Goal: Information Seeking & Learning: Learn about a topic

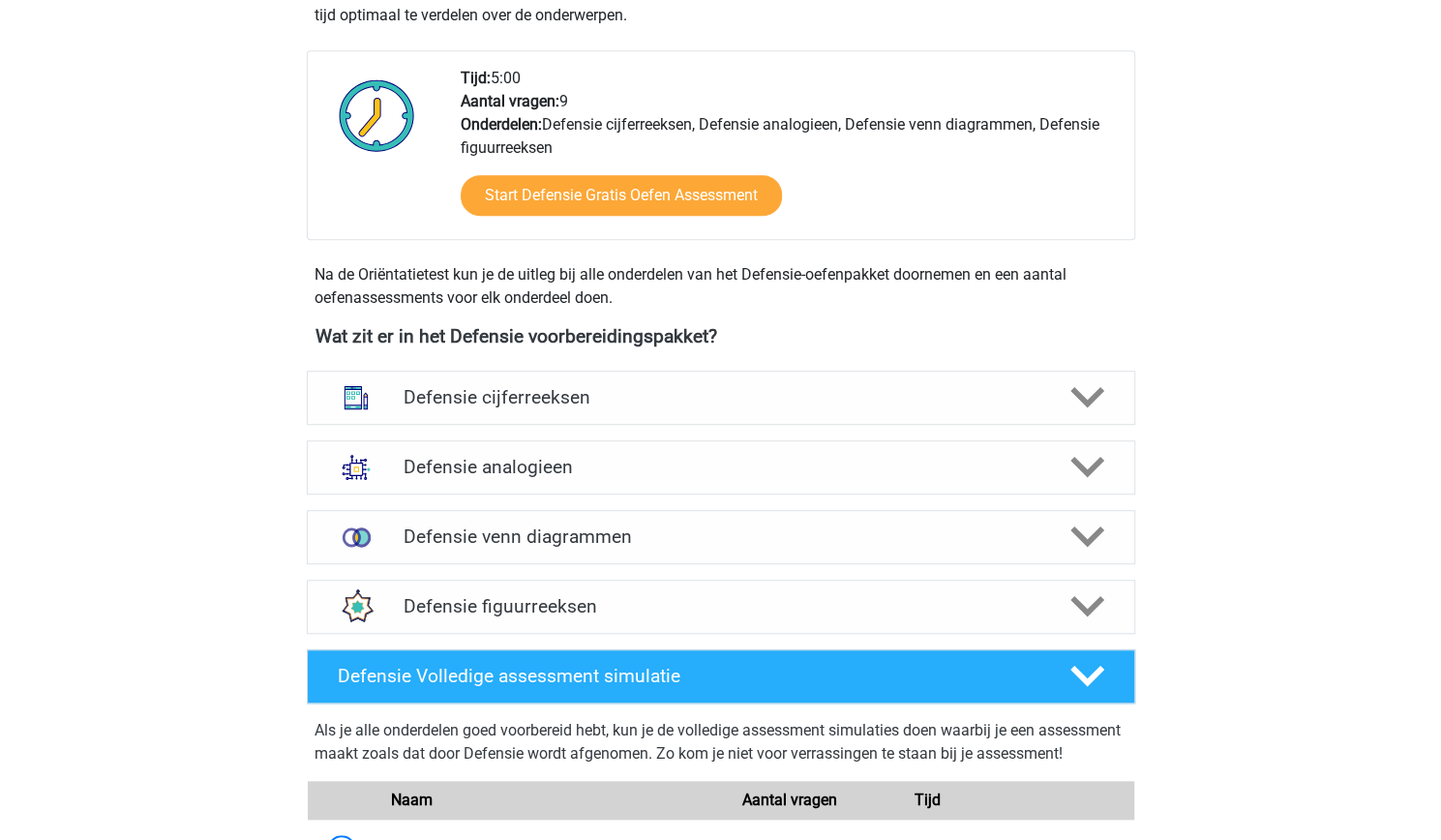
scroll to position [634, 0]
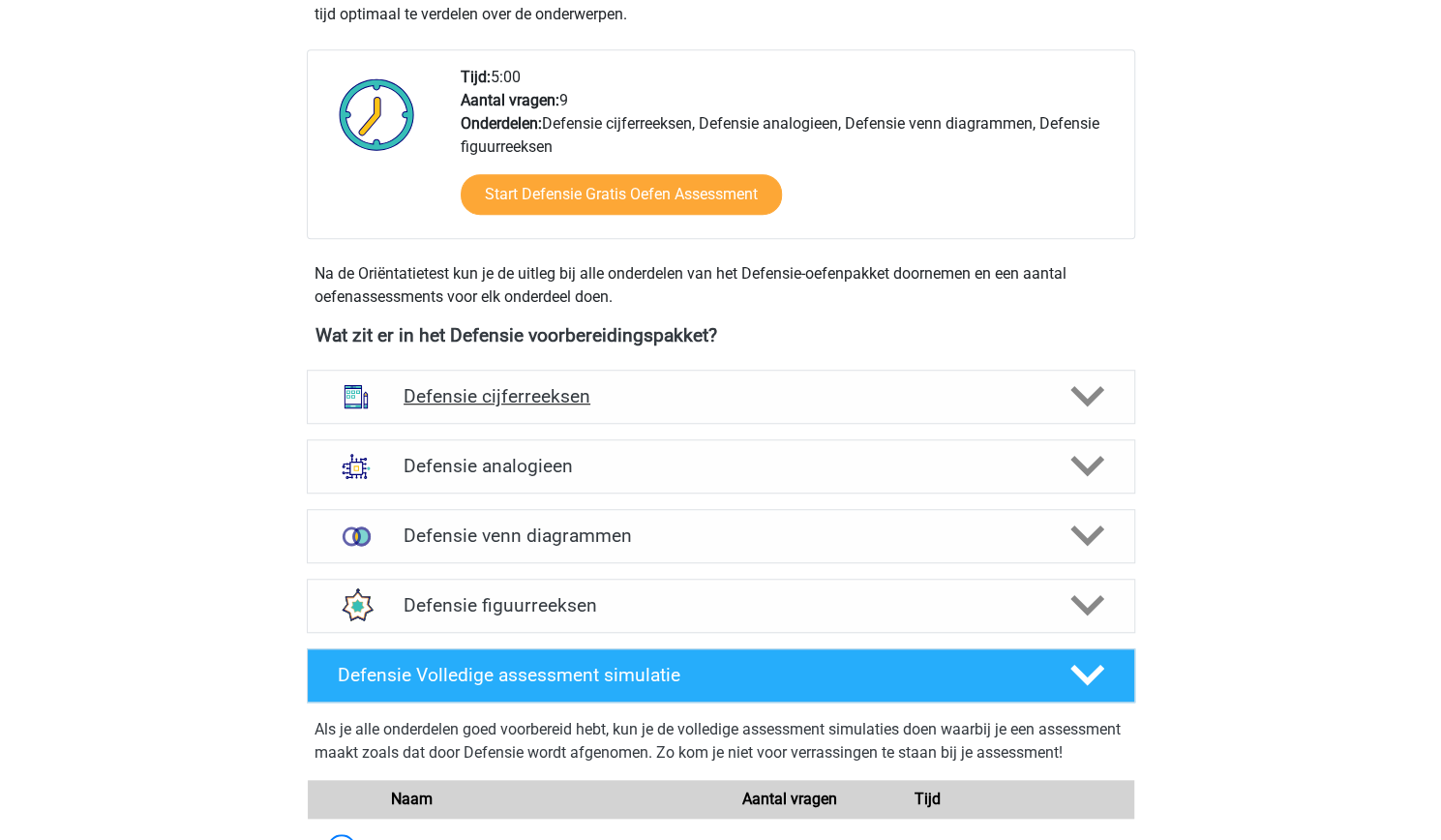
click at [750, 406] on div "Defensie cijferreeksen" at bounding box center [721, 397] width 829 height 54
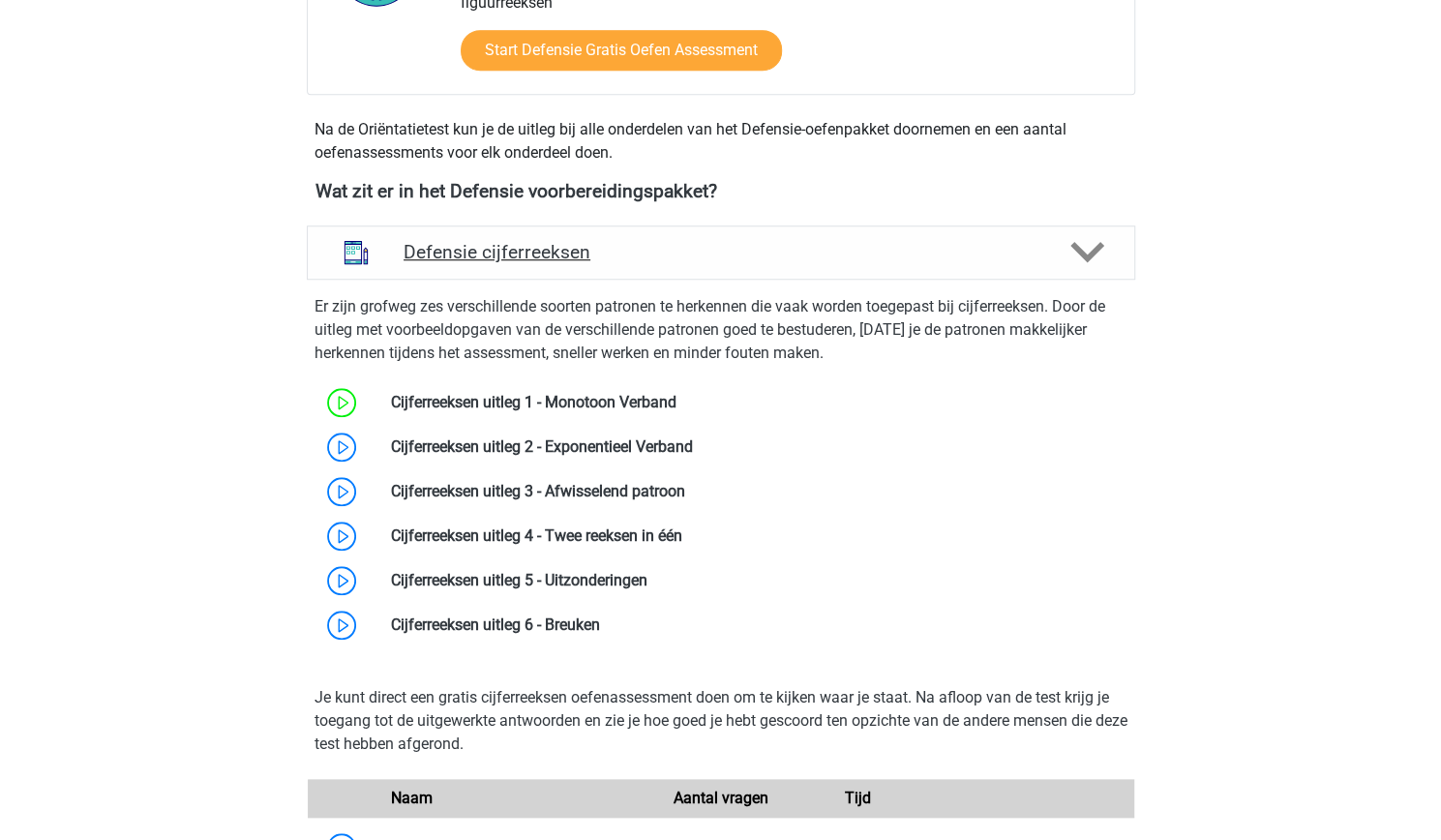
scroll to position [780, 0]
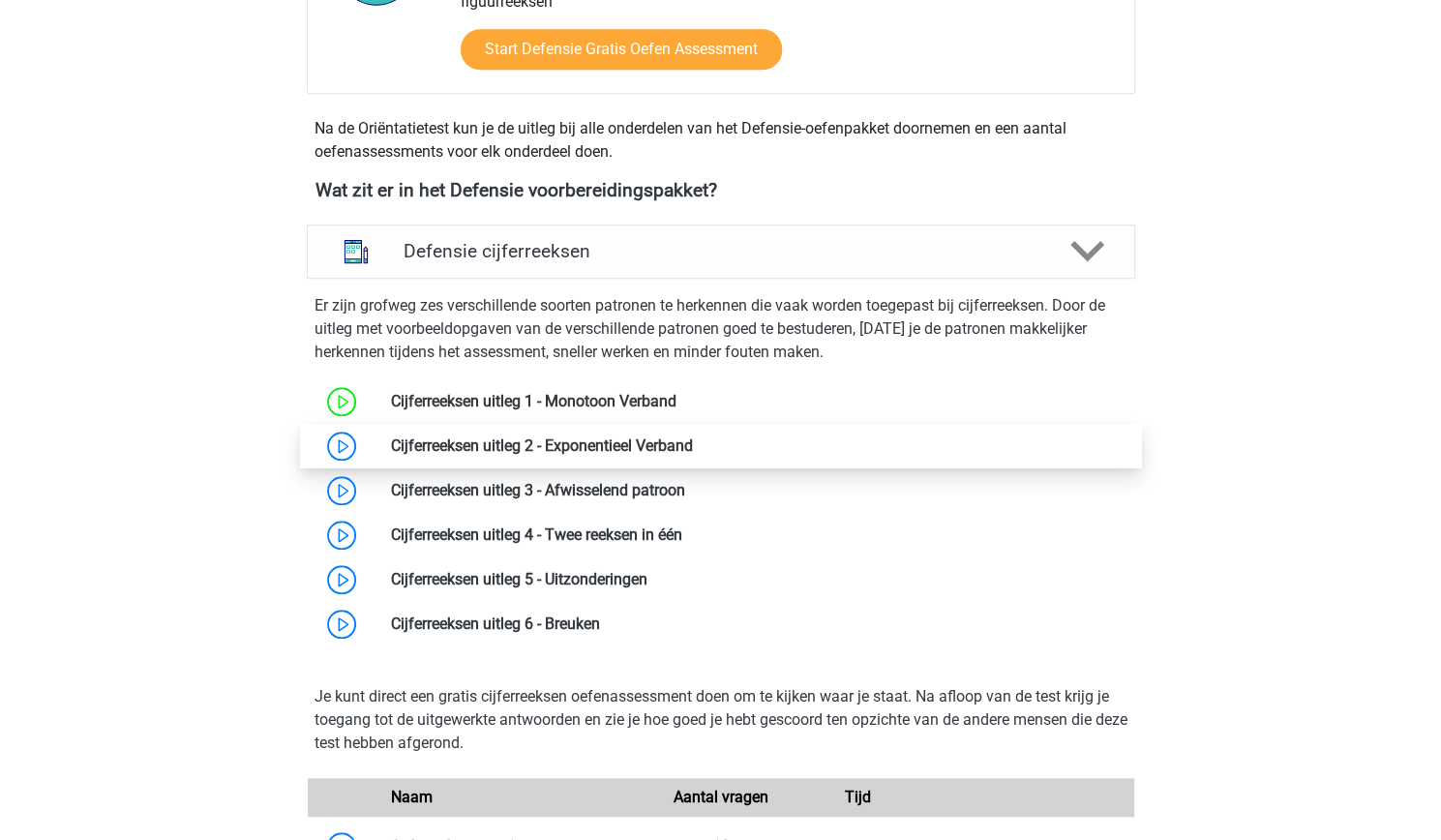
click at [693, 437] on link at bounding box center [693, 445] width 0 height 18
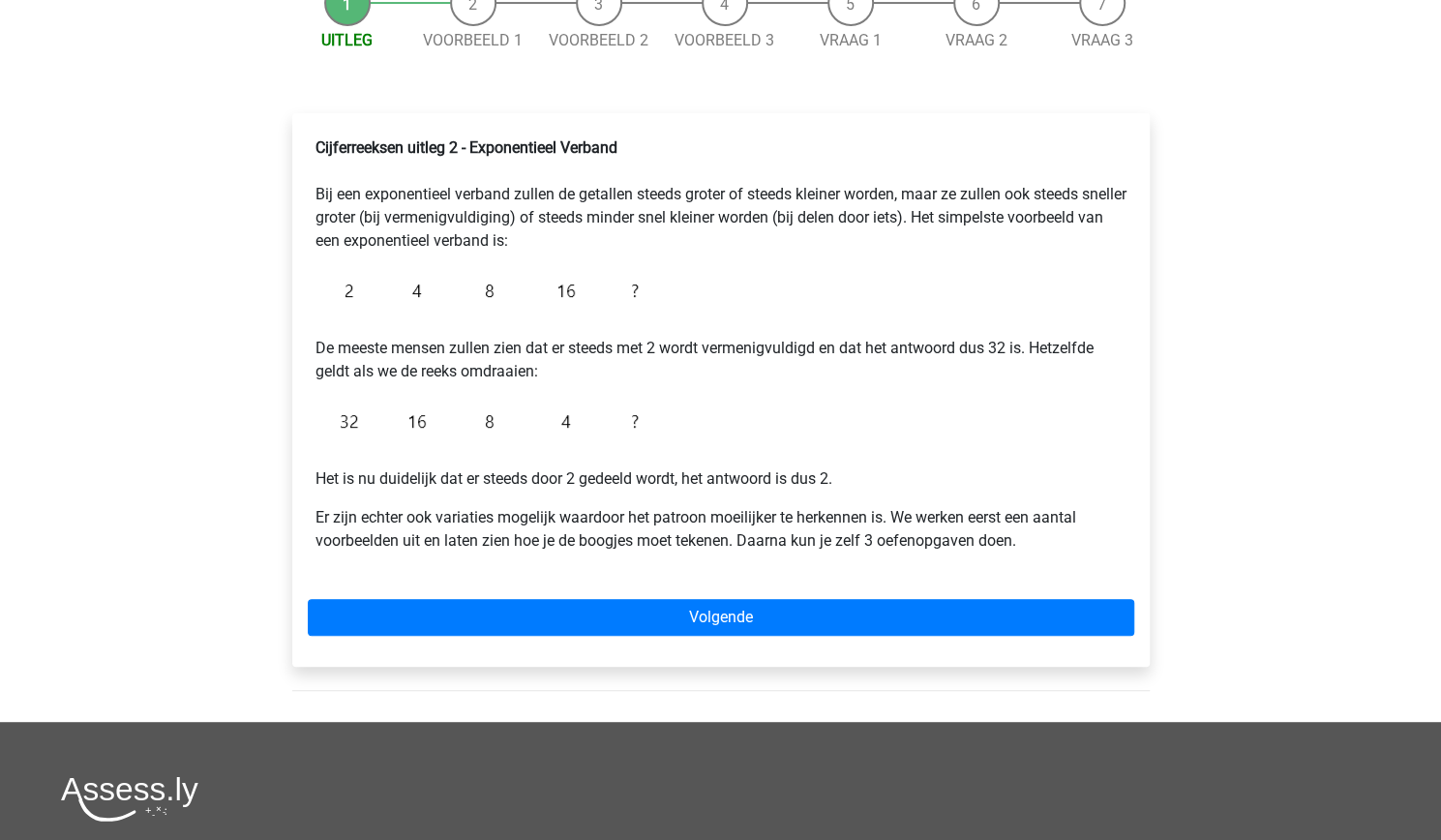
scroll to position [223, 0]
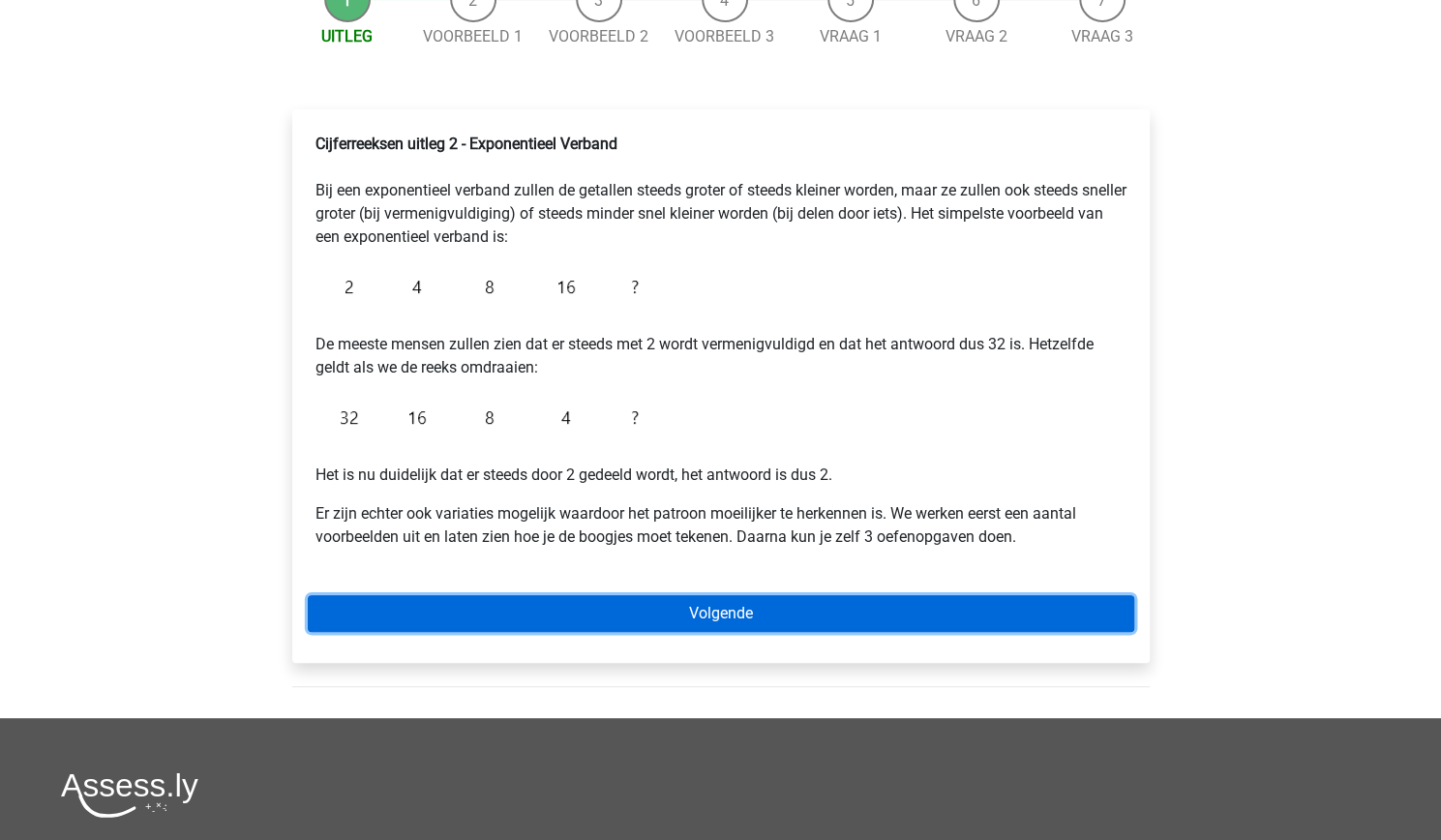
click at [510, 614] on link "Volgende" at bounding box center [721, 613] width 827 height 37
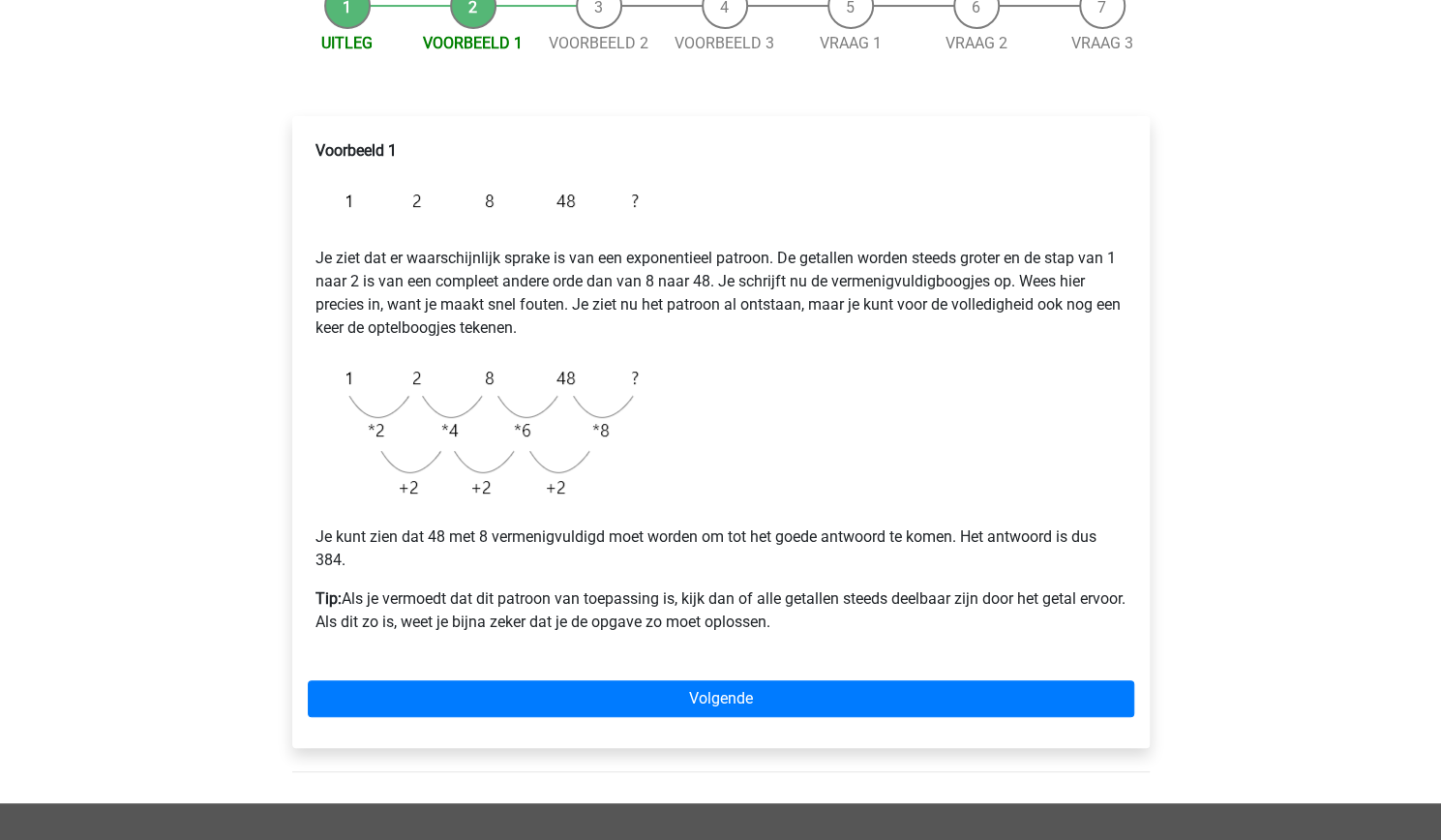
scroll to position [232, 0]
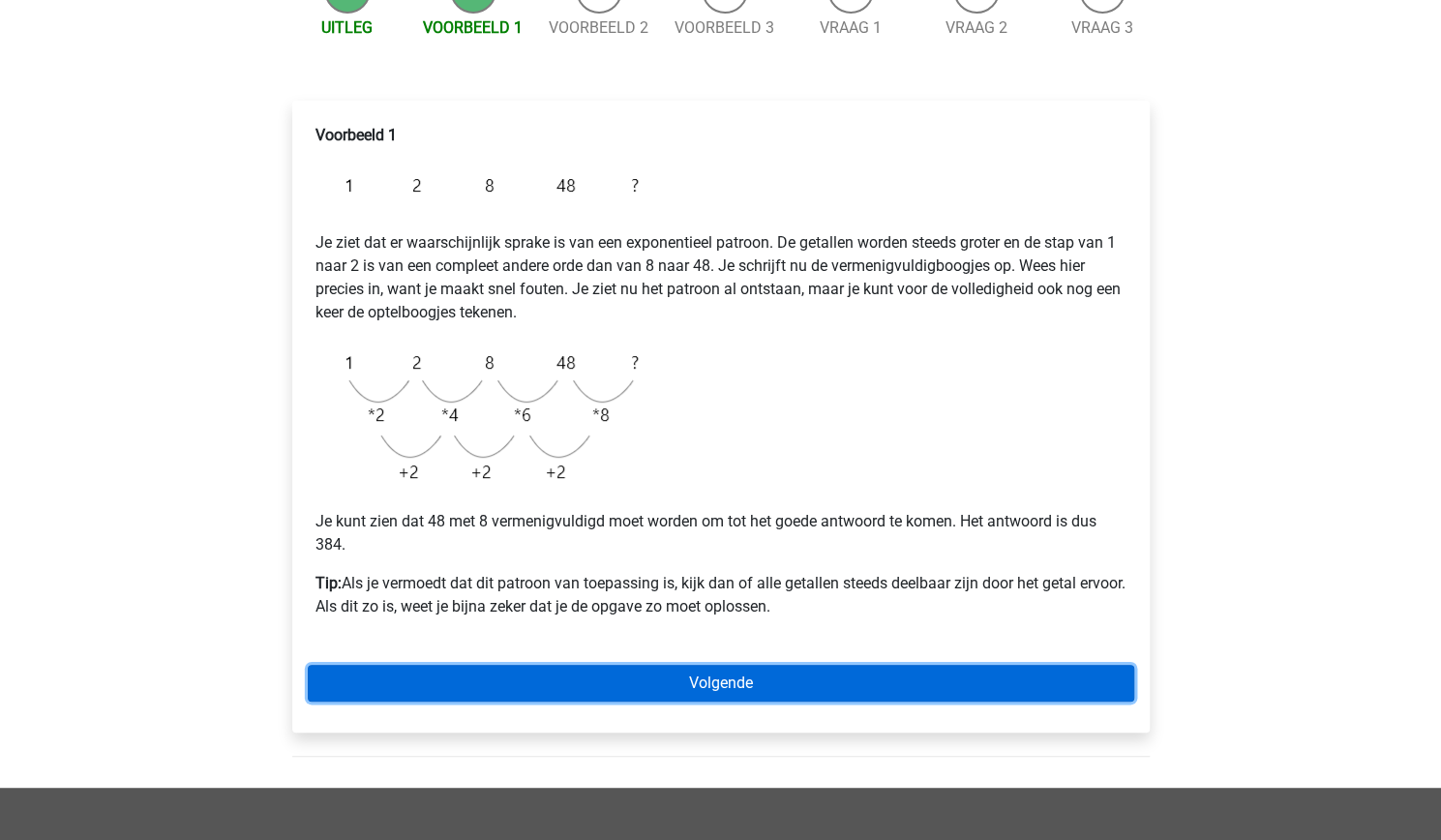
click at [542, 676] on link "Volgende" at bounding box center [721, 683] width 827 height 37
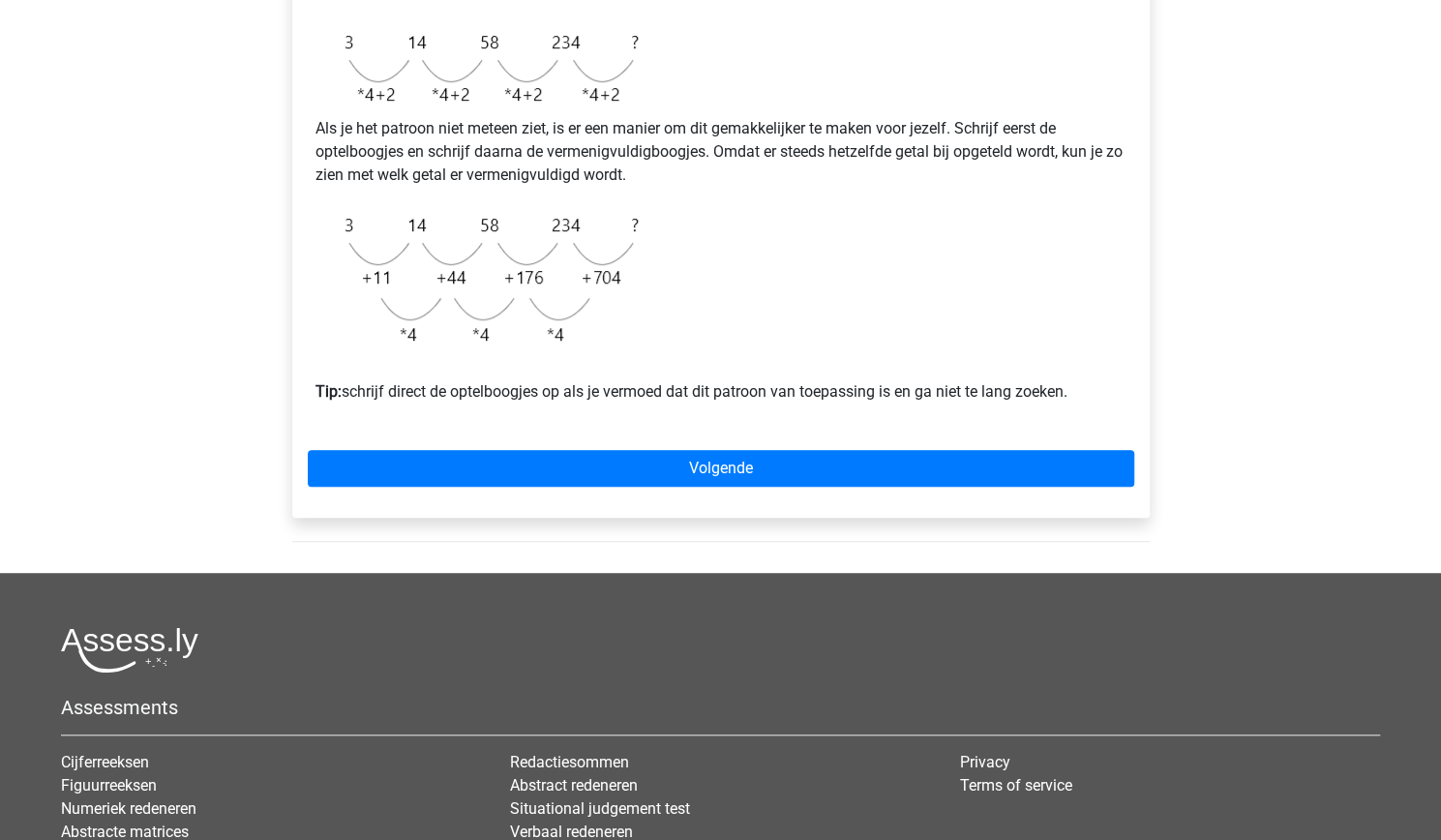
scroll to position [529, 0]
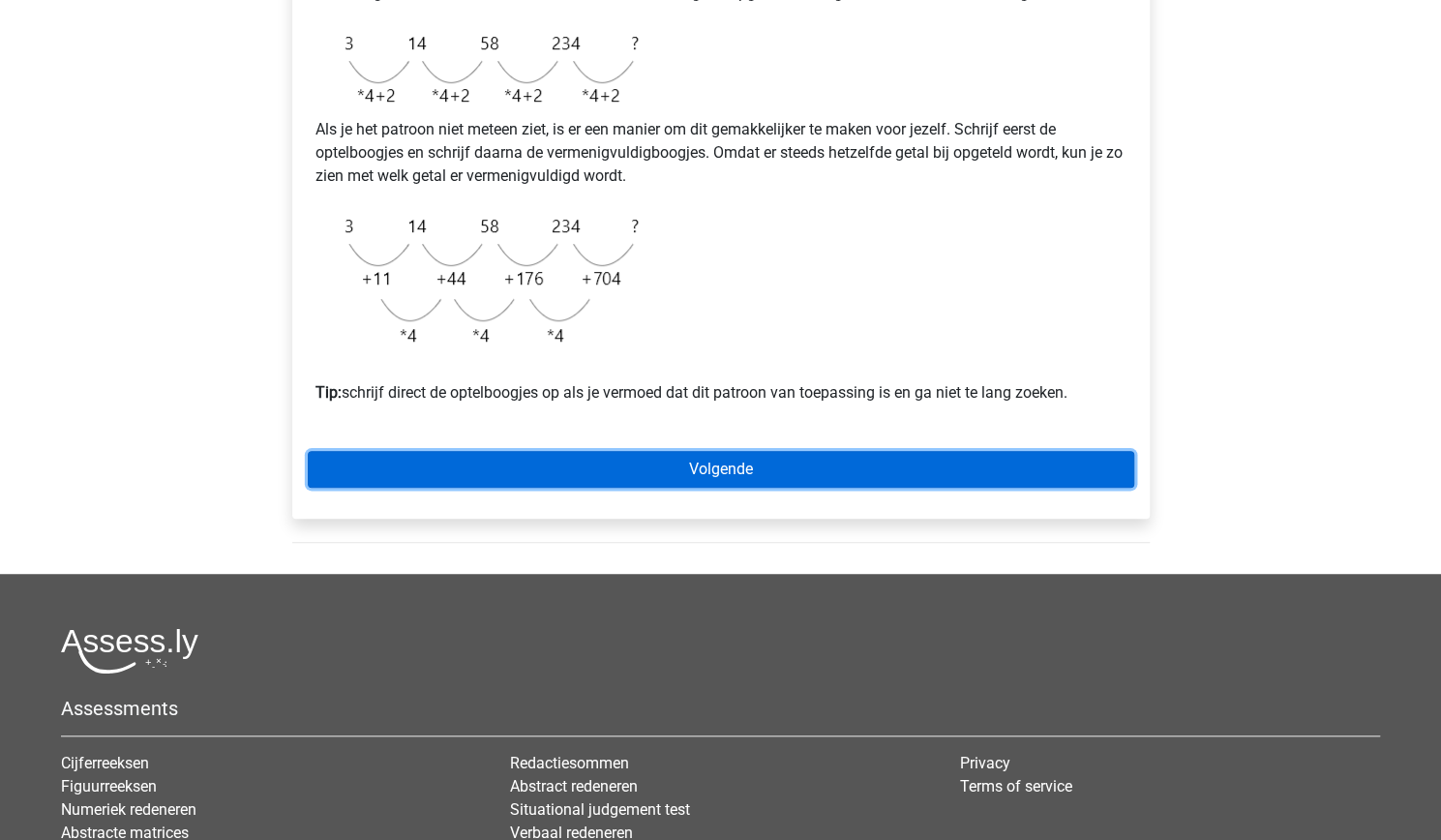
click at [637, 481] on link "Volgende" at bounding box center [721, 469] width 827 height 37
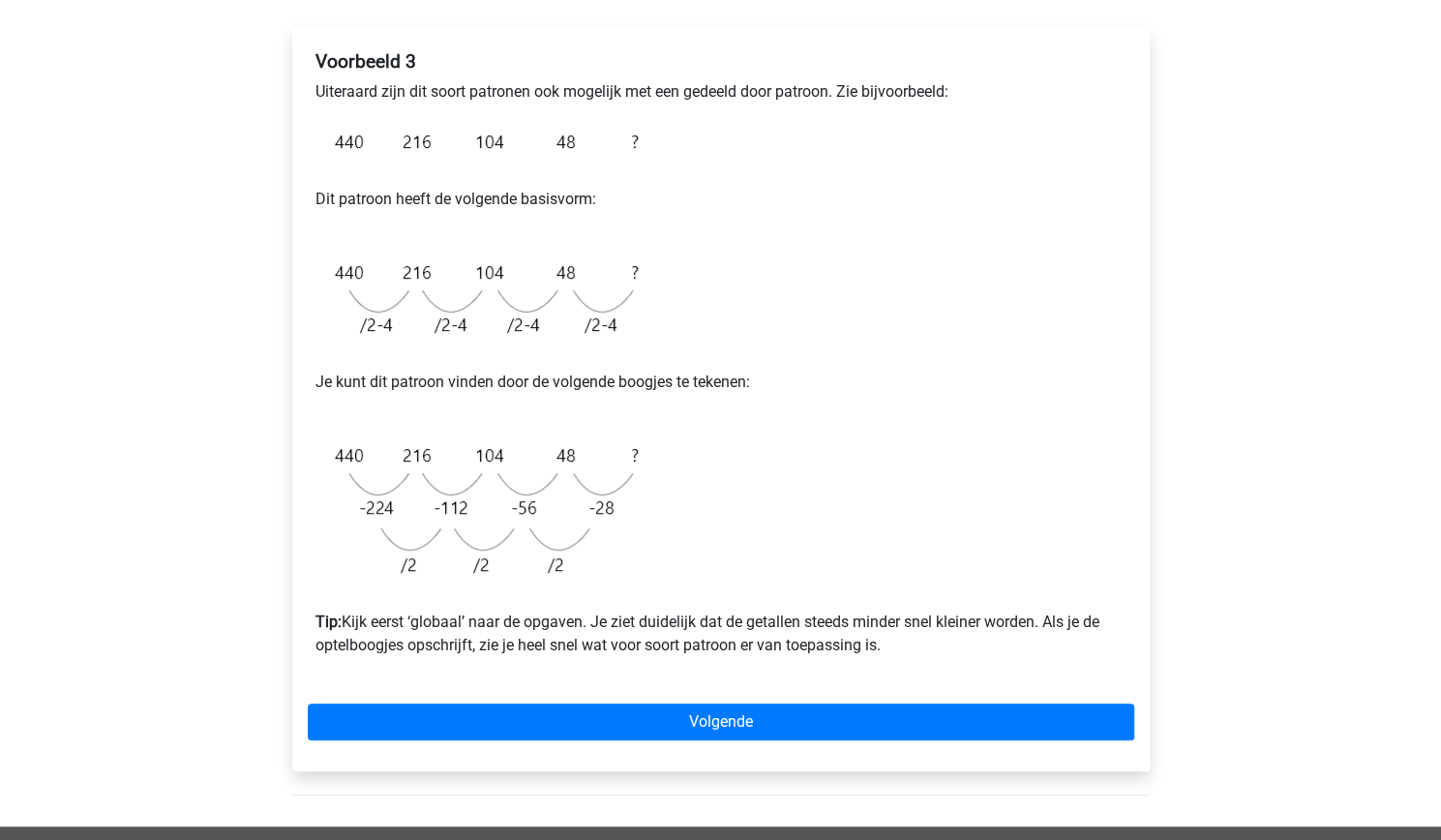
scroll to position [307, 0]
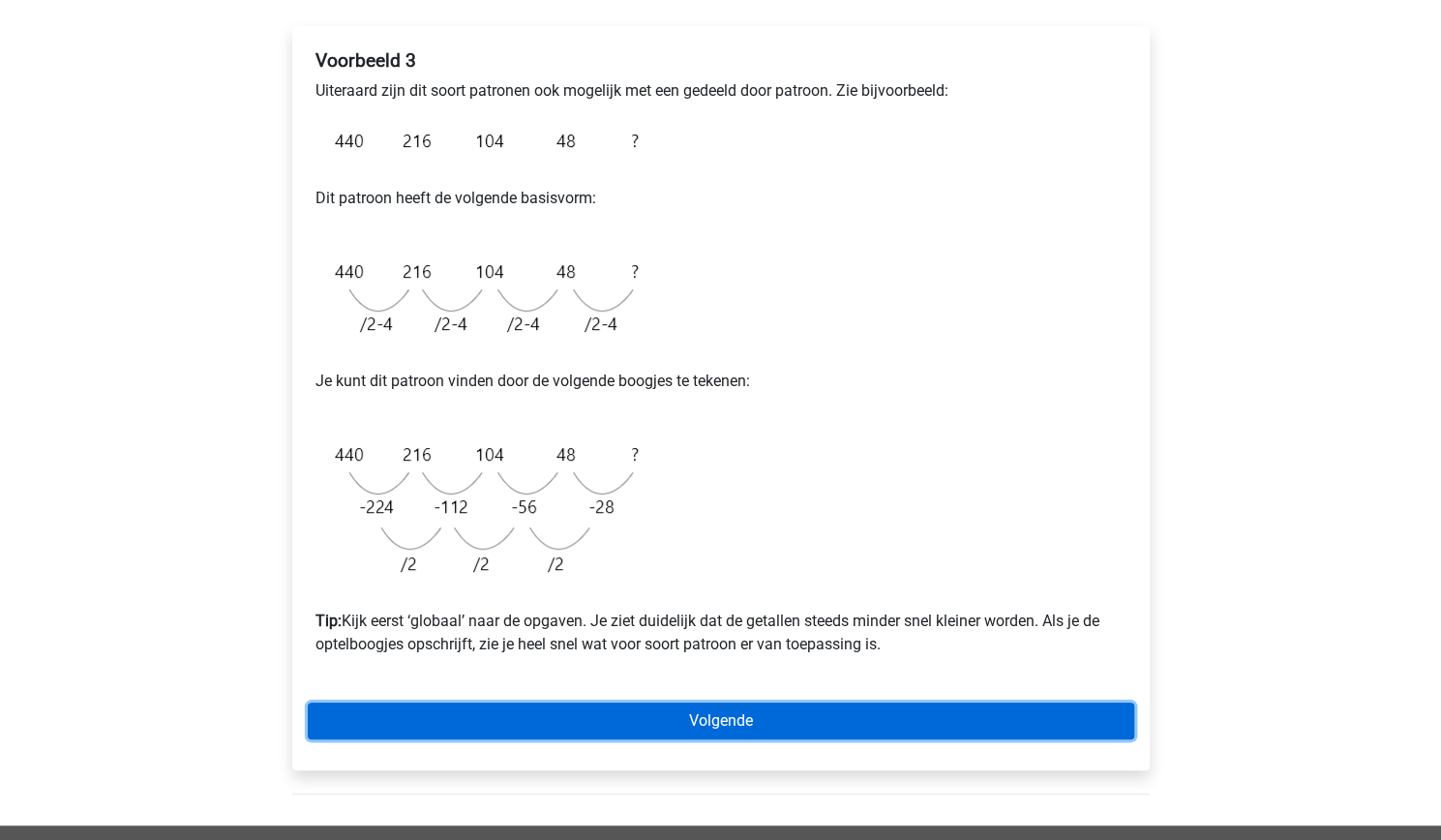
click at [490, 725] on link "Volgende" at bounding box center [721, 721] width 827 height 37
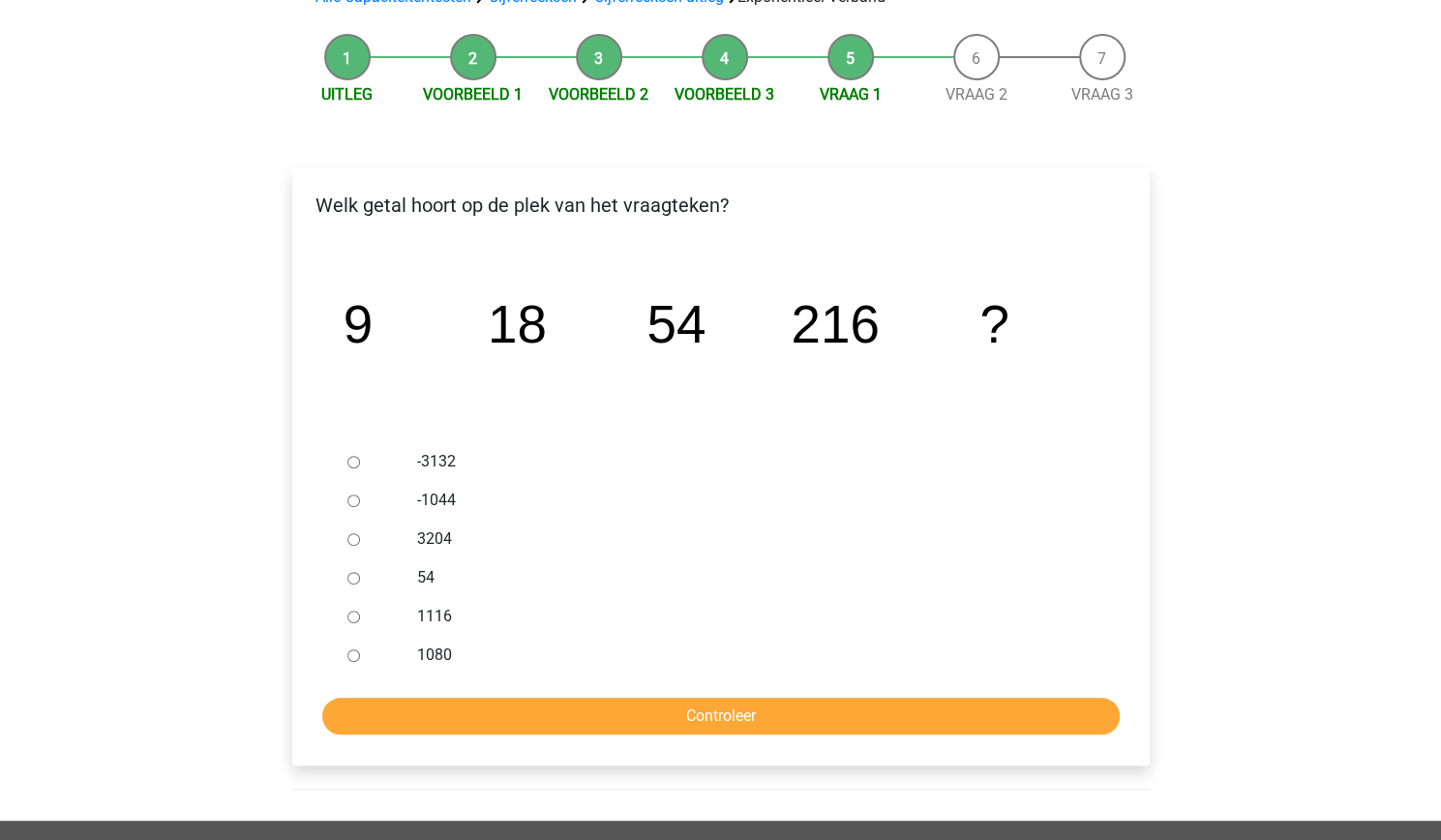
scroll to position [165, 0]
click at [348, 657] on input "1080" at bounding box center [353, 656] width 13 height 13
radio input "true"
click at [617, 711] on input "Controleer" at bounding box center [721, 717] width 798 height 37
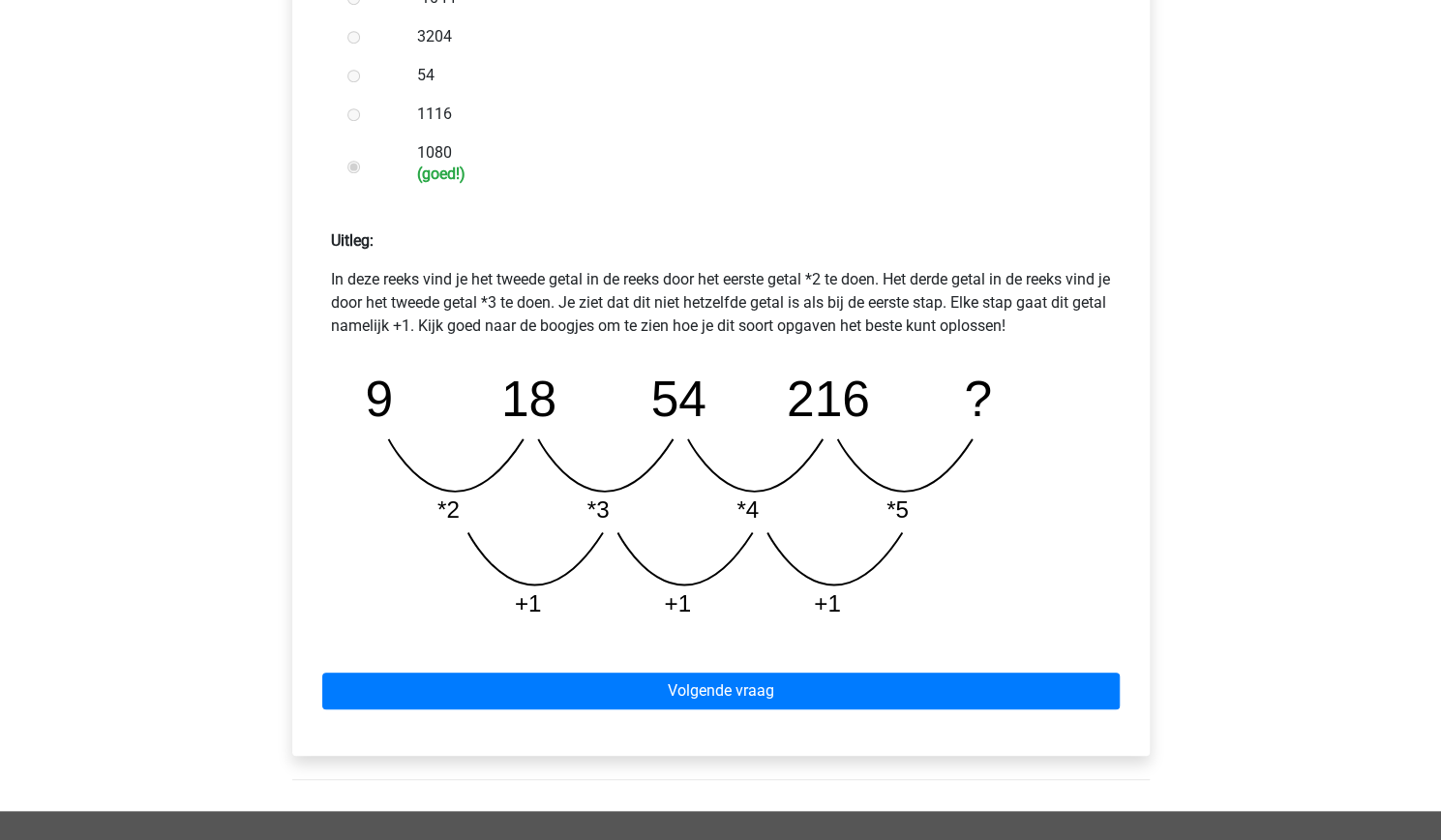
scroll to position [668, 0]
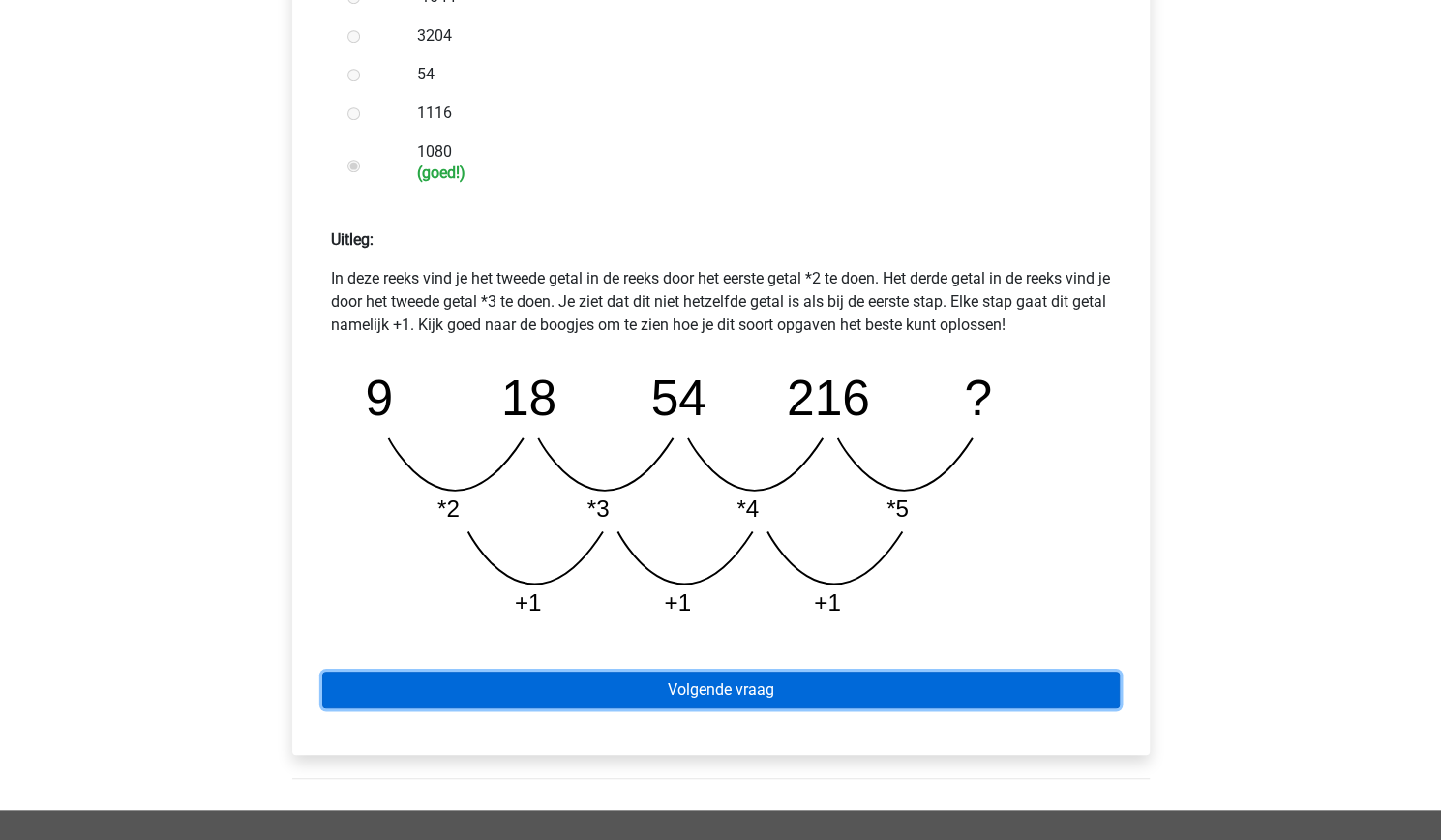
click at [582, 697] on link "Volgende vraag" at bounding box center [721, 690] width 798 height 37
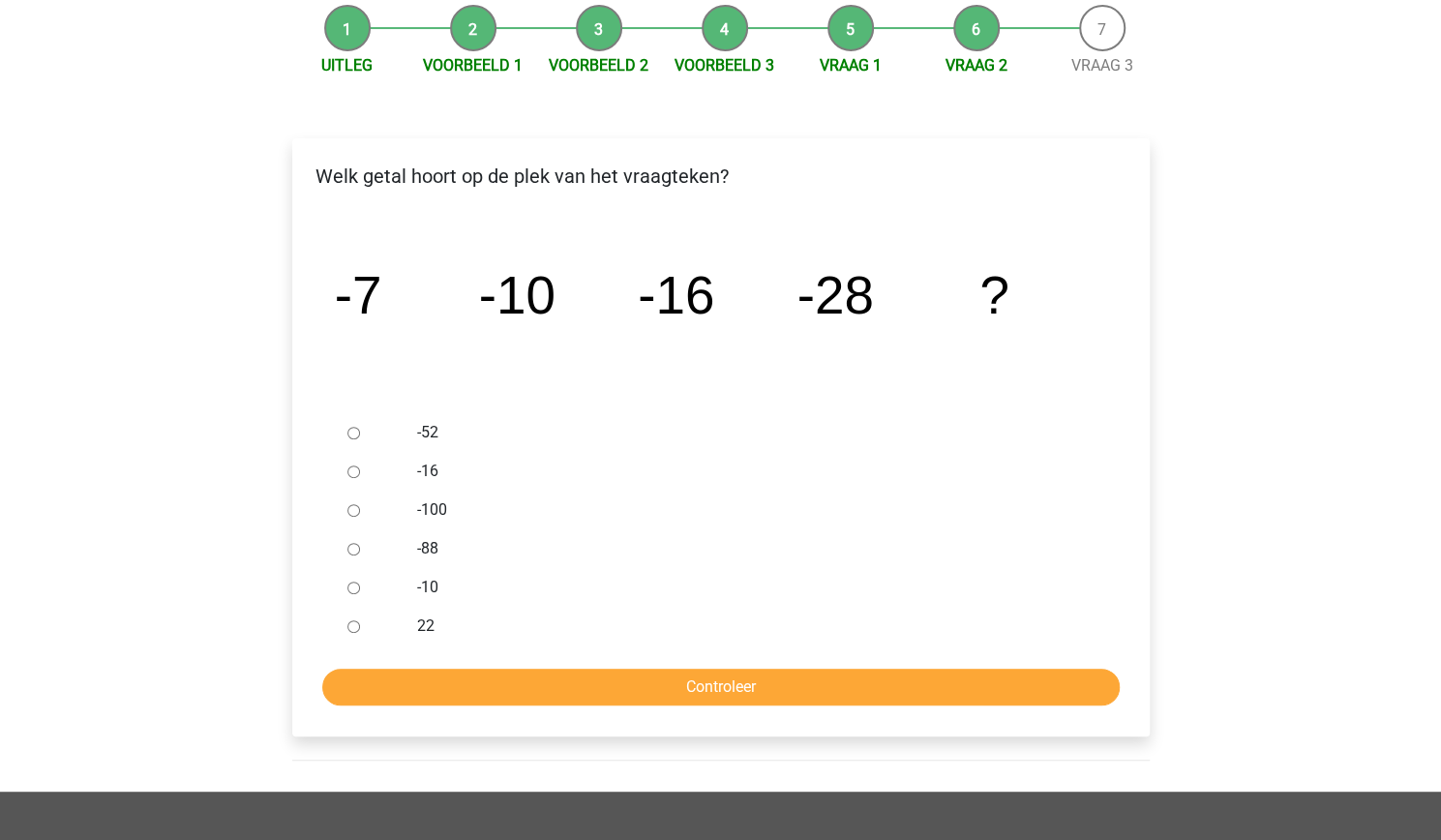
scroll to position [195, 0]
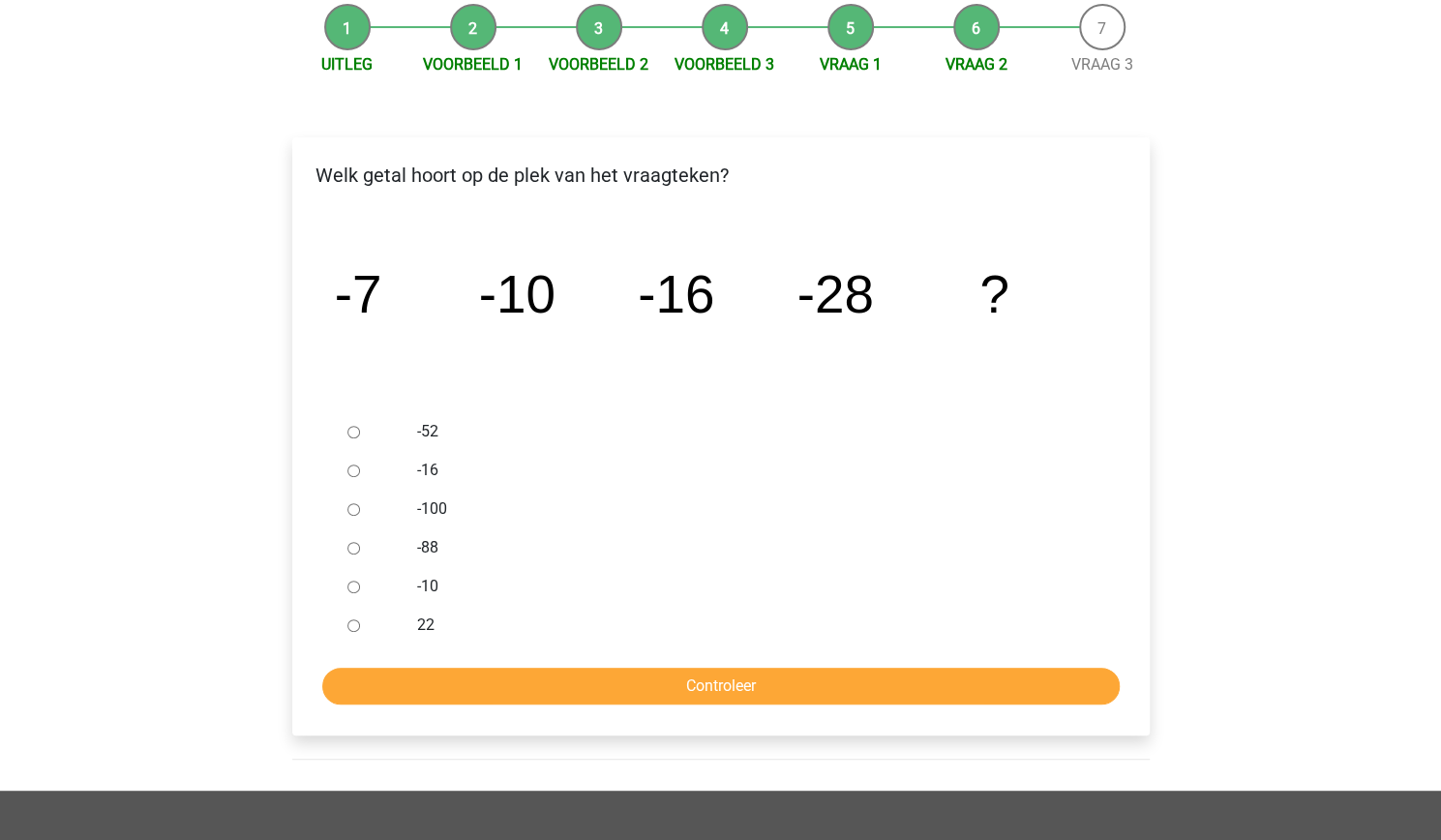
click at [348, 433] on input "-52" at bounding box center [353, 432] width 13 height 13
radio input "true"
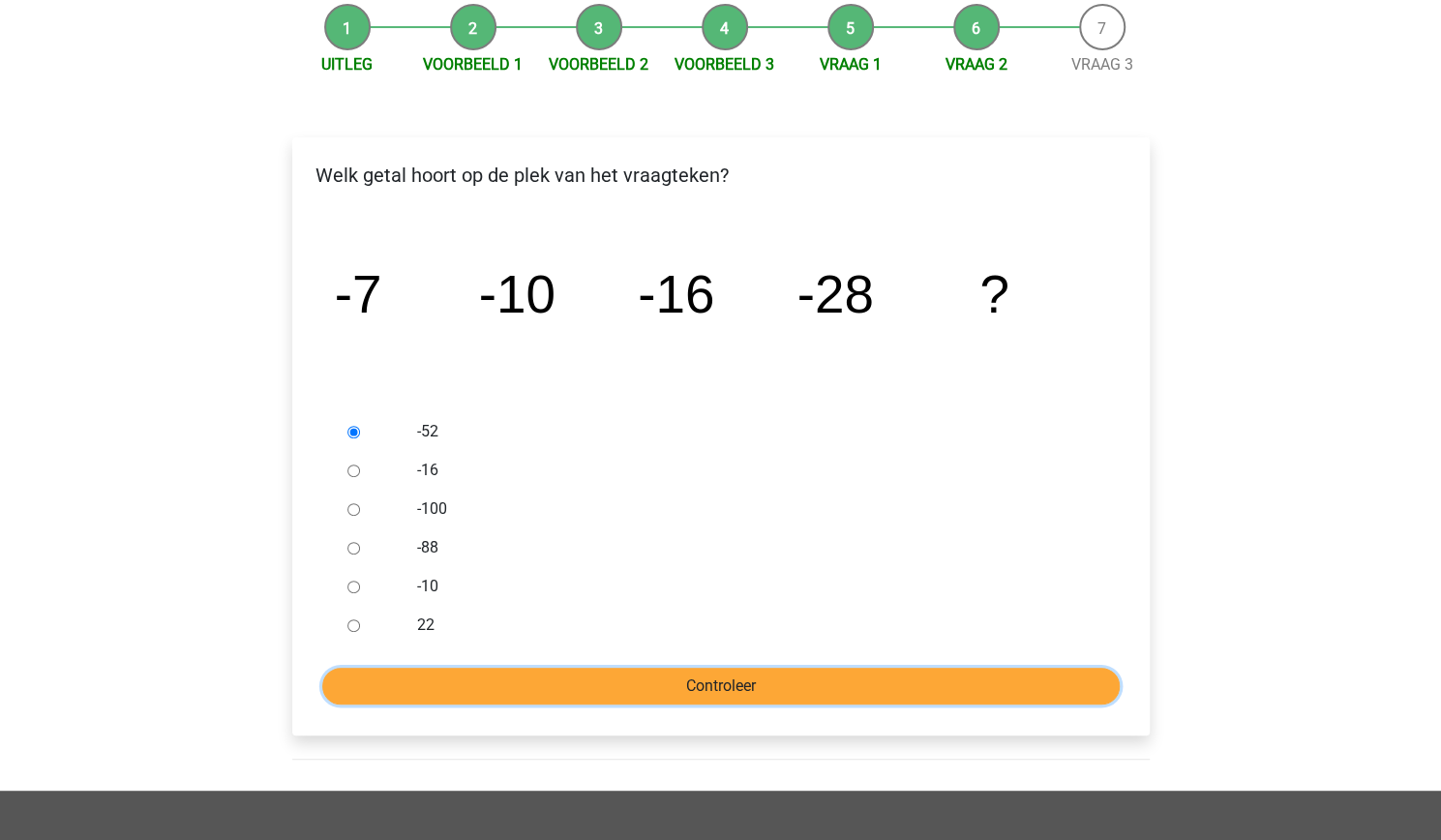
click at [619, 690] on input "Controleer" at bounding box center [721, 686] width 798 height 37
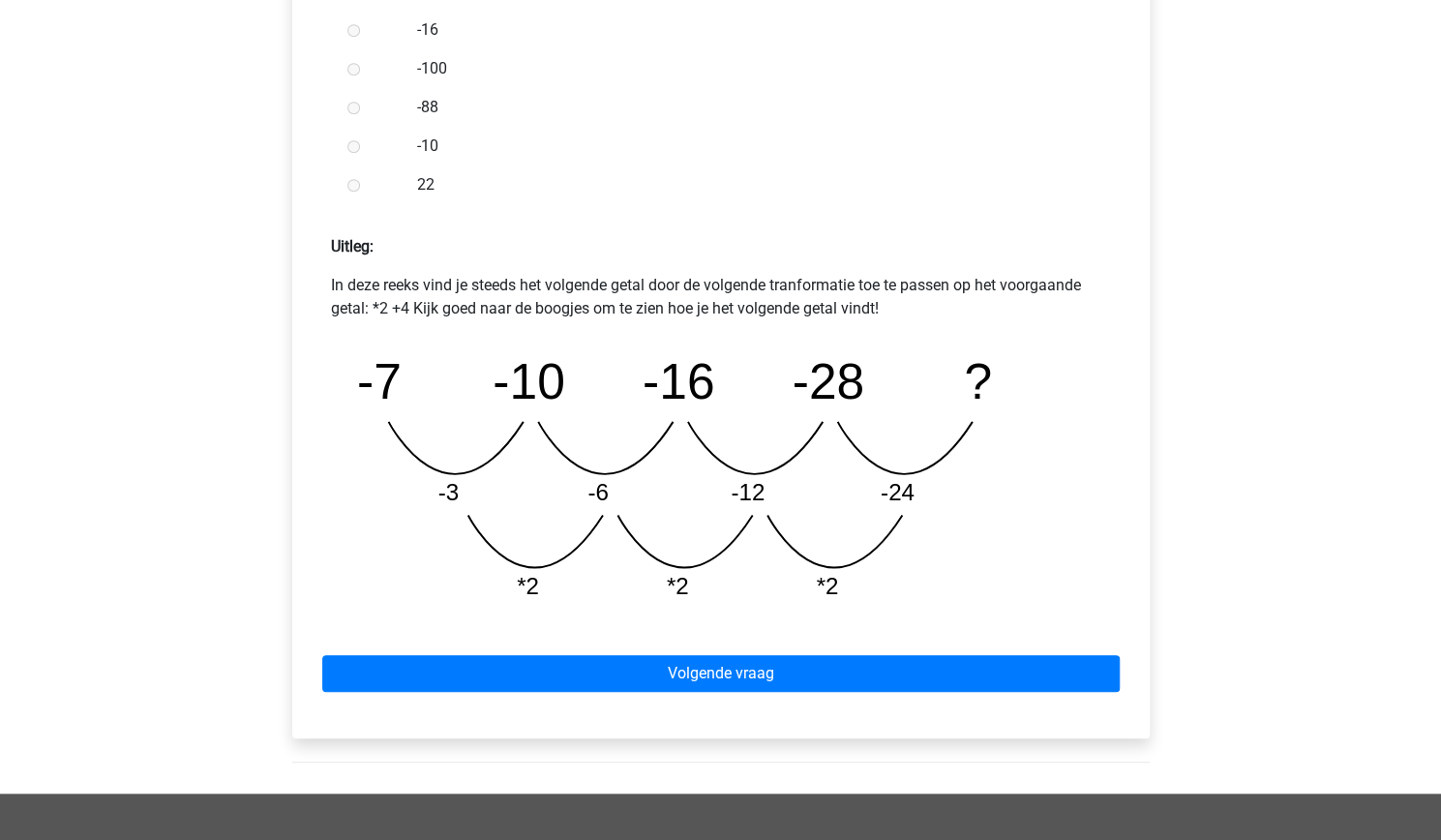
scroll to position [661, 0]
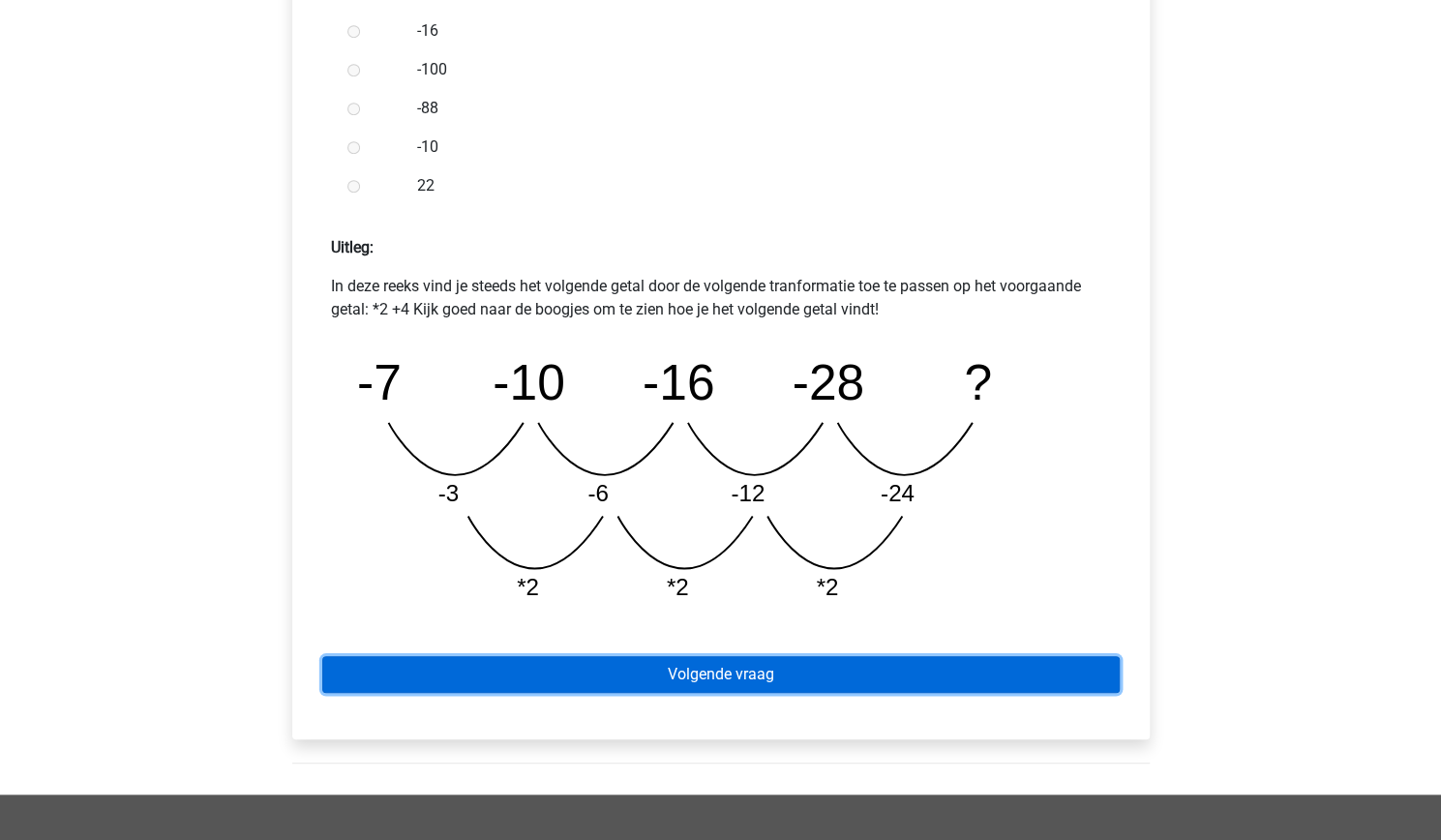
drag, startPoint x: 0, startPoint y: 0, endPoint x: 619, endPoint y: 690, distance: 927.0
click at [619, 690] on link "Volgende vraag" at bounding box center [721, 674] width 798 height 37
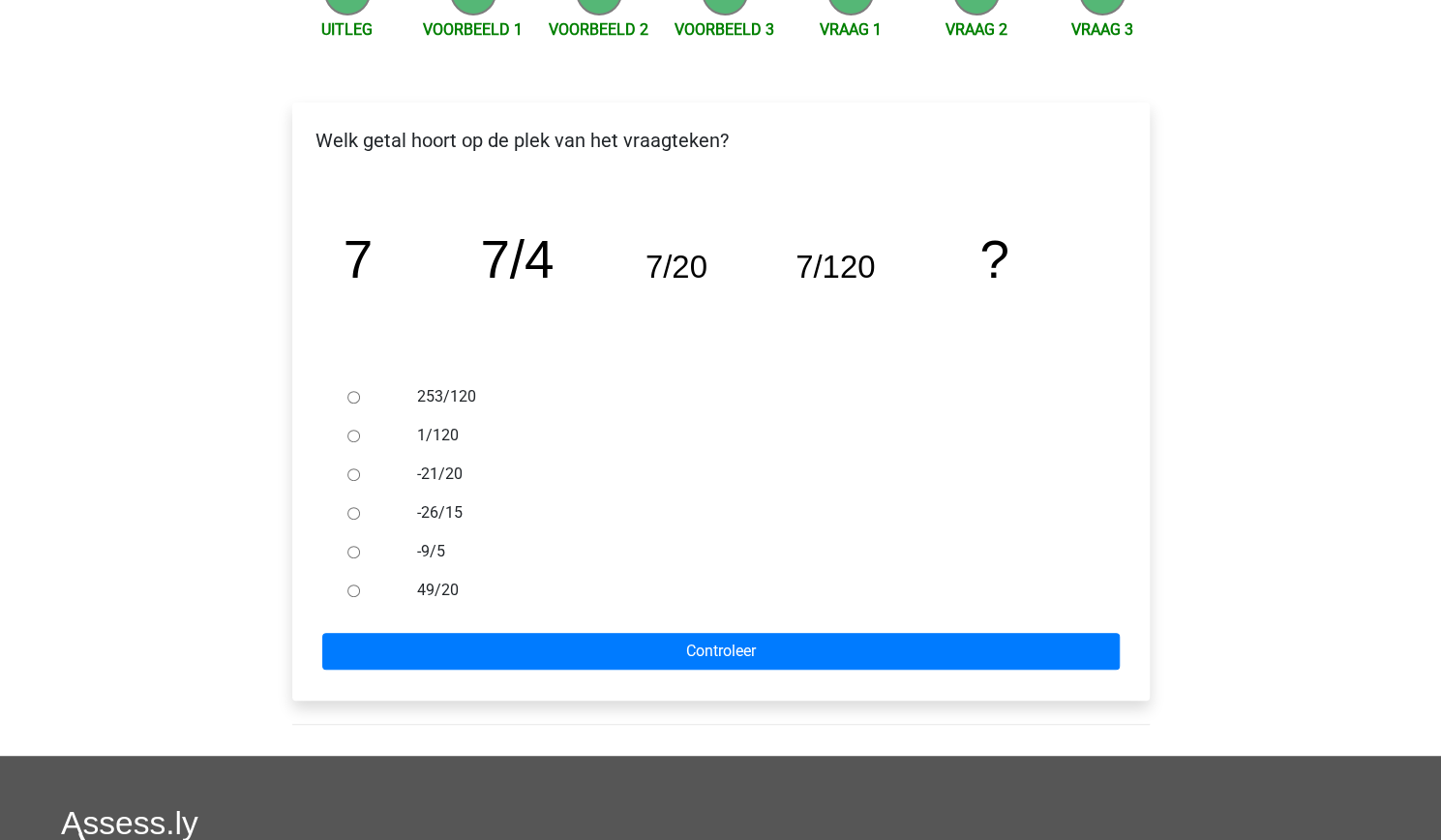
scroll to position [229, 0]
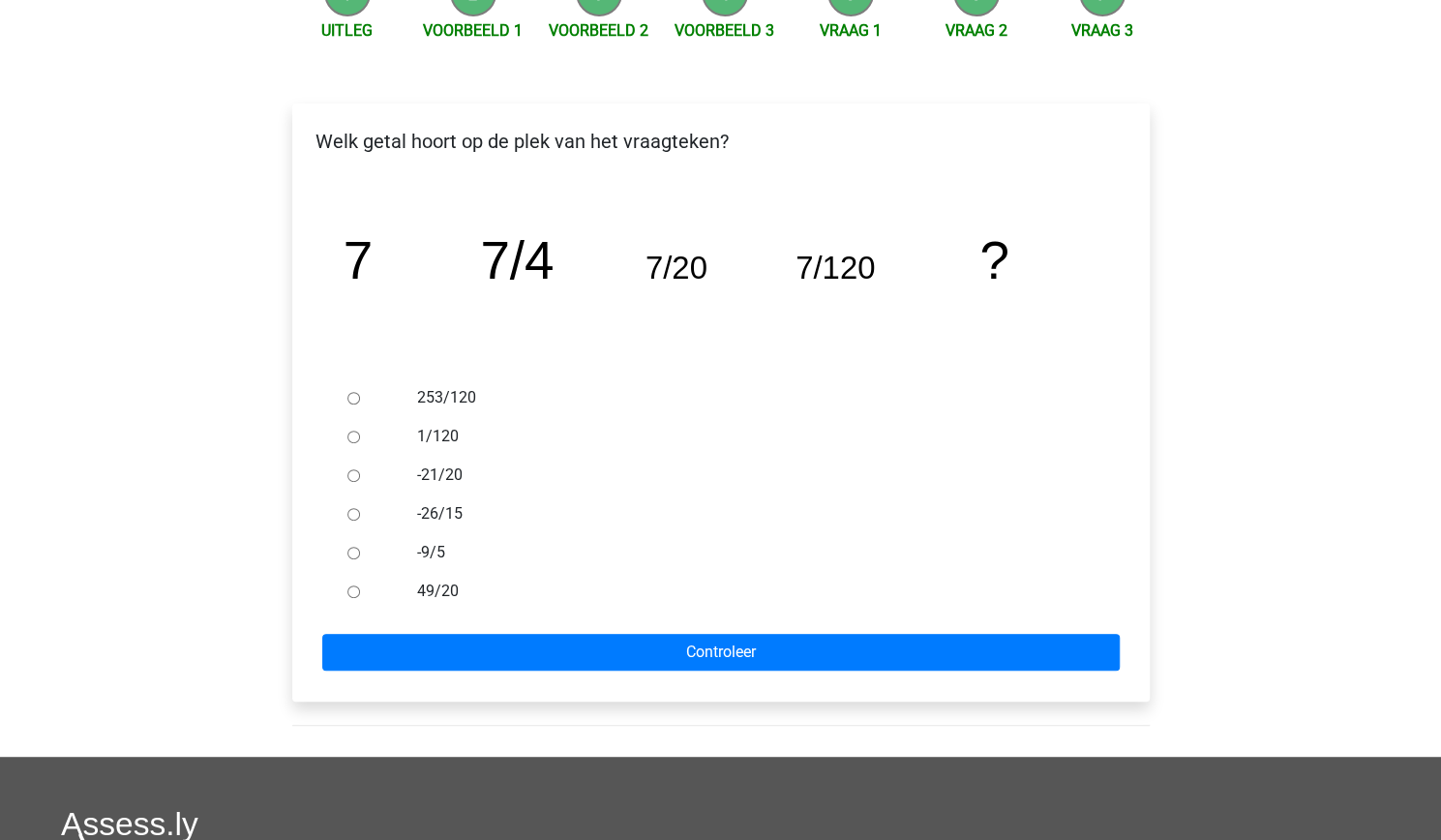
click at [348, 397] on input "253/120" at bounding box center [353, 398] width 13 height 13
radio input "true"
click at [425, 397] on label "253/120" at bounding box center [752, 398] width 670 height 23
click at [360, 397] on input "253/120" at bounding box center [353, 398] width 13 height 13
click at [362, 433] on div at bounding box center [372, 436] width 64 height 39
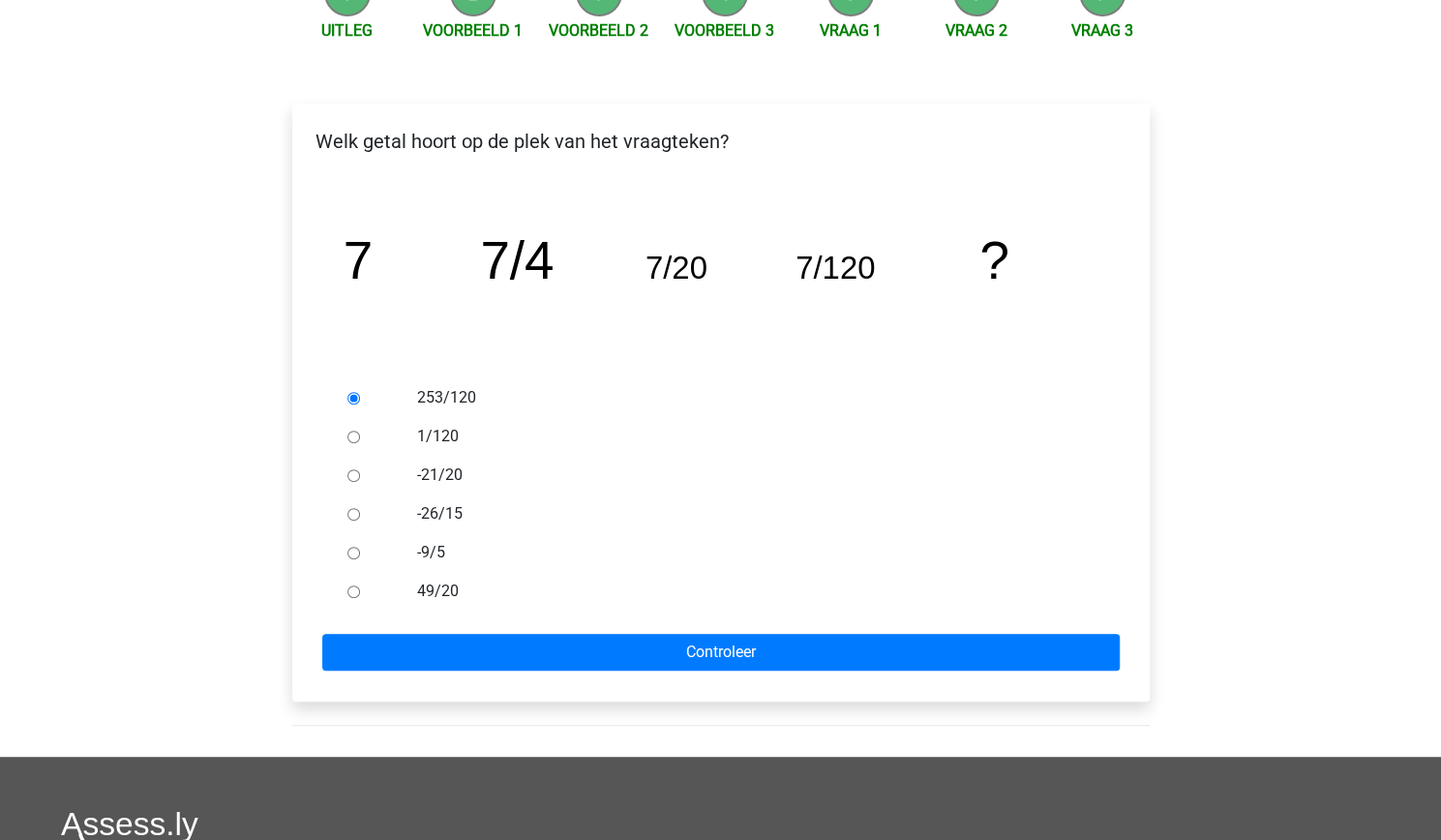
click at [355, 433] on input "1/120" at bounding box center [353, 436] width 13 height 13
radio input "true"
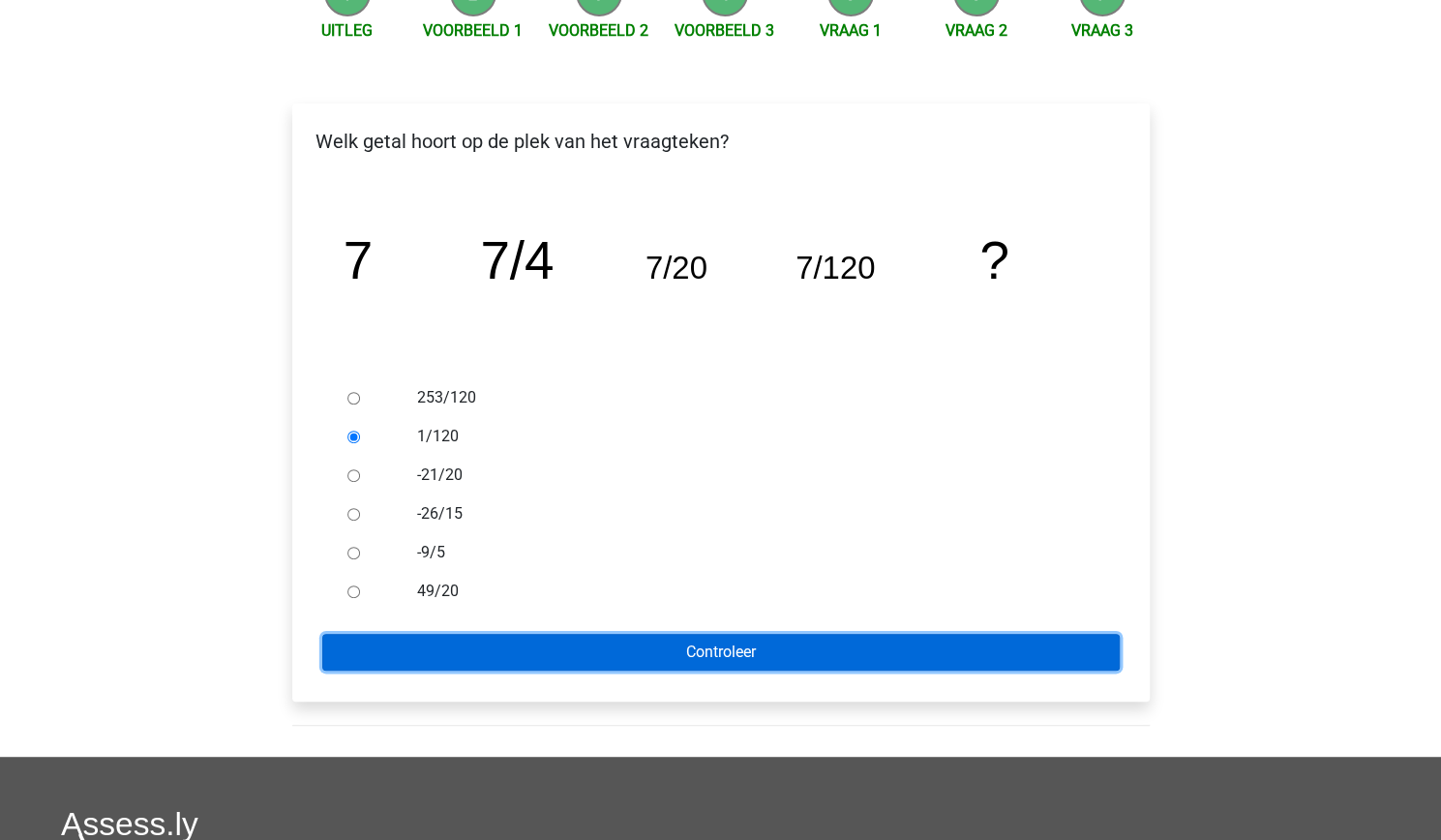
click at [710, 654] on input "Controleer" at bounding box center [721, 652] width 798 height 37
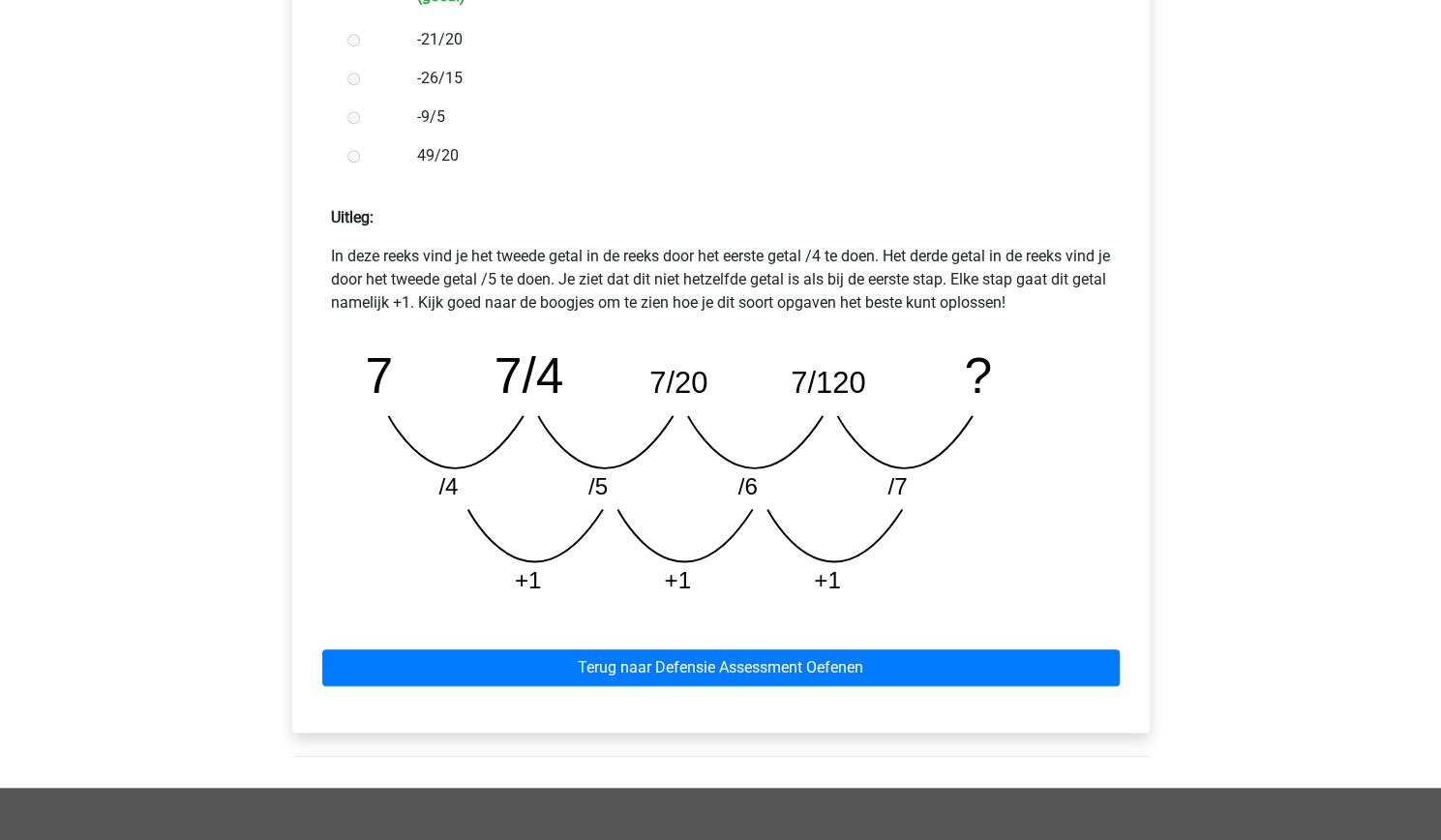
scroll to position [696, 0]
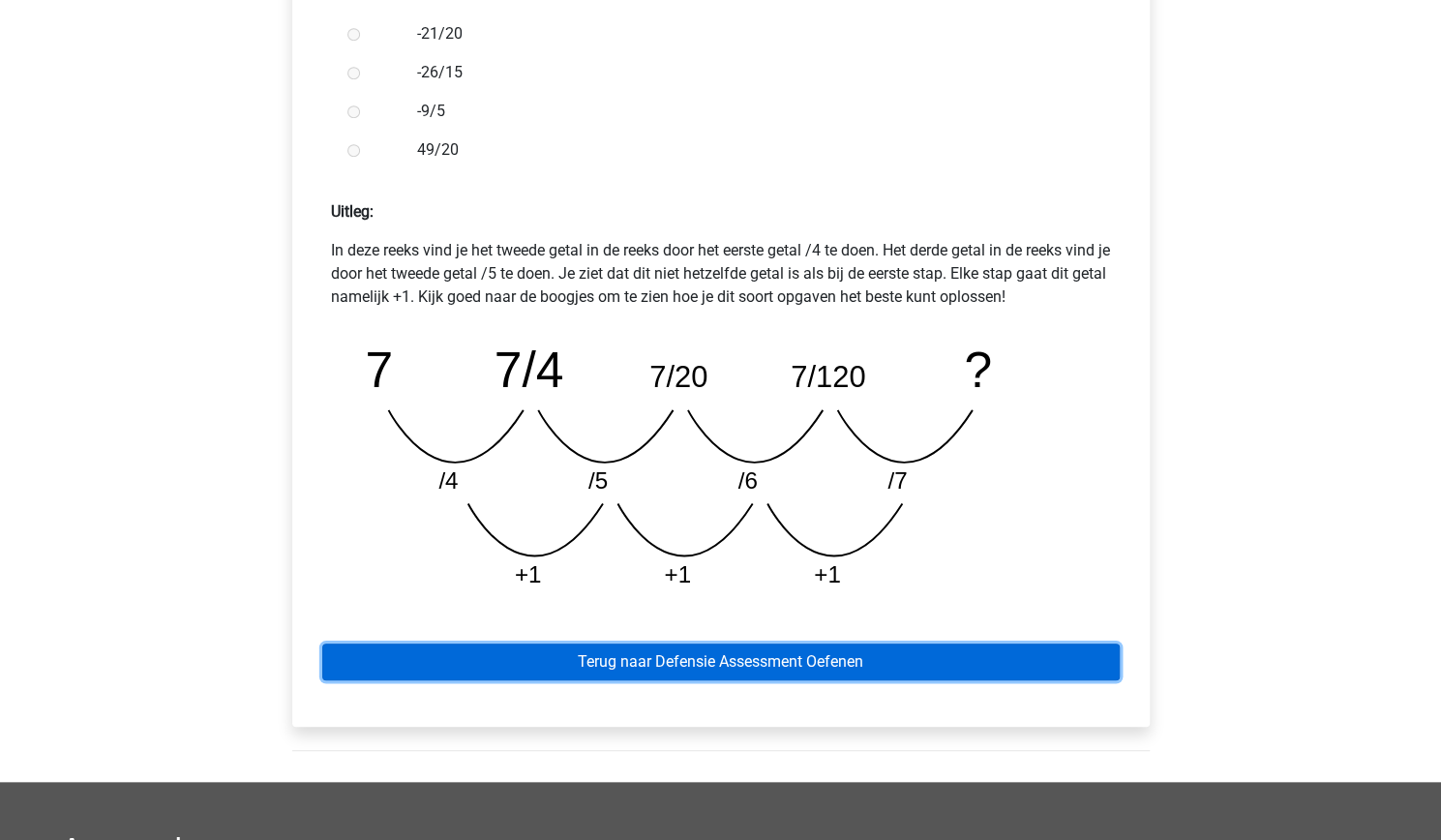
click at [713, 656] on link "Terug naar Defensie Assessment Oefenen" at bounding box center [721, 662] width 798 height 37
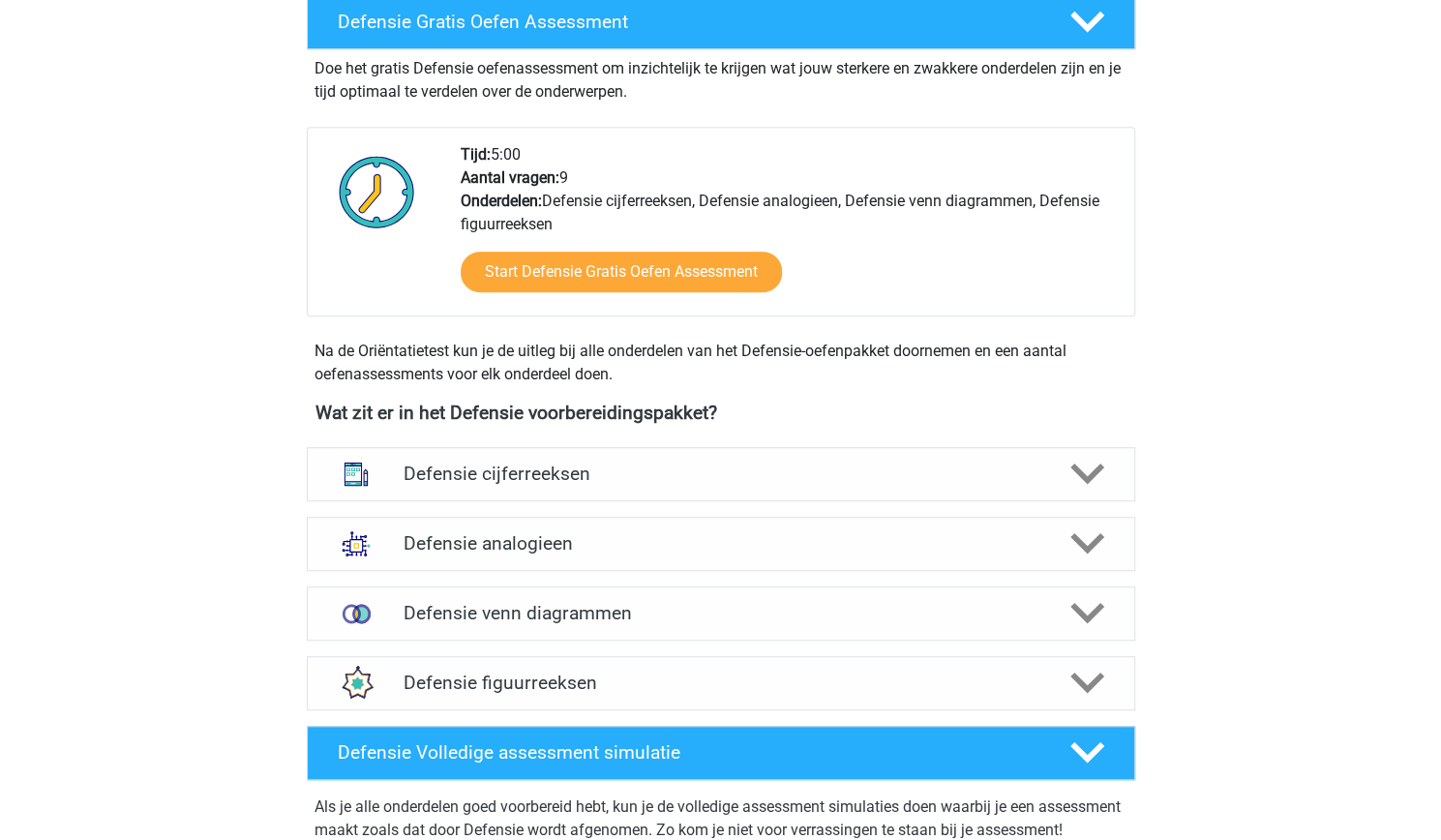
scroll to position [540, 0]
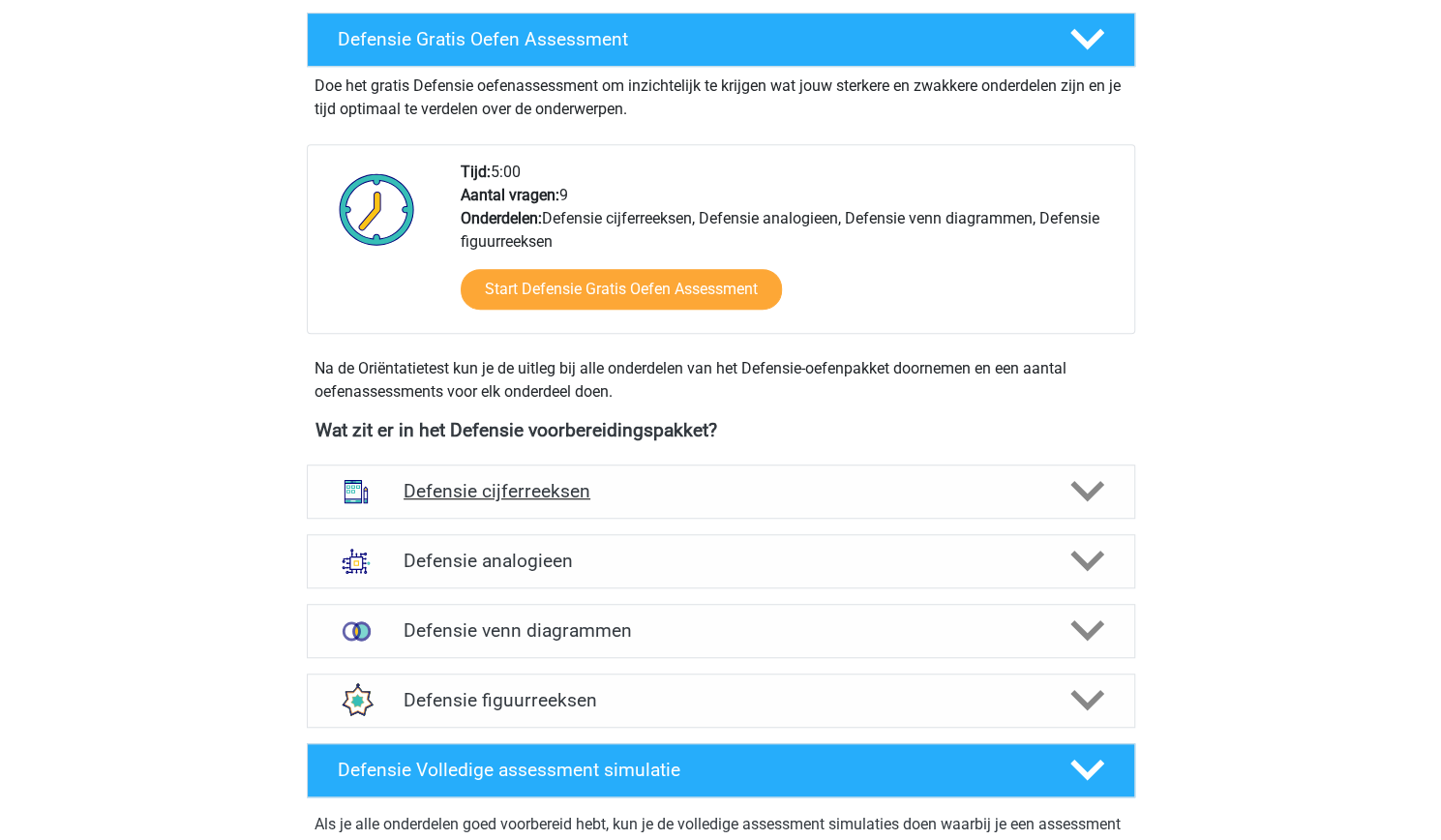
click at [564, 507] on div "Defensie cijferreeksen" at bounding box center [721, 492] width 829 height 54
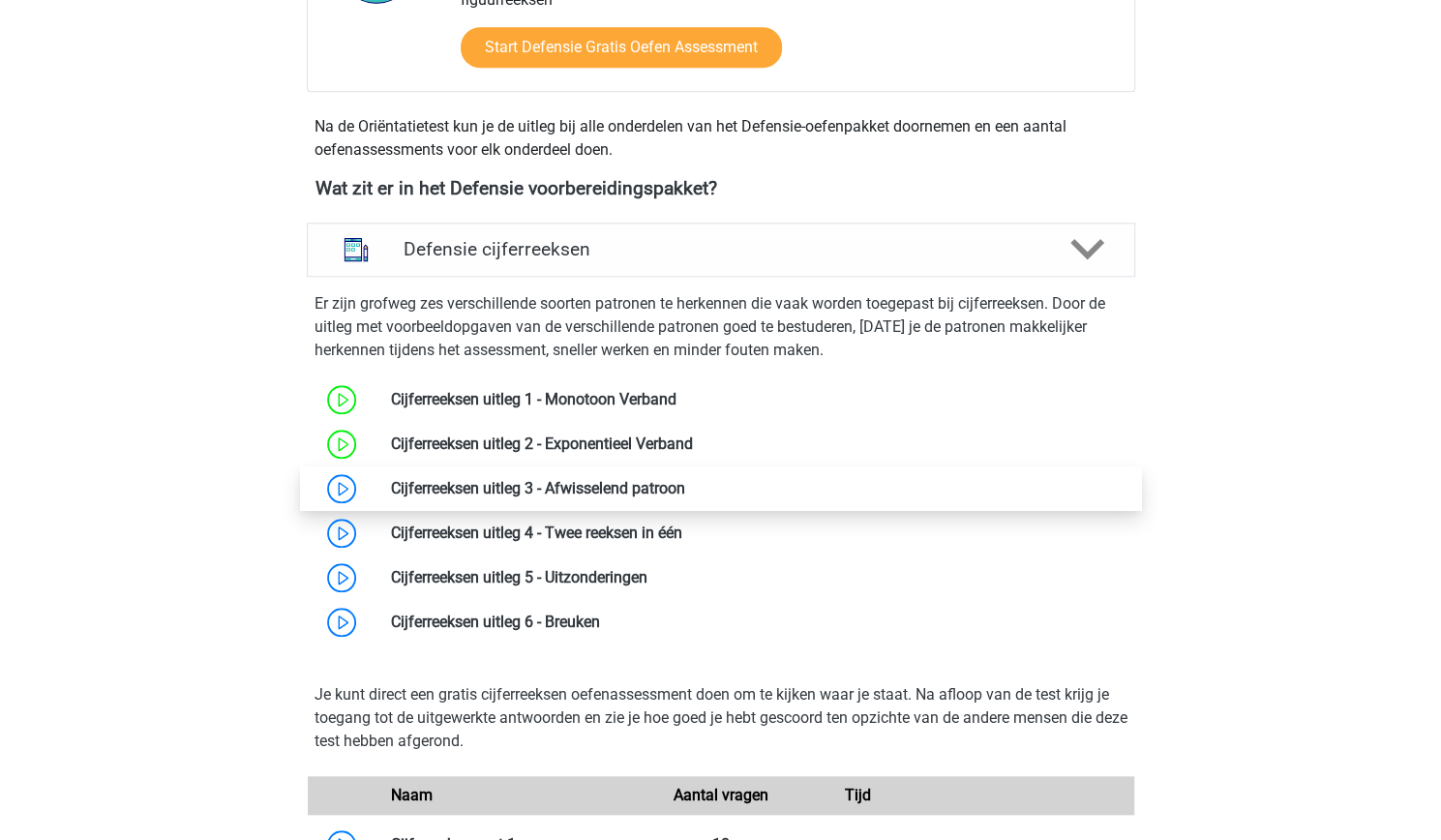
scroll to position [784, 0]
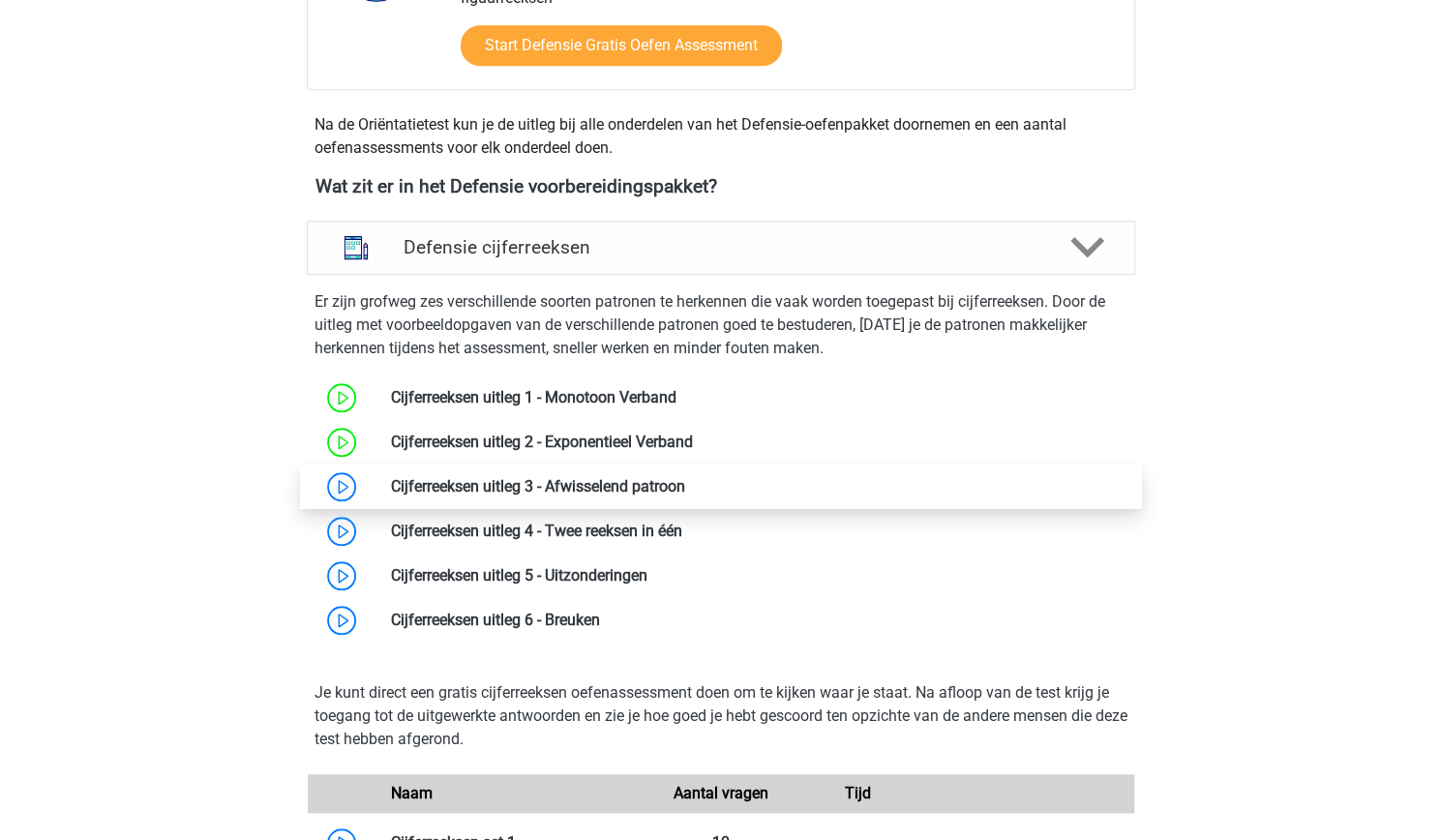
click at [685, 480] on link at bounding box center [685, 486] width 0 height 18
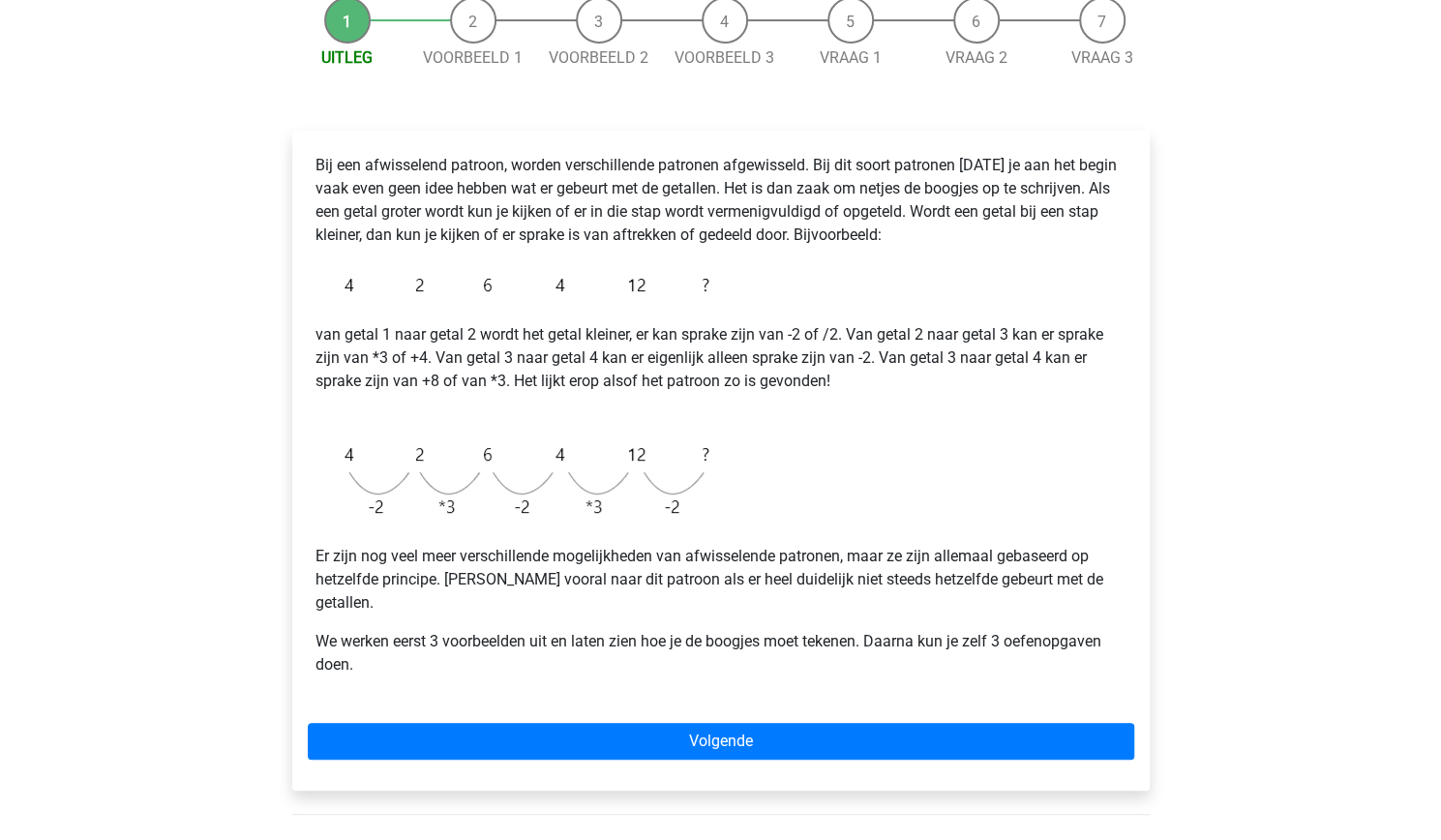
scroll to position [207, 0]
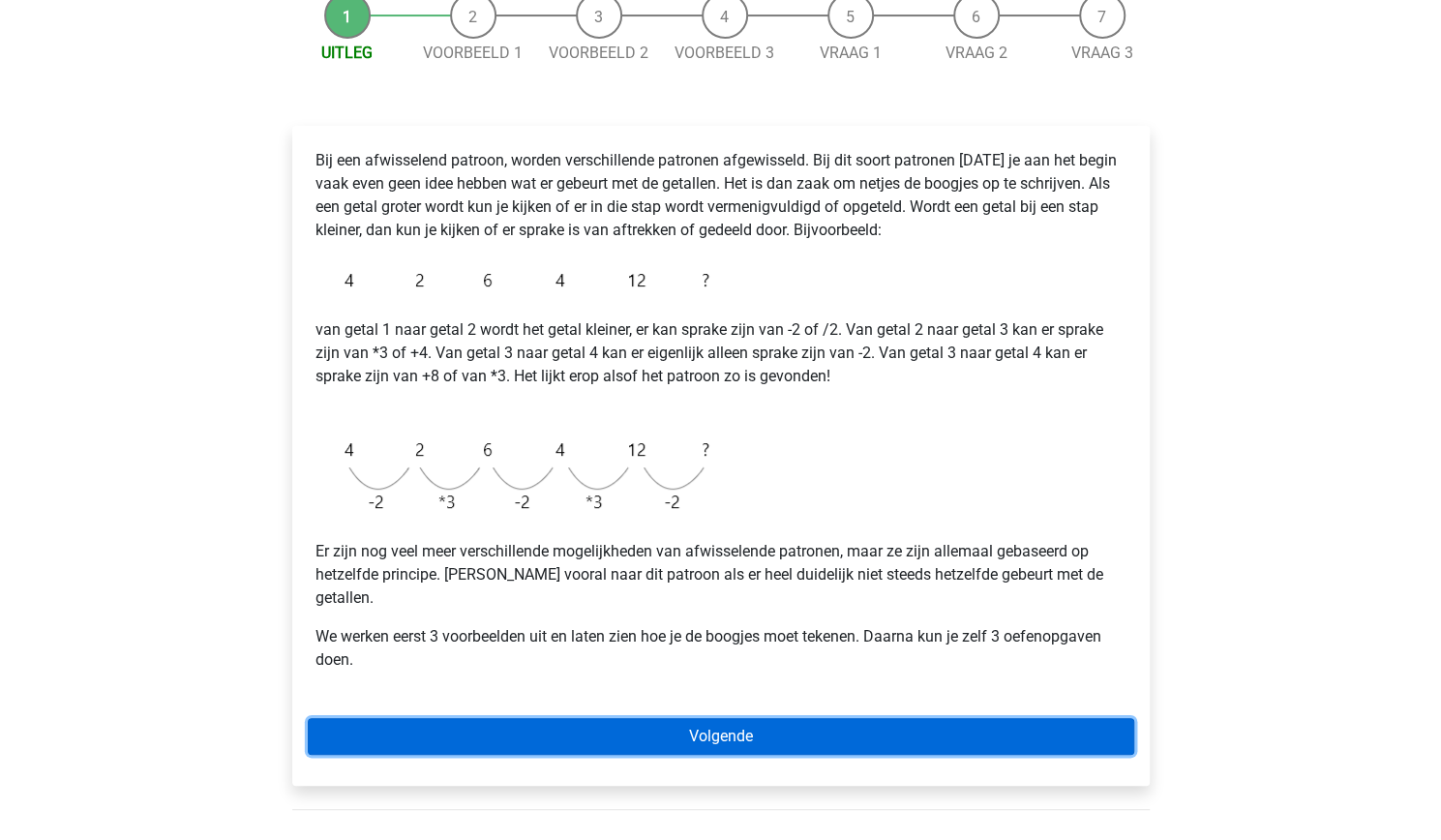
click at [558, 718] on link "Volgende" at bounding box center [721, 736] width 827 height 37
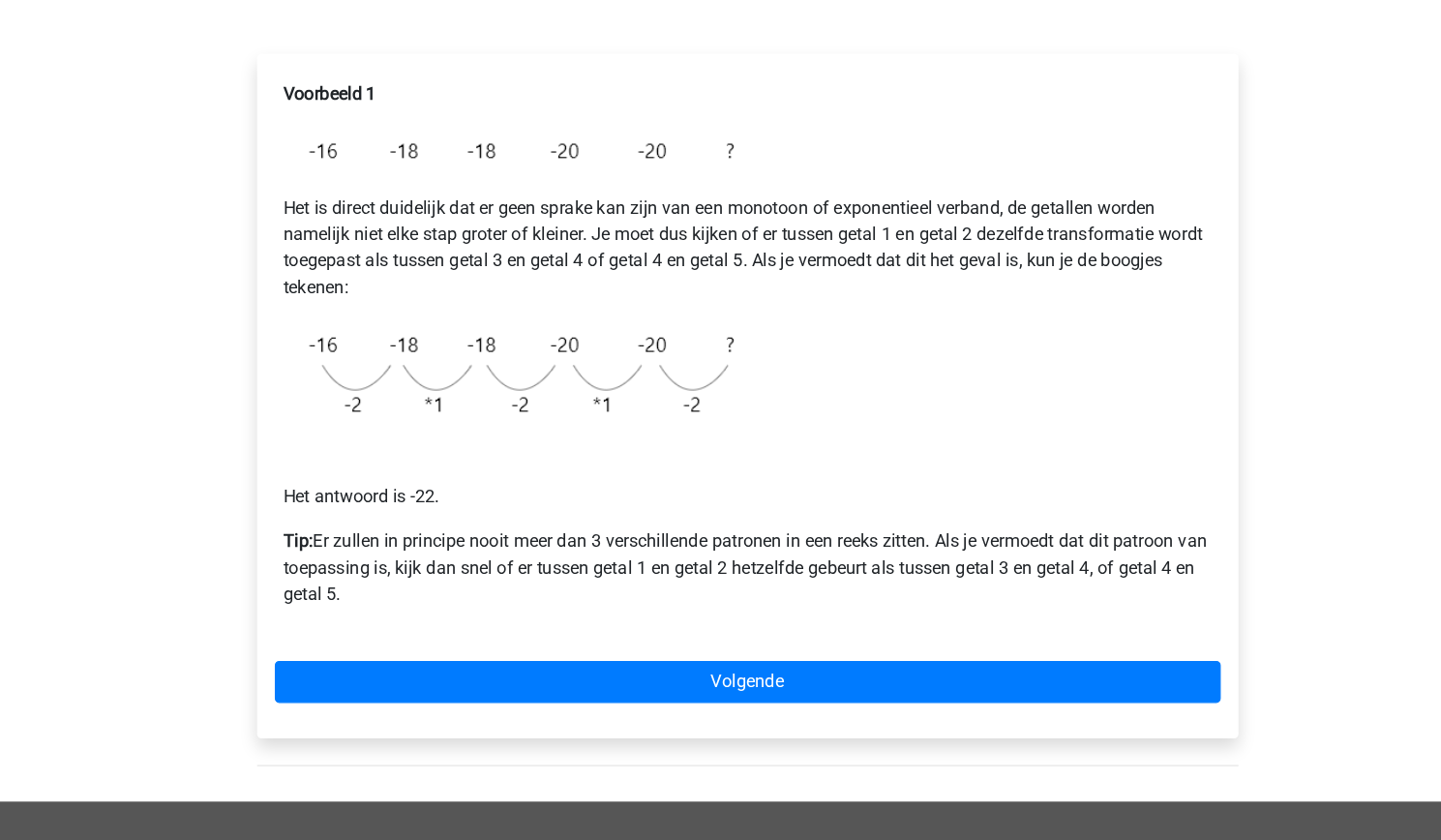
scroll to position [189, 0]
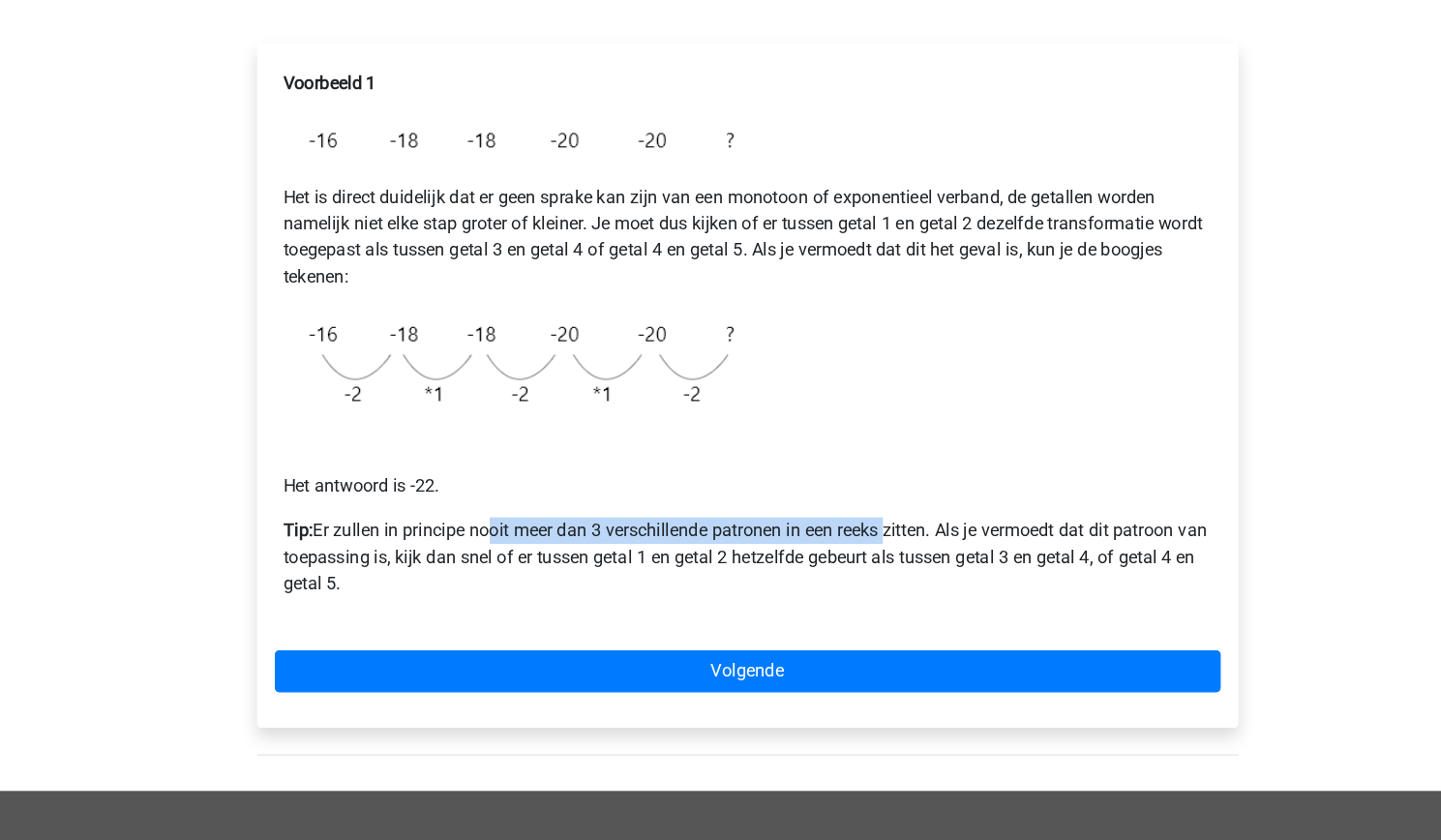
drag, startPoint x: 489, startPoint y: 565, endPoint x: 844, endPoint y: 572, distance: 355.1
click at [844, 572] on p "Tip: Er zullen in principe nooit meer dan 3 verschillende patronen in een reeks…" at bounding box center [721, 593] width 811 height 70
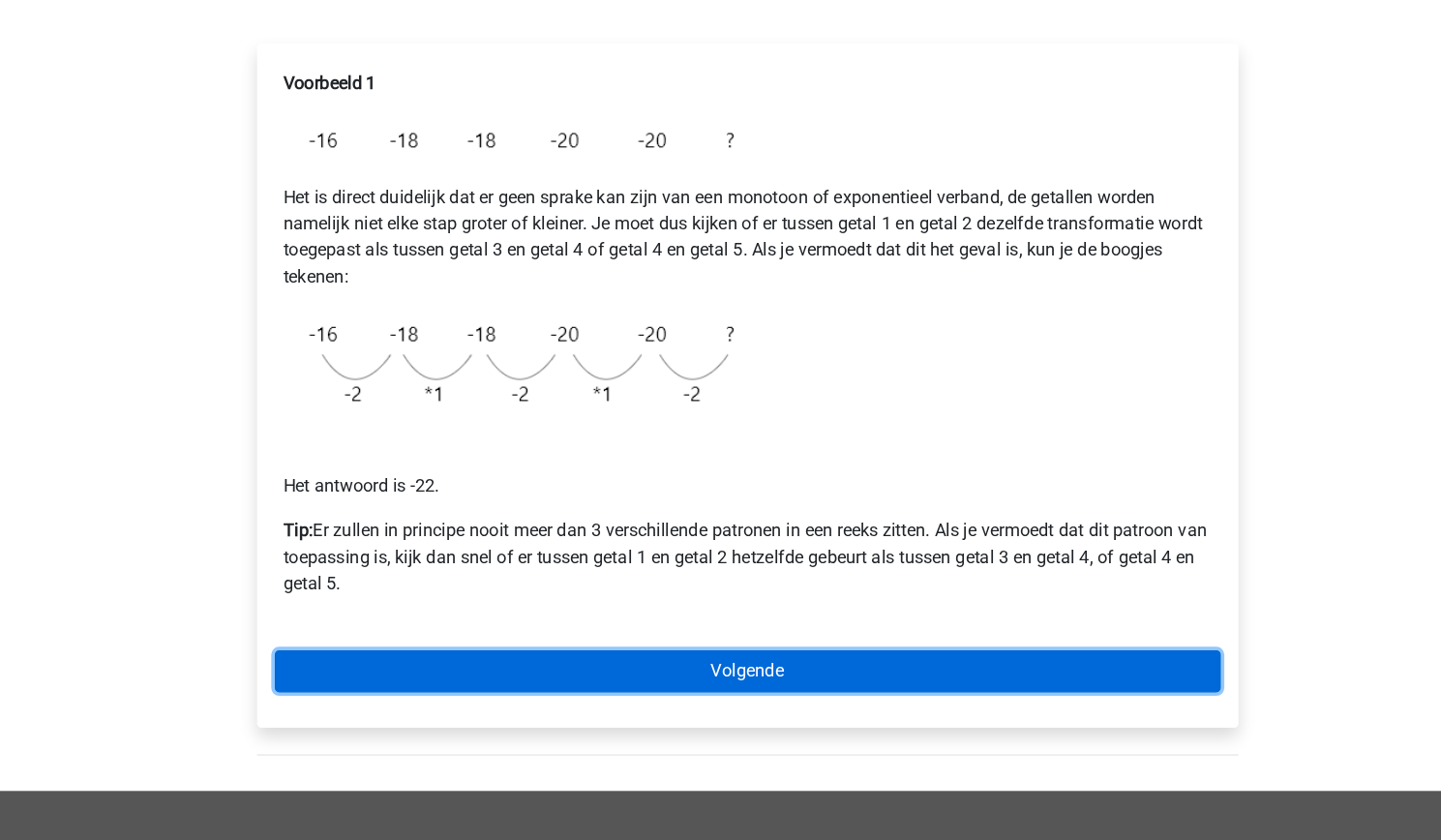
click at [547, 683] on link "Volgende" at bounding box center [721, 692] width 827 height 37
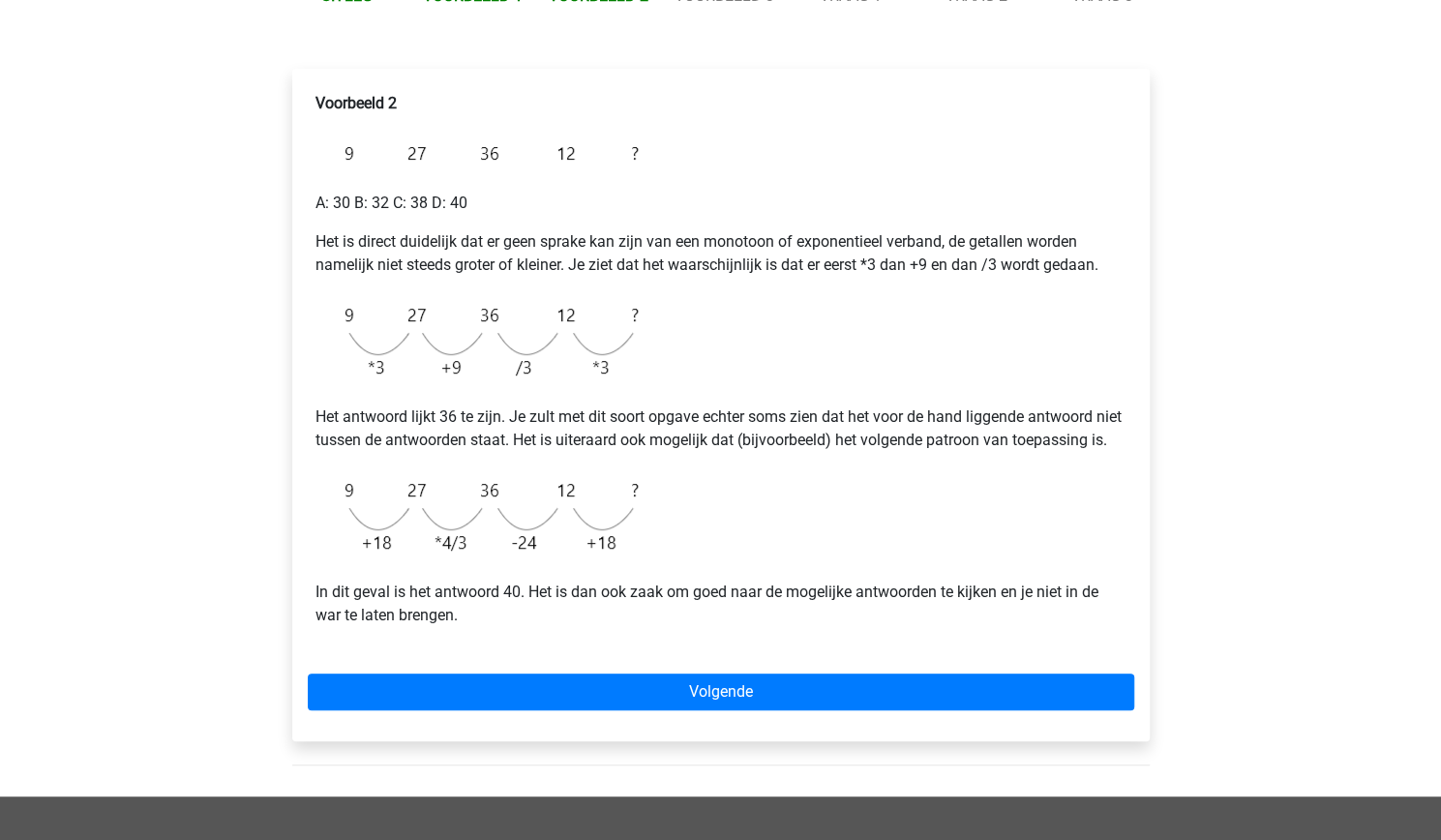
scroll to position [265, 0]
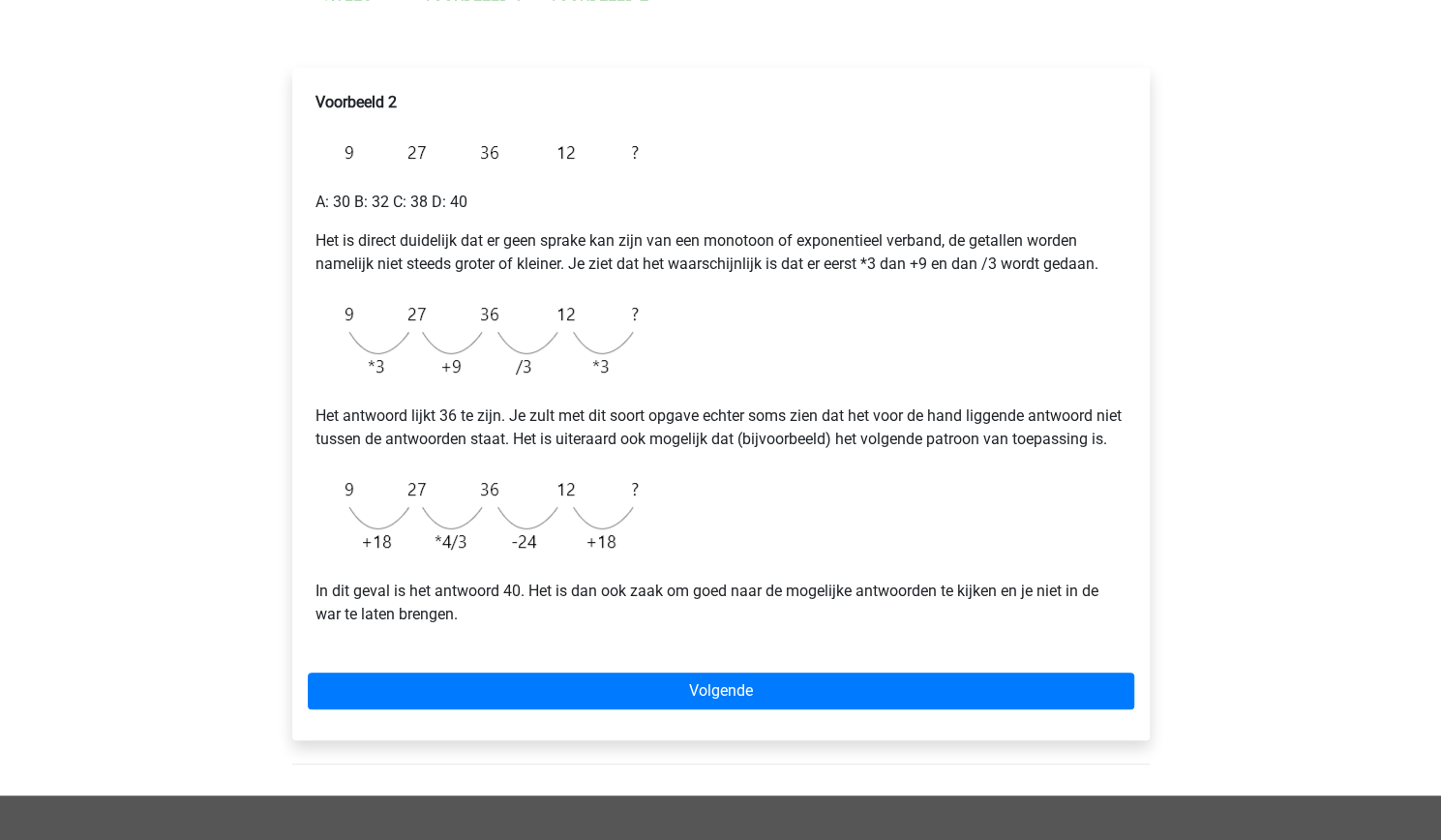
click at [523, 620] on p "In dit geval is het antwoord 40. Het is dan ook zaak om goed naar de mogelijke …" at bounding box center [721, 602] width 811 height 47
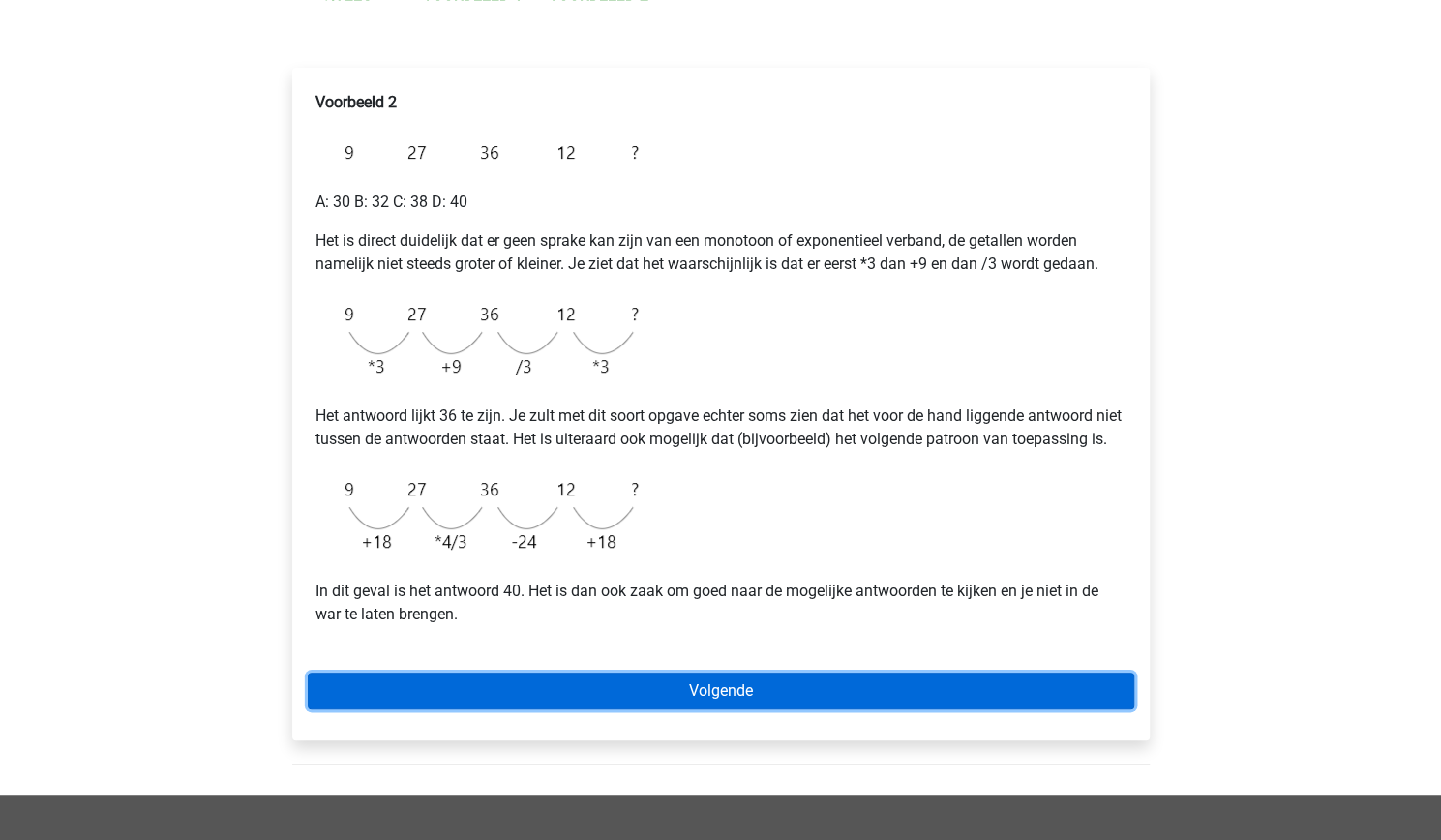
click at [600, 709] on link "Volgende" at bounding box center [721, 691] width 827 height 37
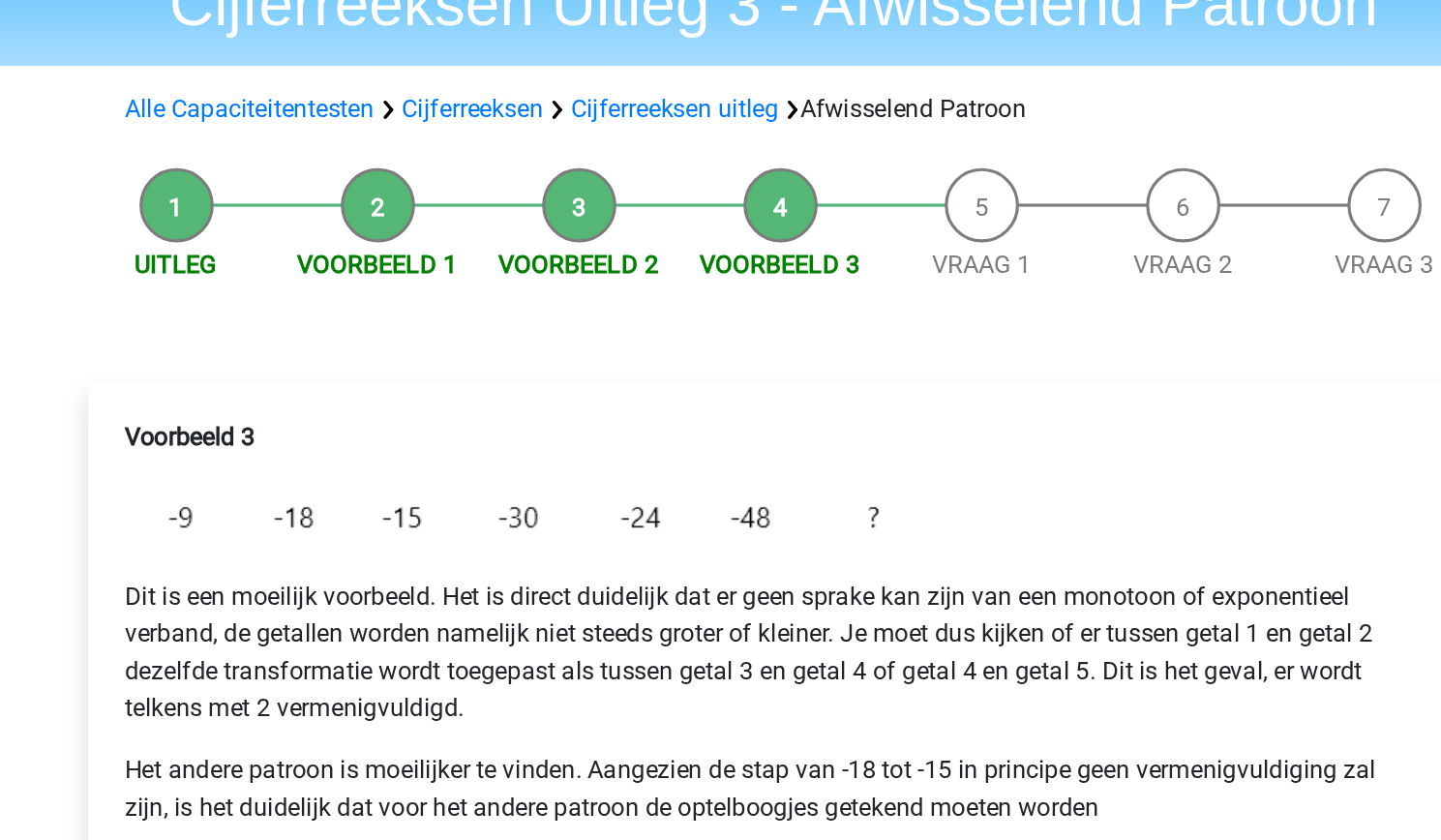
click at [933, 450] on div "Voorbeeld 3 Dit is een moeilijk voorbeeld. Het is direct duidelijk dat er geen …" at bounding box center [721, 644] width 827 height 592
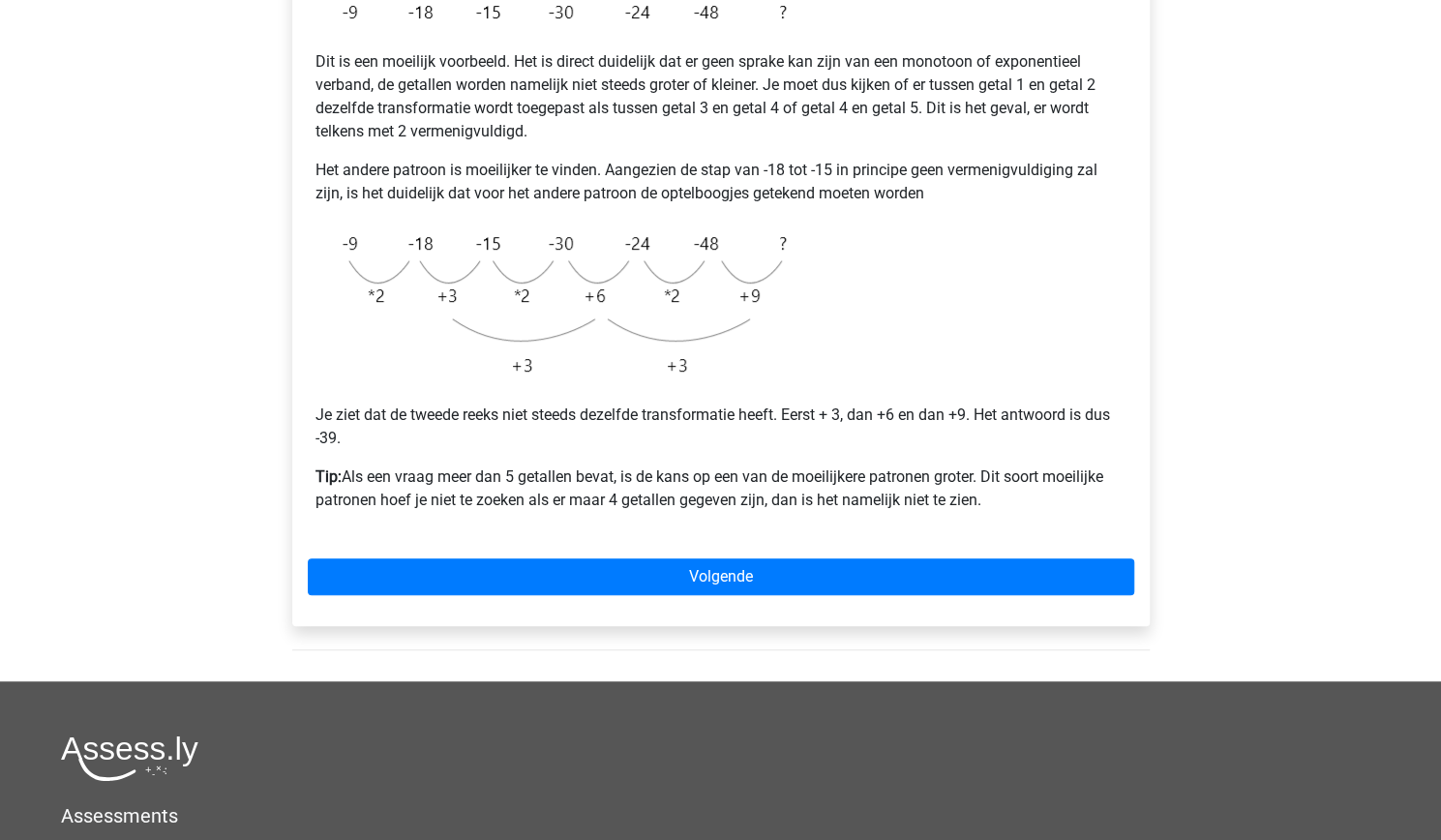
scroll to position [406, 0]
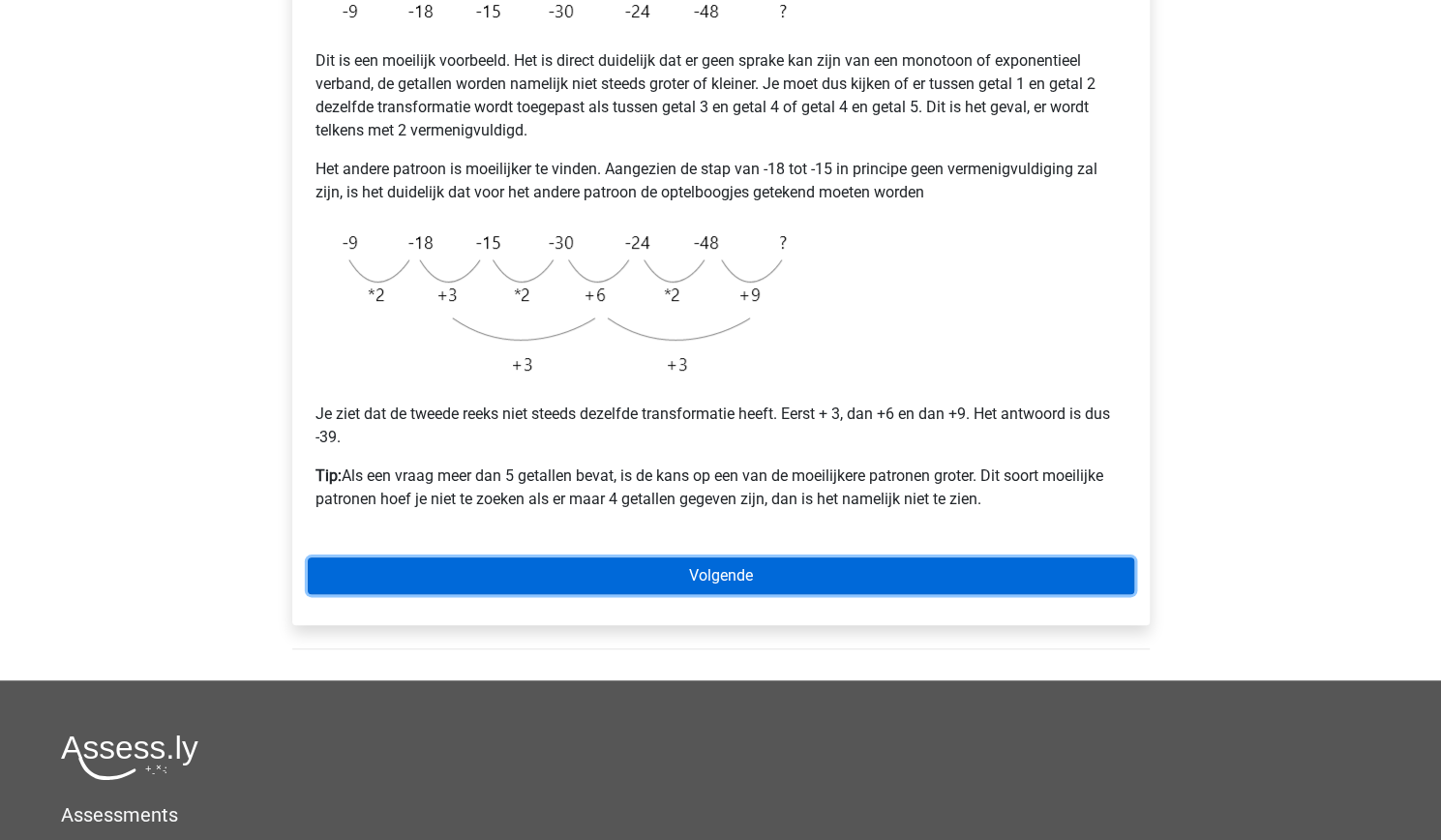
click at [716, 559] on link "Volgende" at bounding box center [721, 576] width 827 height 37
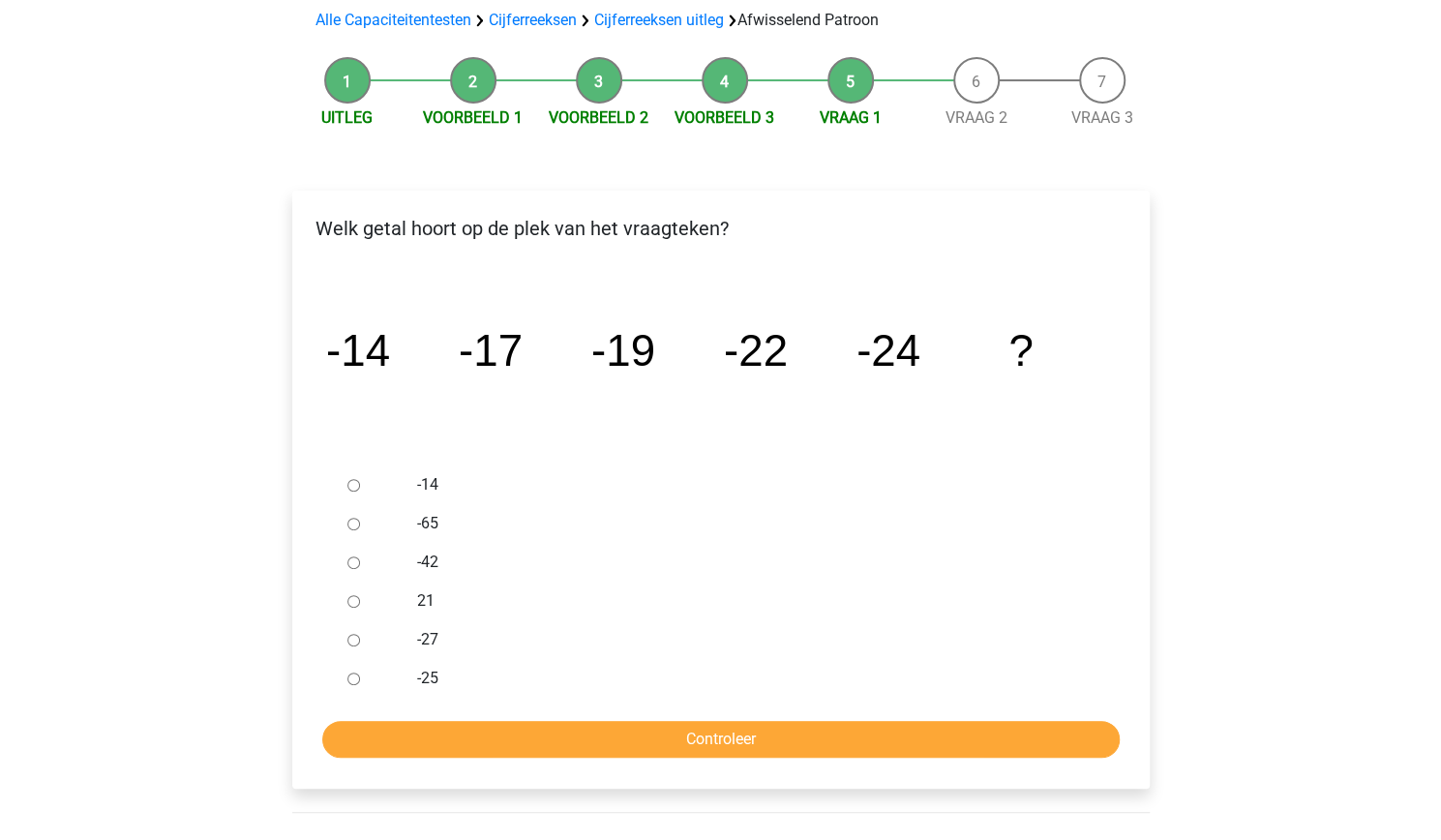
scroll to position [144, 0]
click at [420, 639] on label "-27" at bounding box center [752, 638] width 670 height 23
click at [360, 639] on input "-27" at bounding box center [353, 638] width 13 height 13
radio input "true"
click at [509, 738] on input "Controleer" at bounding box center [721, 738] width 798 height 37
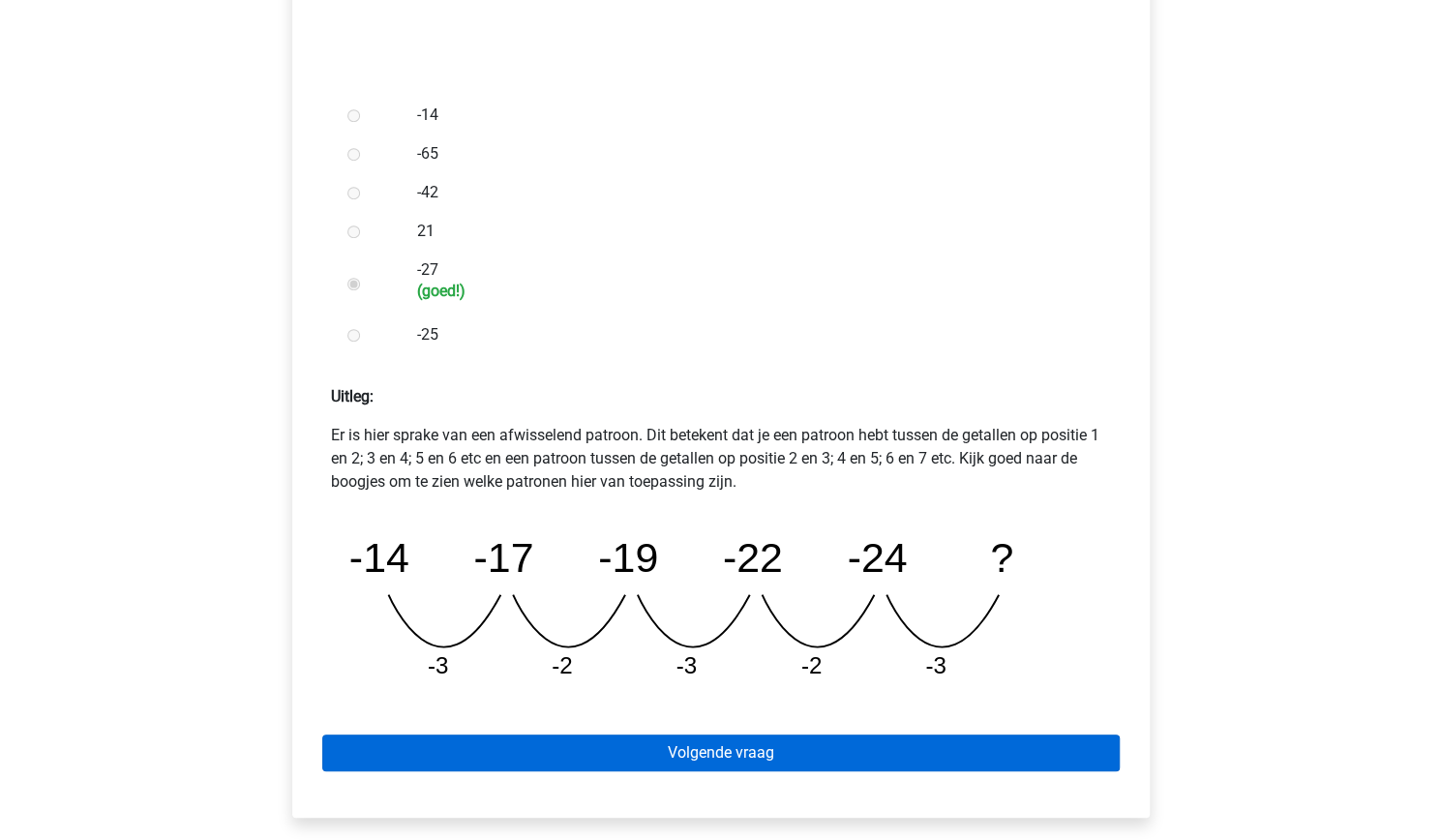
scroll to position [519, 0]
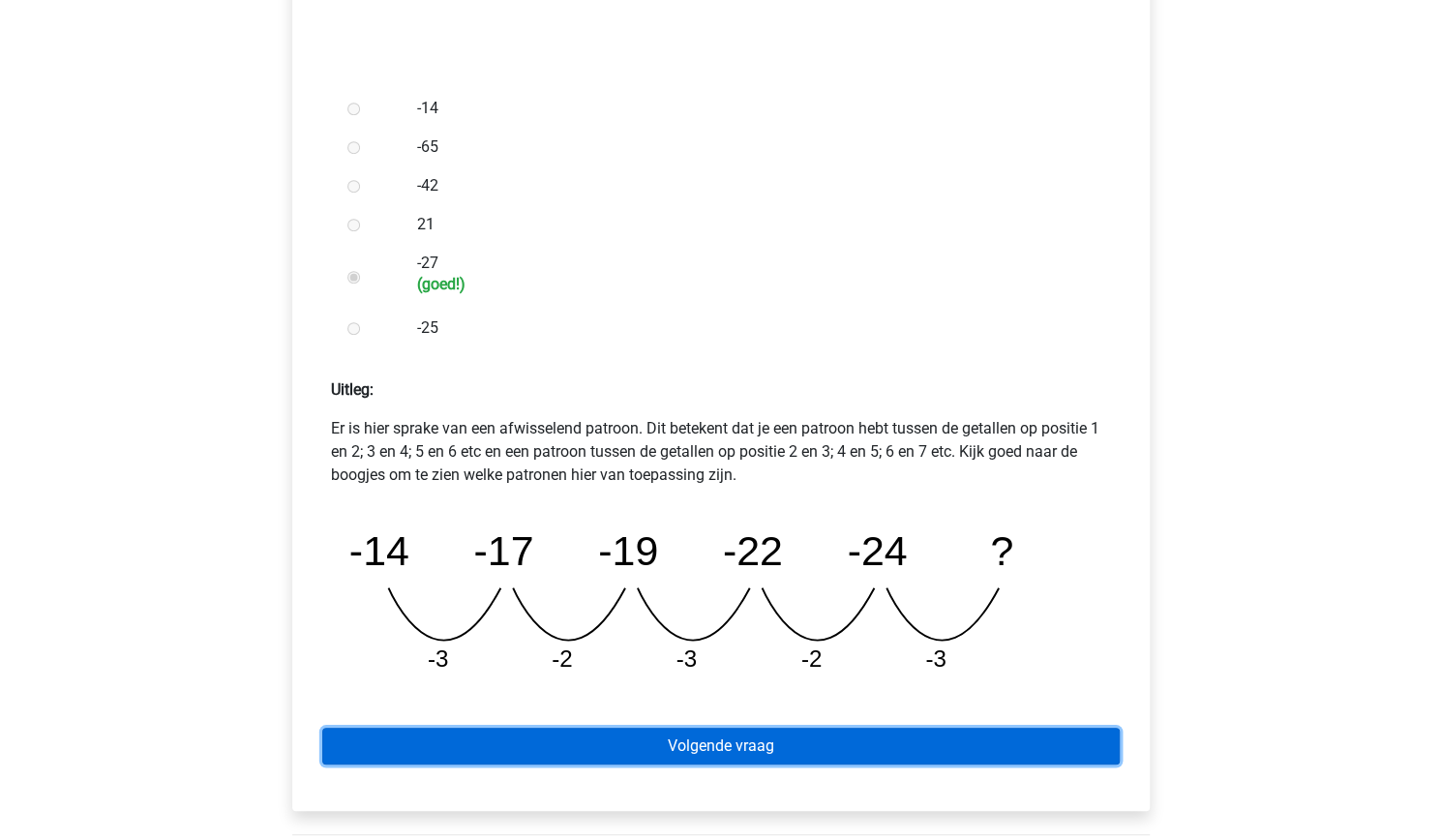
click at [522, 734] on link "Volgende vraag" at bounding box center [721, 746] width 798 height 37
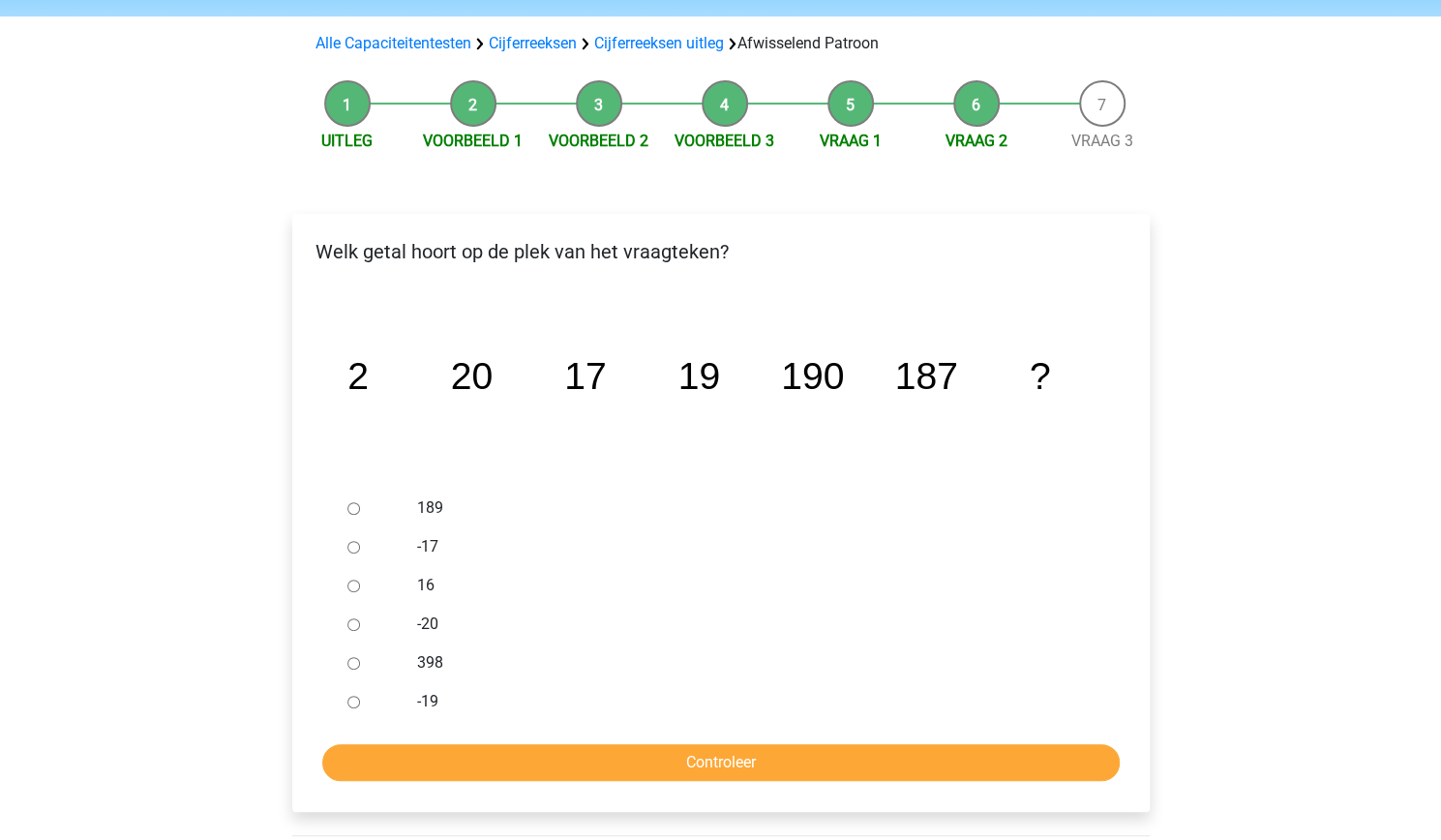
scroll to position [120, 0]
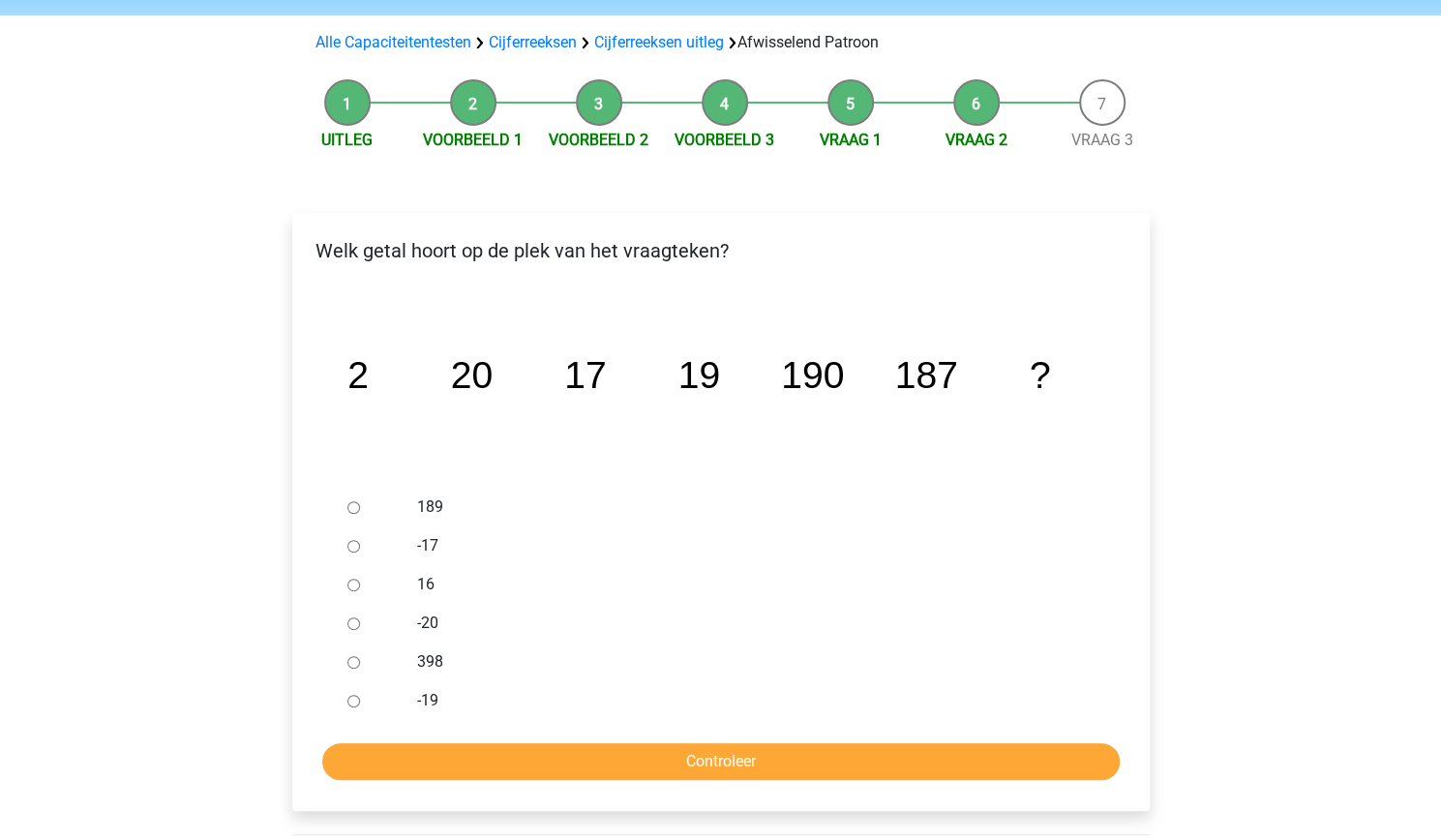
click at [428, 505] on label "189" at bounding box center [752, 507] width 670 height 23
click at [360, 505] on input "189" at bounding box center [353, 507] width 13 height 13
radio input "true"
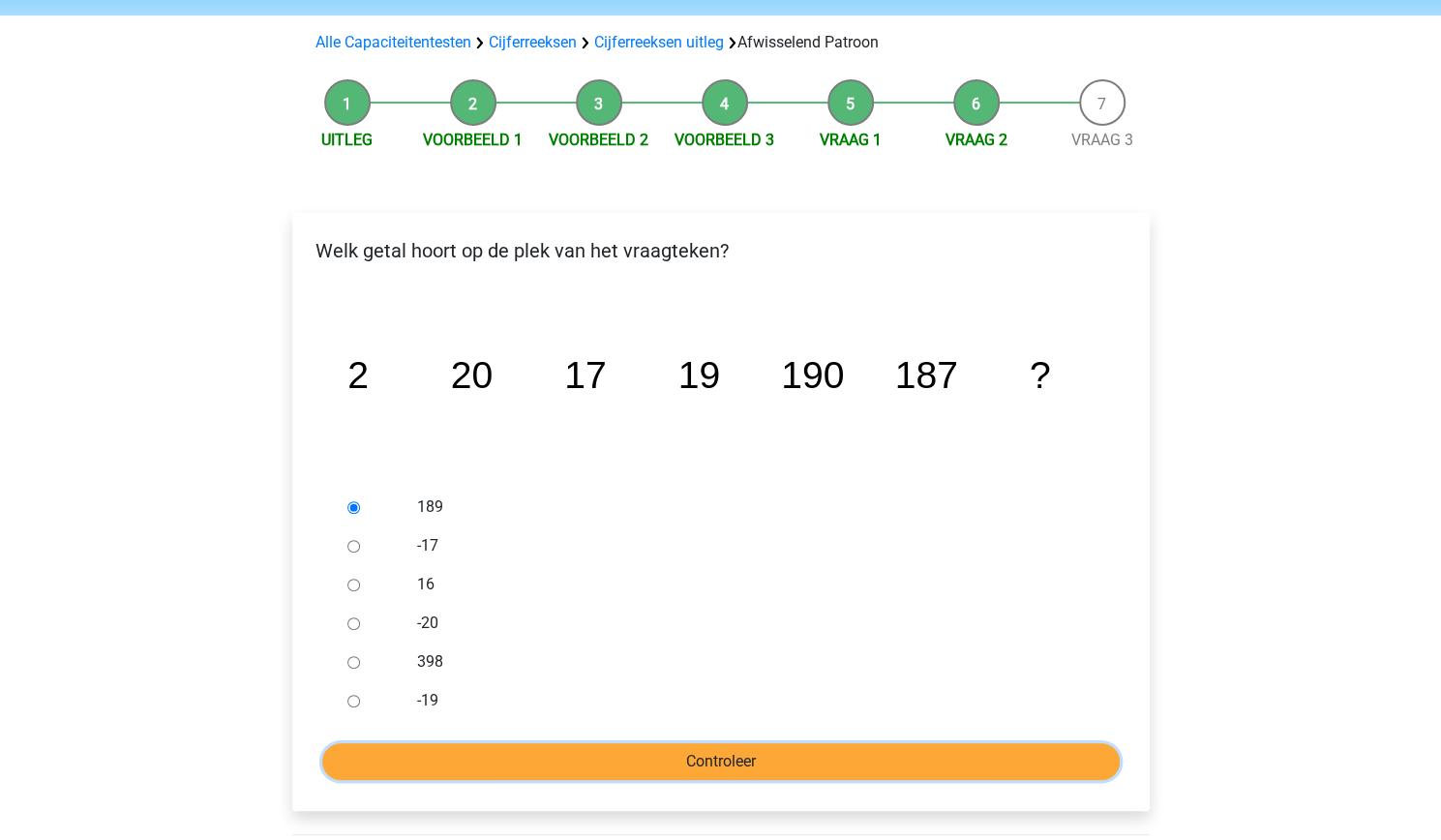
click at [623, 754] on input "Controleer" at bounding box center [721, 761] width 798 height 37
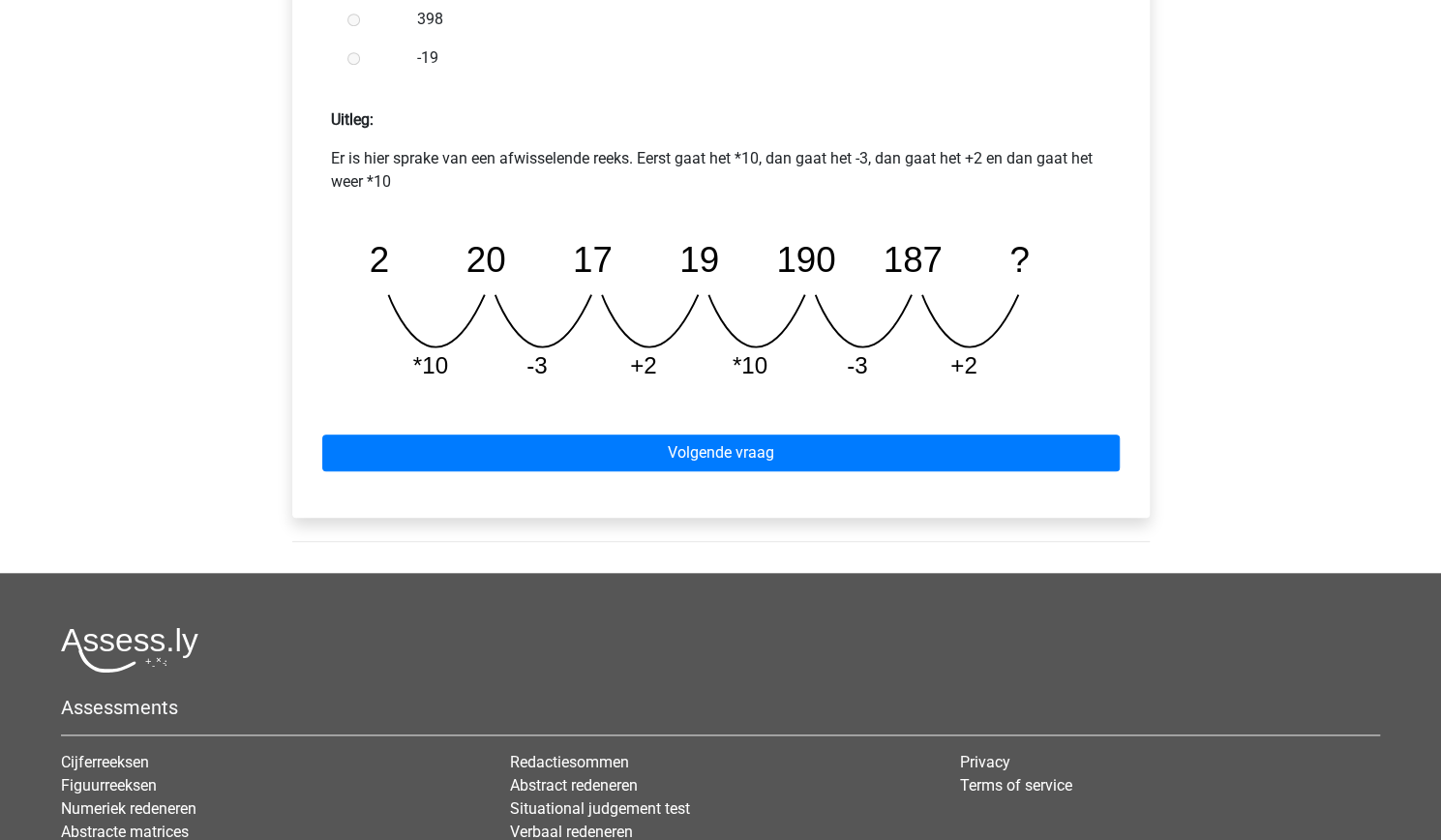
scroll to position [790, 0]
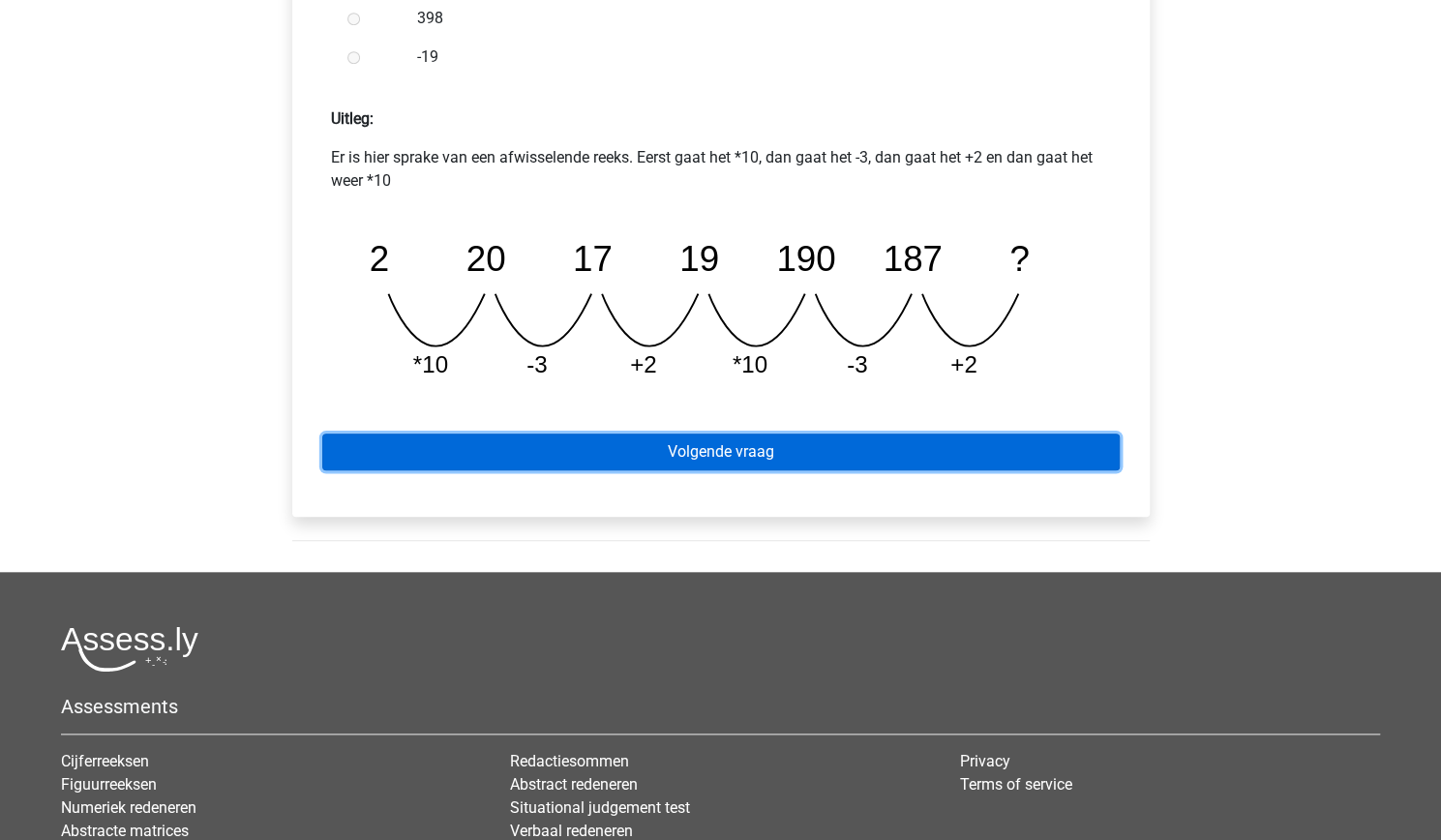
click at [600, 456] on link "Volgende vraag" at bounding box center [721, 452] width 798 height 37
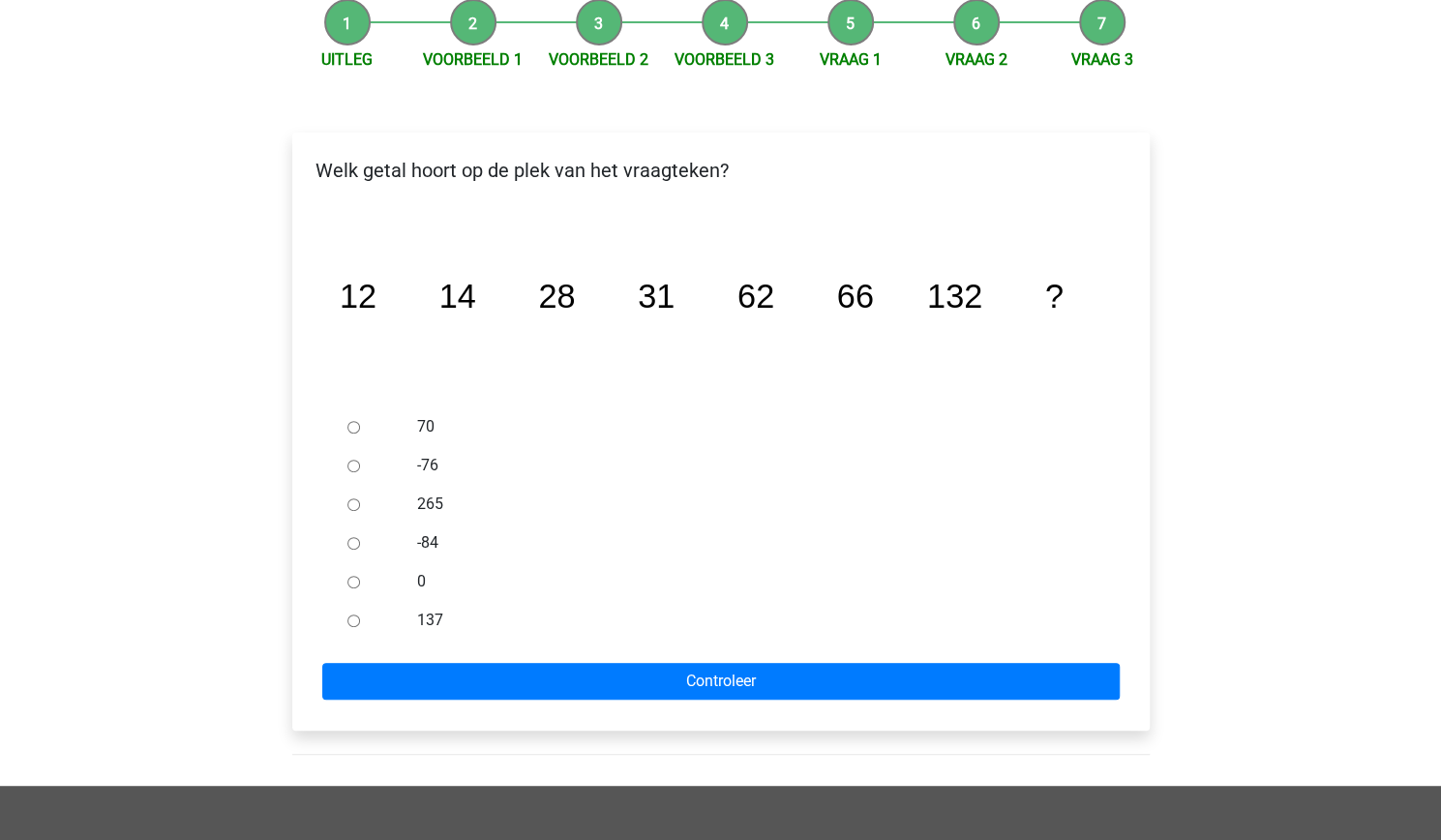
scroll to position [199, 0]
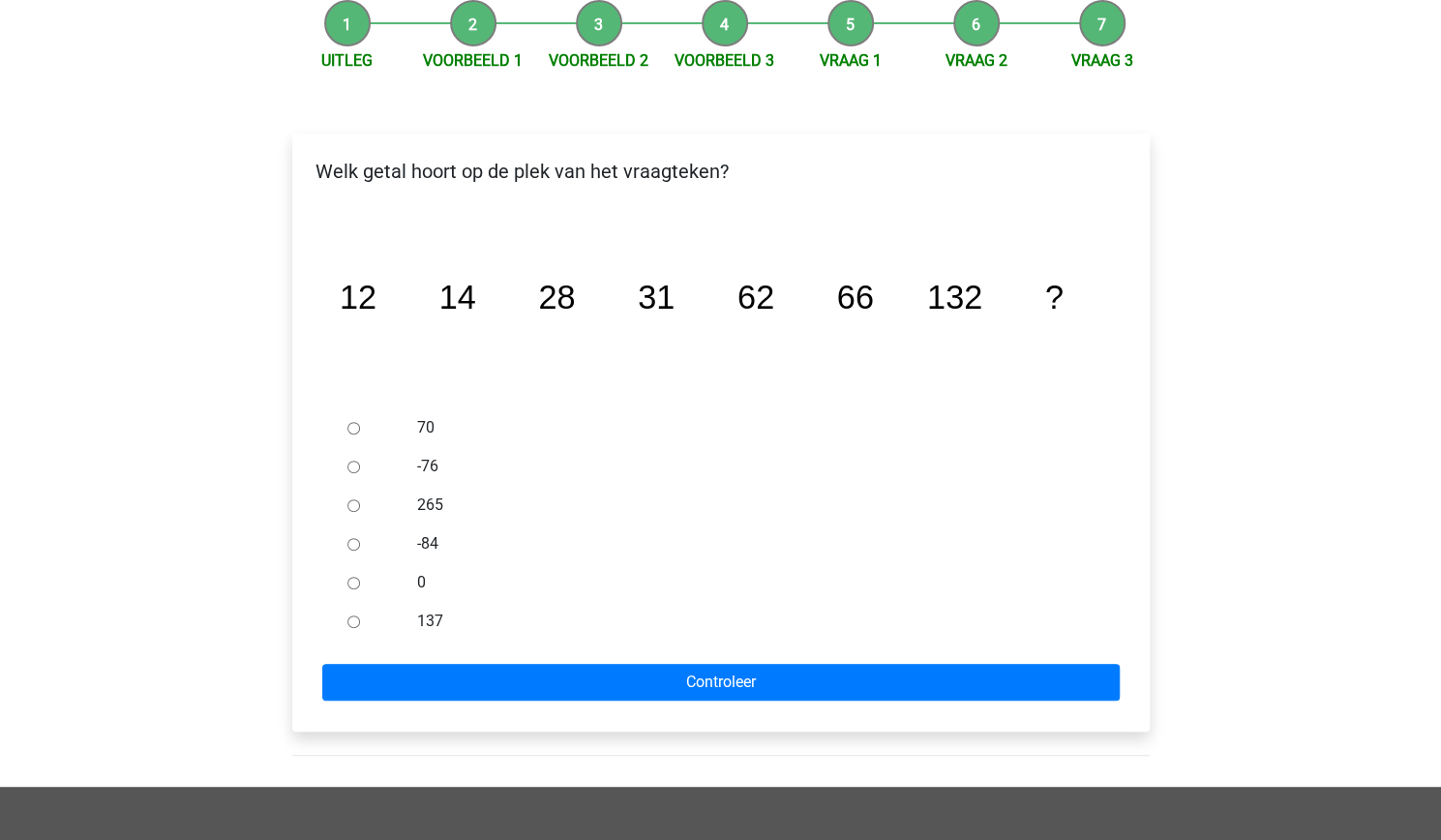
click at [412, 625] on div "137" at bounding box center [752, 621] width 699 height 39
click at [424, 615] on label "137" at bounding box center [752, 621] width 670 height 23
click at [360, 615] on input "137" at bounding box center [353, 621] width 13 height 13
radio input "true"
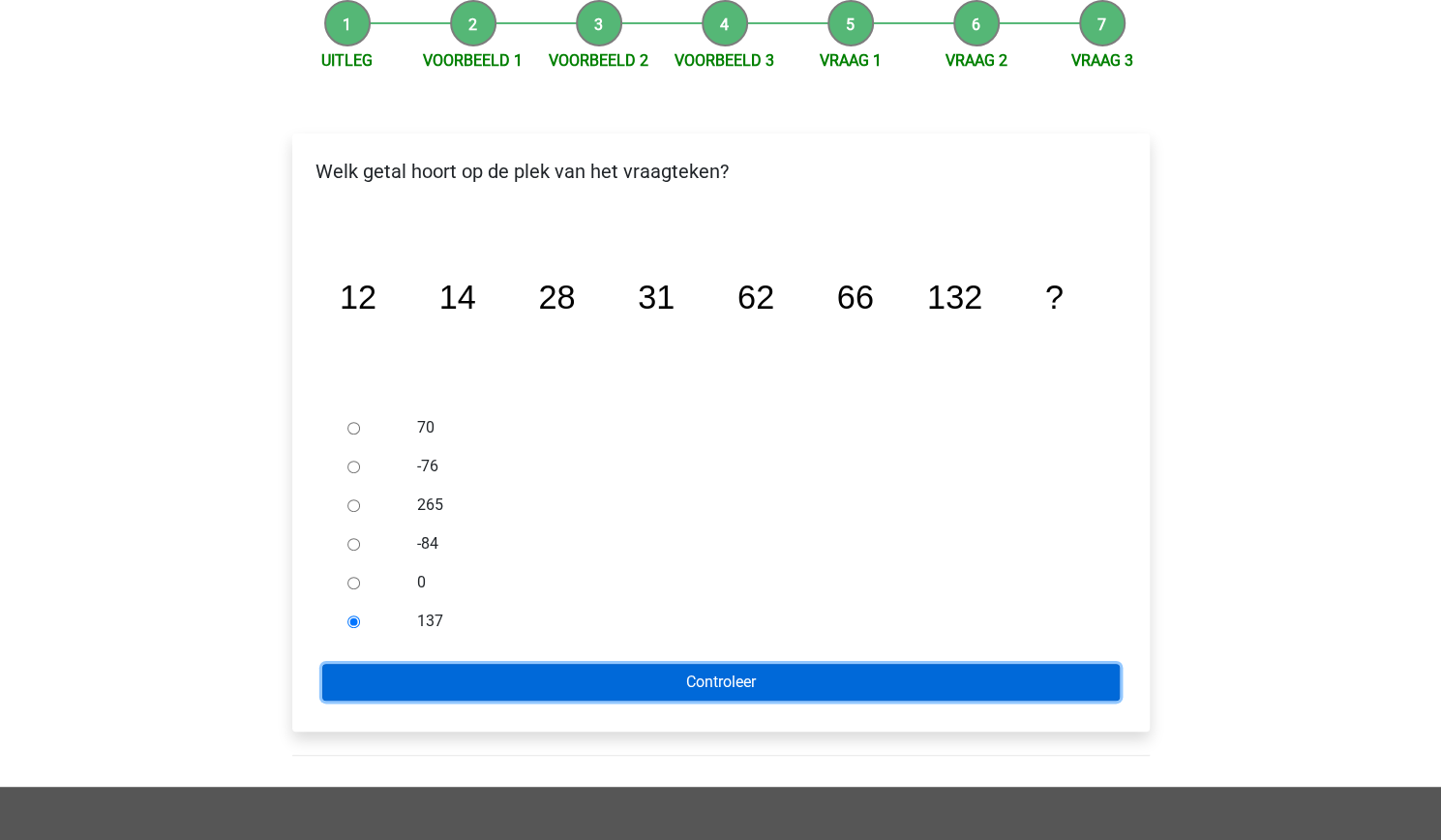
click at [535, 674] on input "Controleer" at bounding box center [721, 682] width 798 height 37
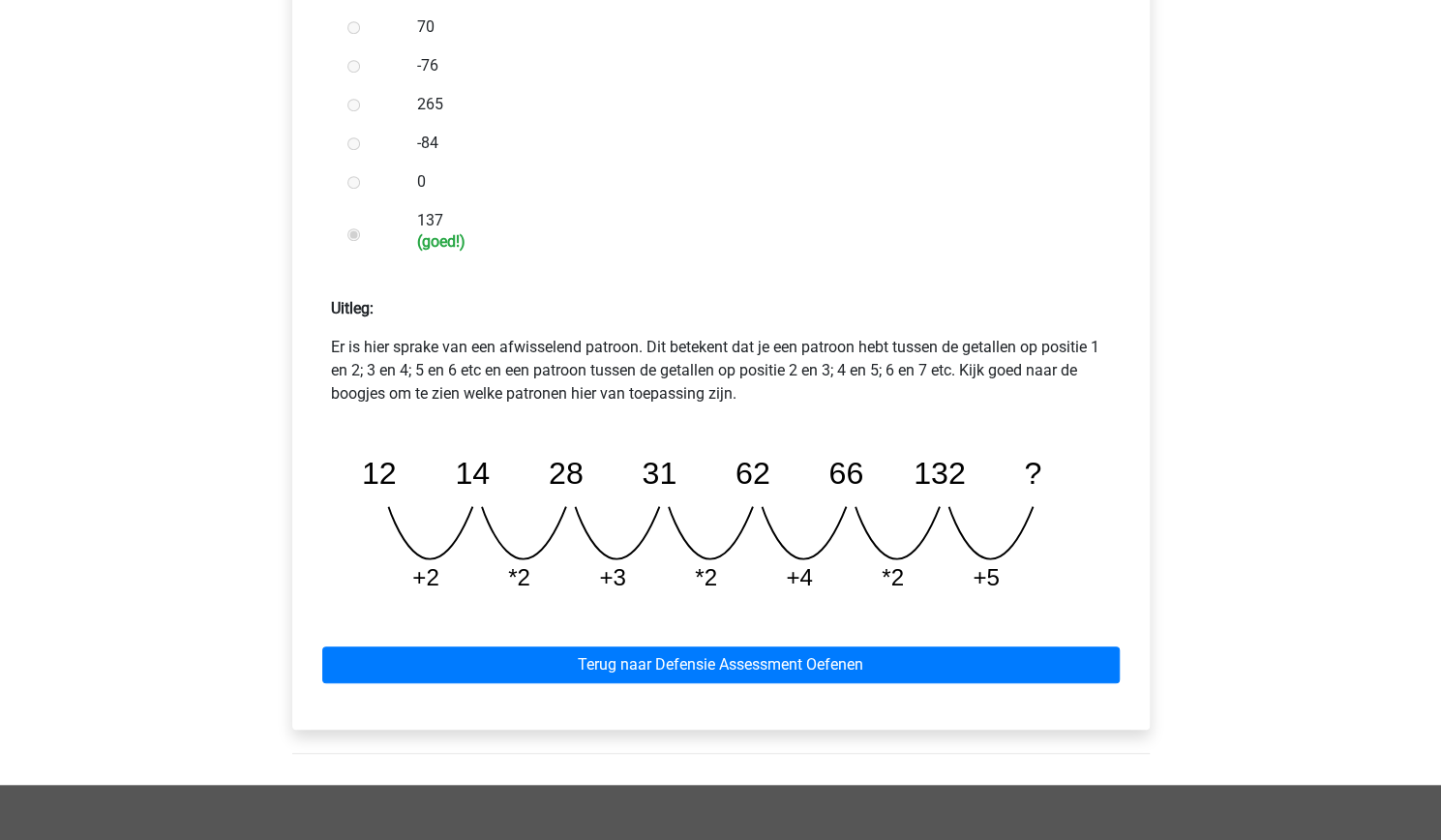
scroll to position [601, 0]
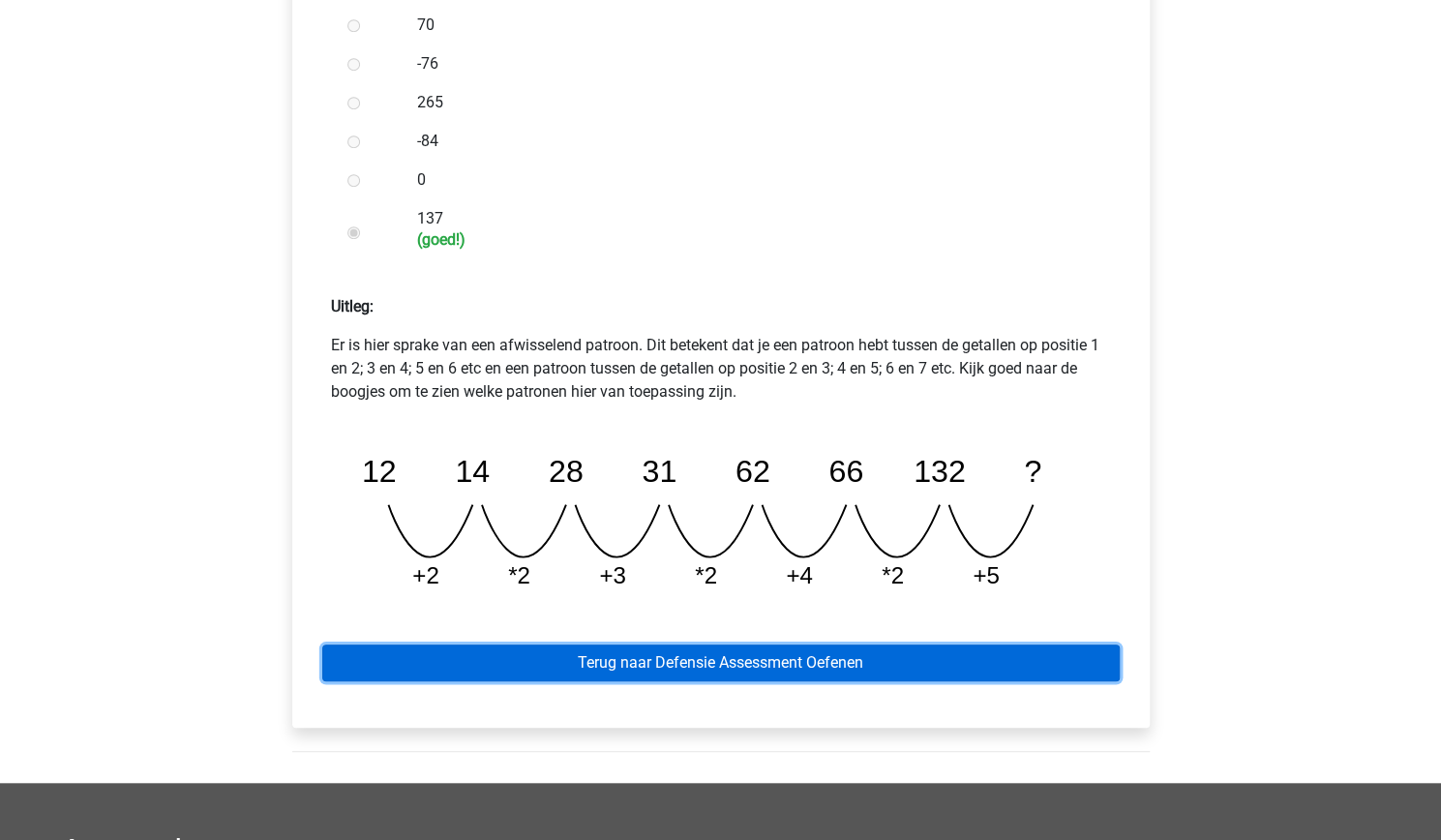
drag, startPoint x: 0, startPoint y: 0, endPoint x: 535, endPoint y: 674, distance: 860.5
click at [535, 674] on link "Terug naar Defensie Assessment Oefenen" at bounding box center [721, 662] width 798 height 37
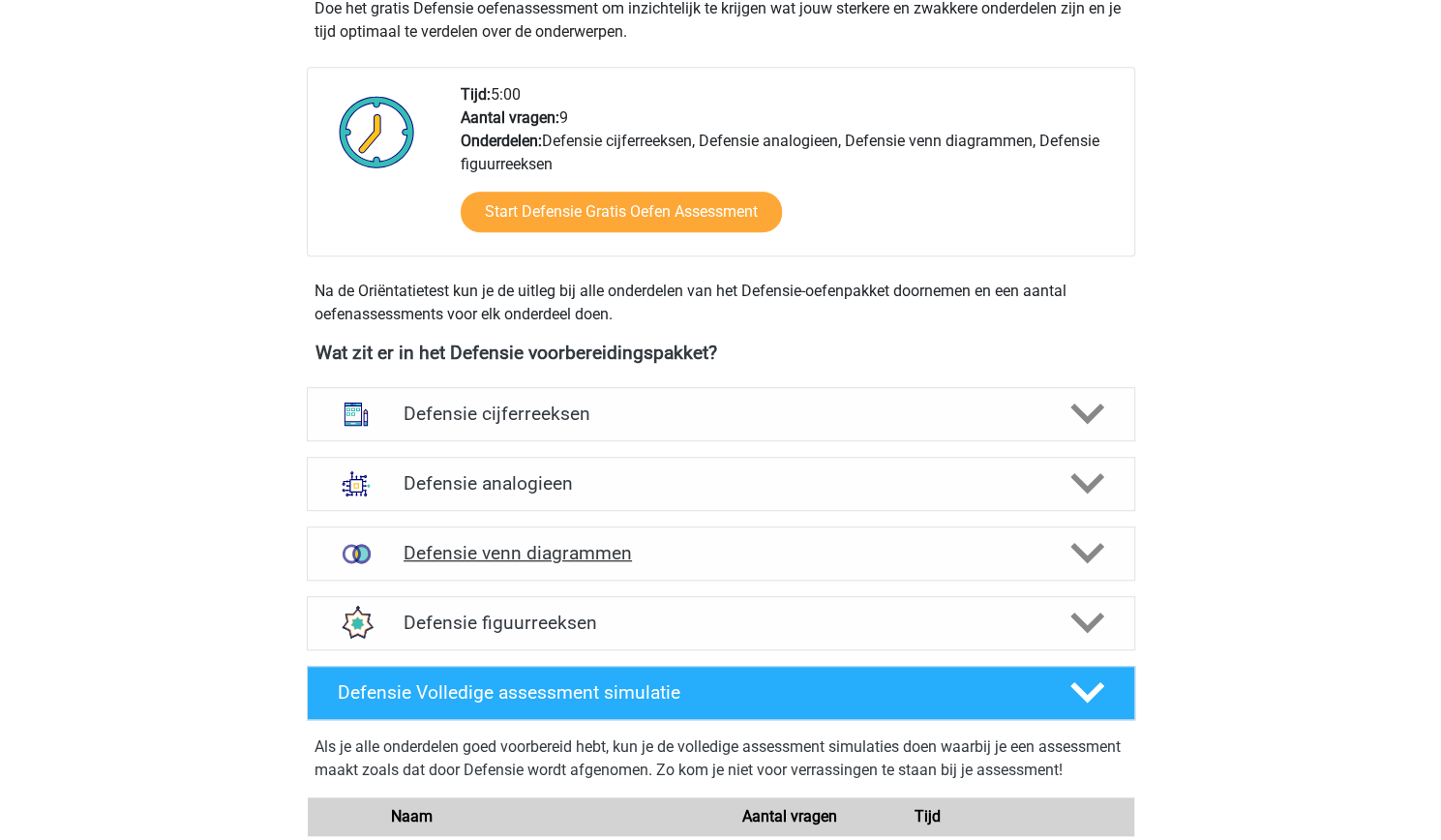
scroll to position [619, 0]
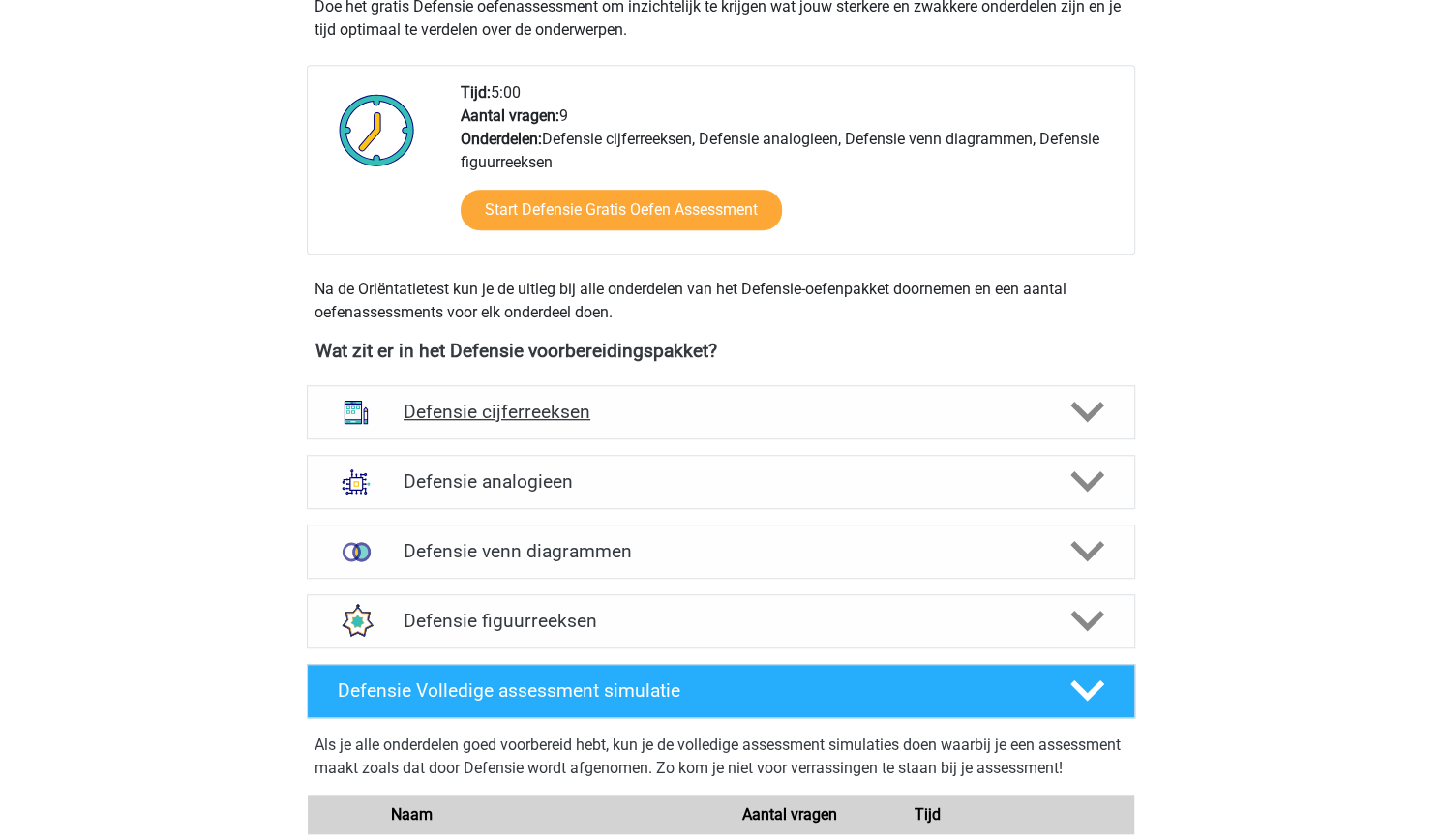
click at [511, 434] on div "Defensie cijferreeksen" at bounding box center [721, 412] width 829 height 54
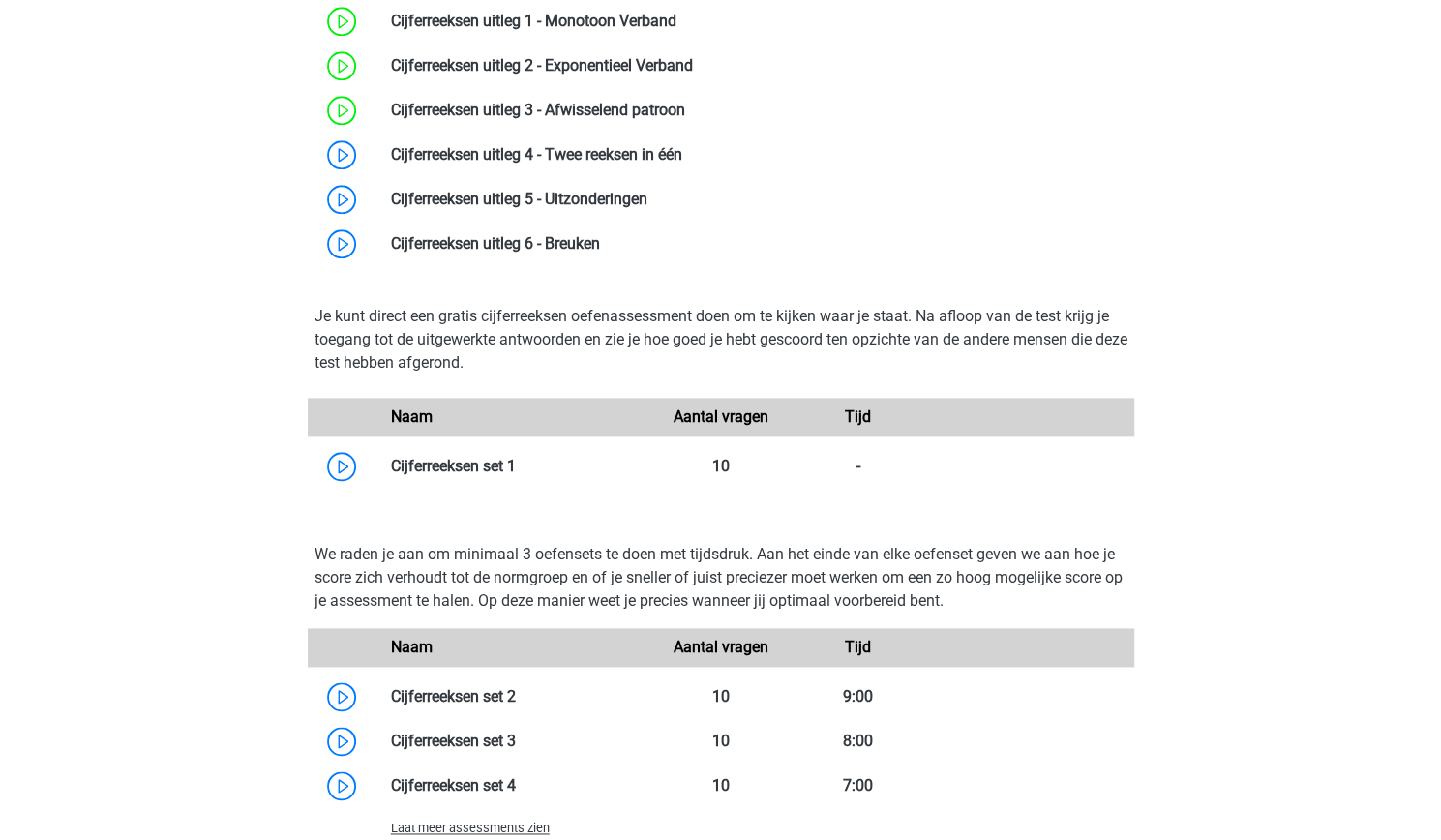
scroll to position [1163, 0]
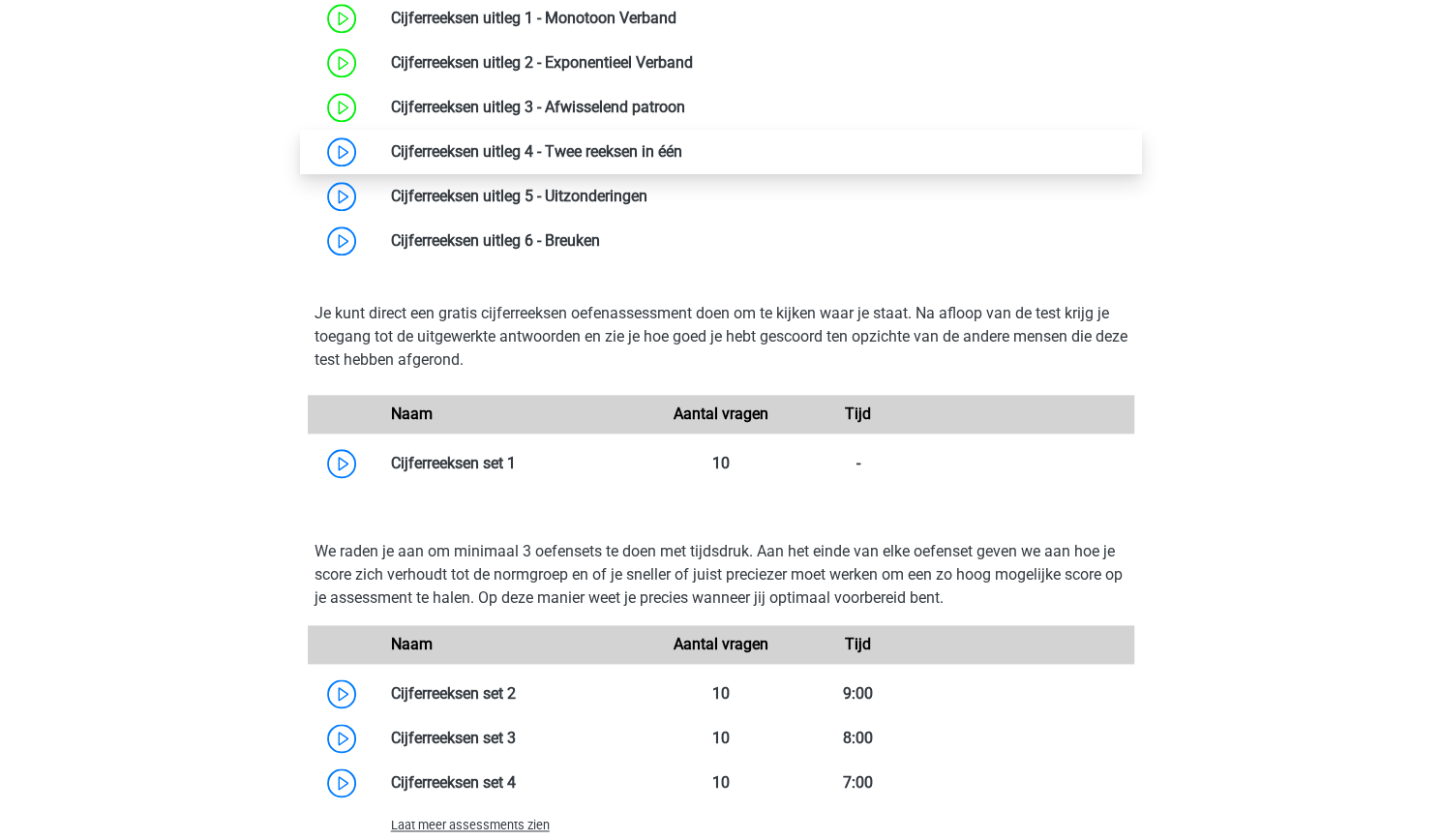
click at [682, 161] on link at bounding box center [682, 151] width 0 height 18
click at [682, 156] on link at bounding box center [682, 151] width 0 height 18
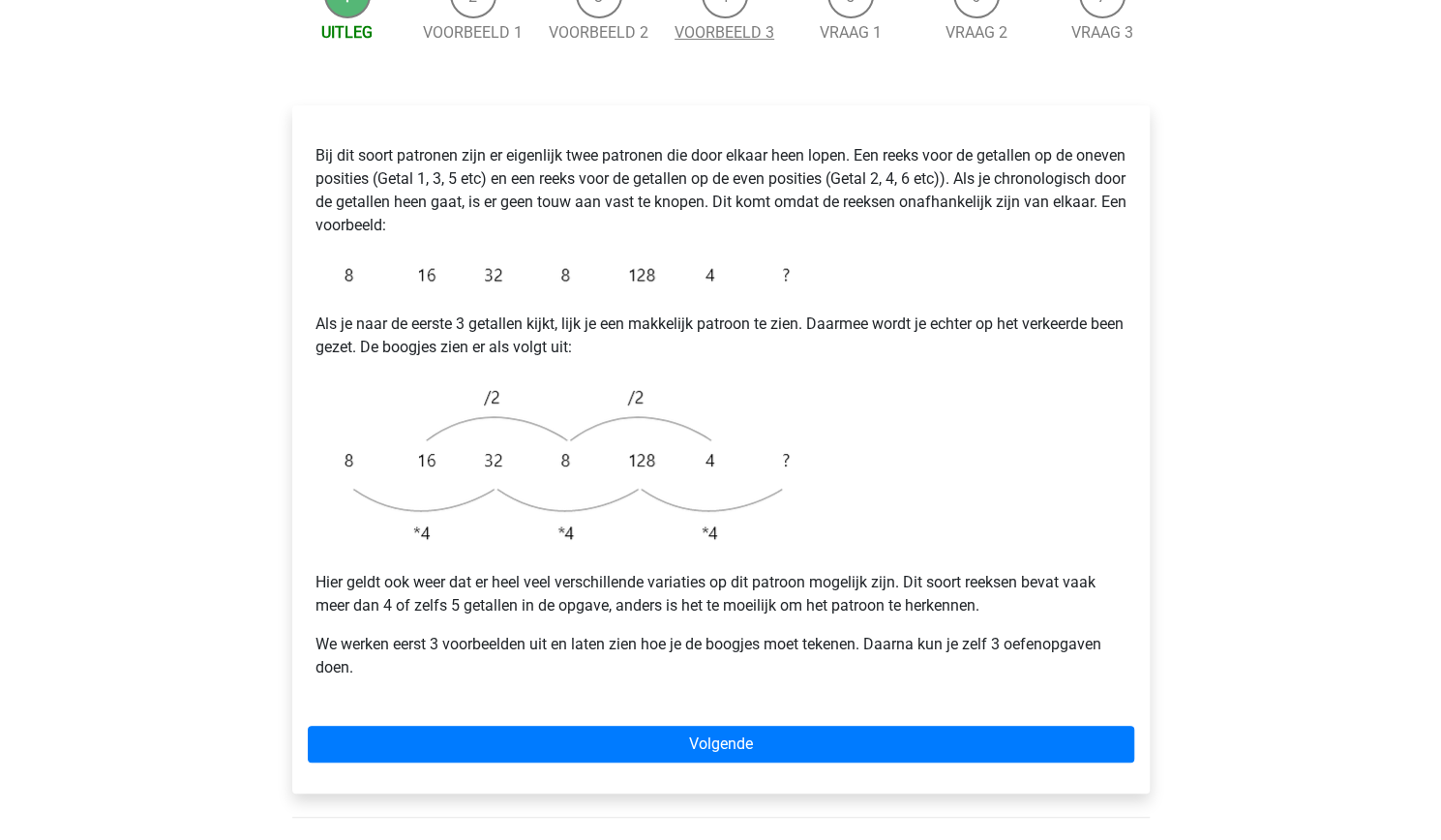
scroll to position [273, 0]
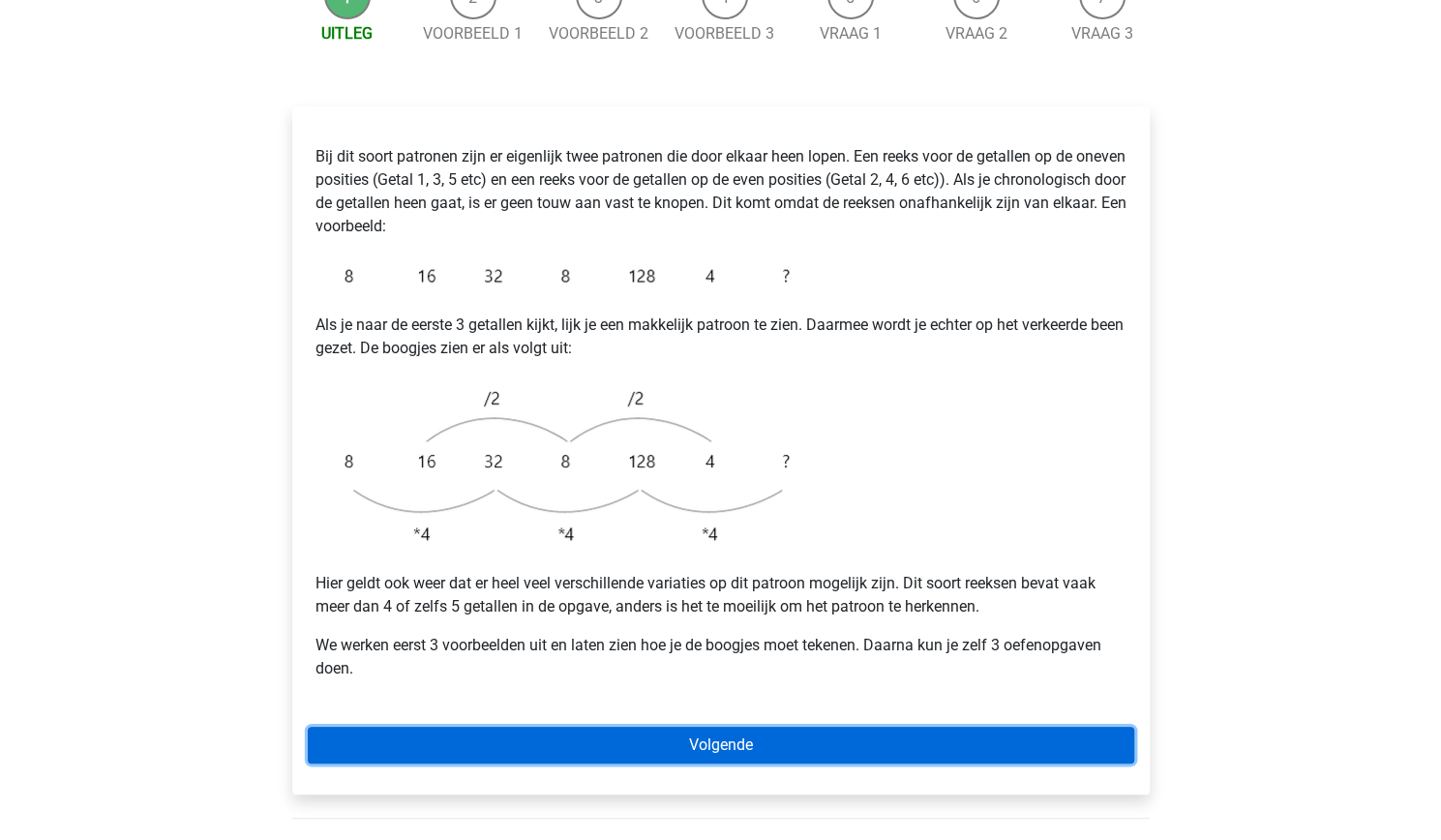
click at [607, 727] on link "Volgende" at bounding box center [721, 745] width 827 height 37
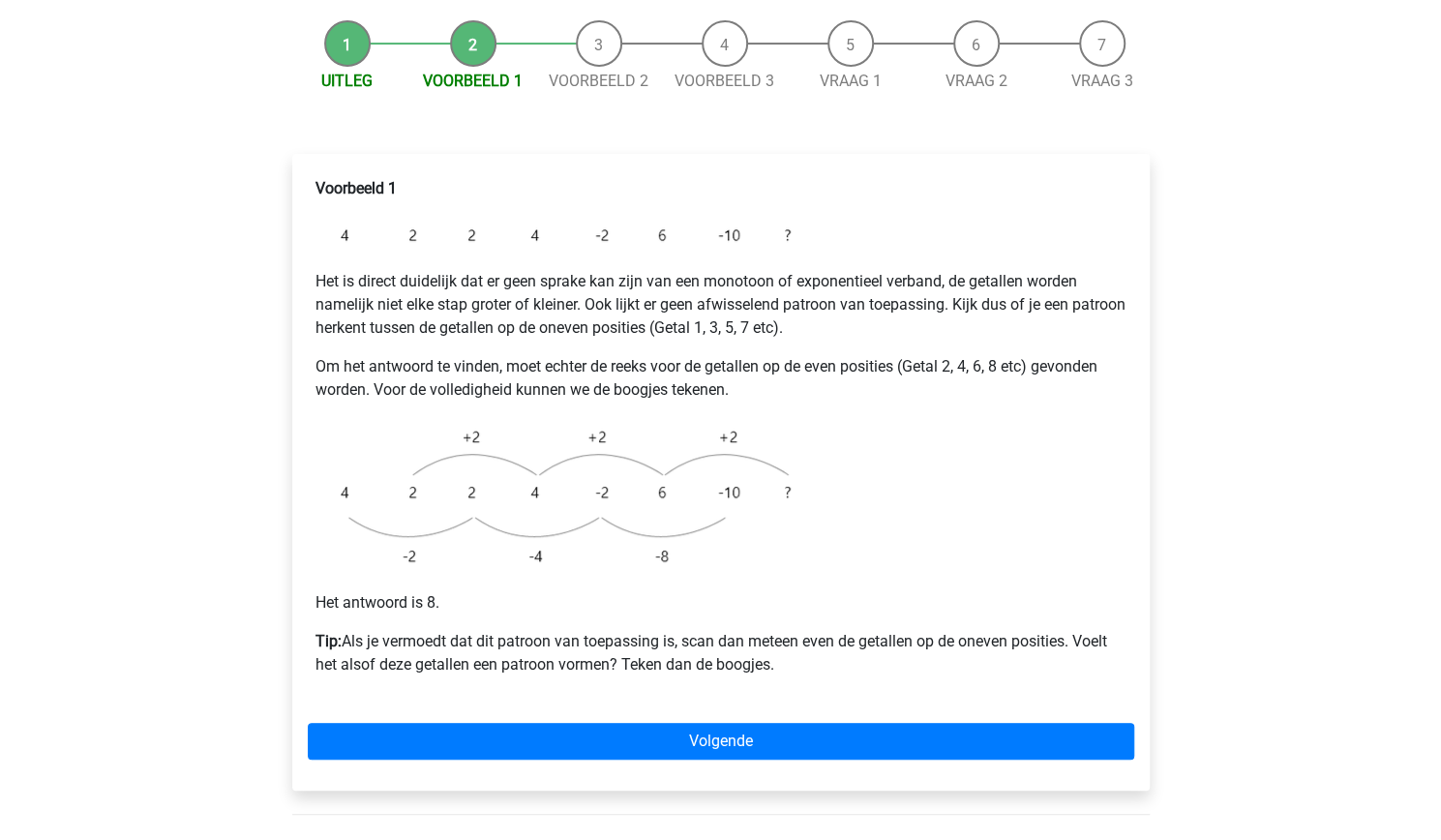
scroll to position [229, 0]
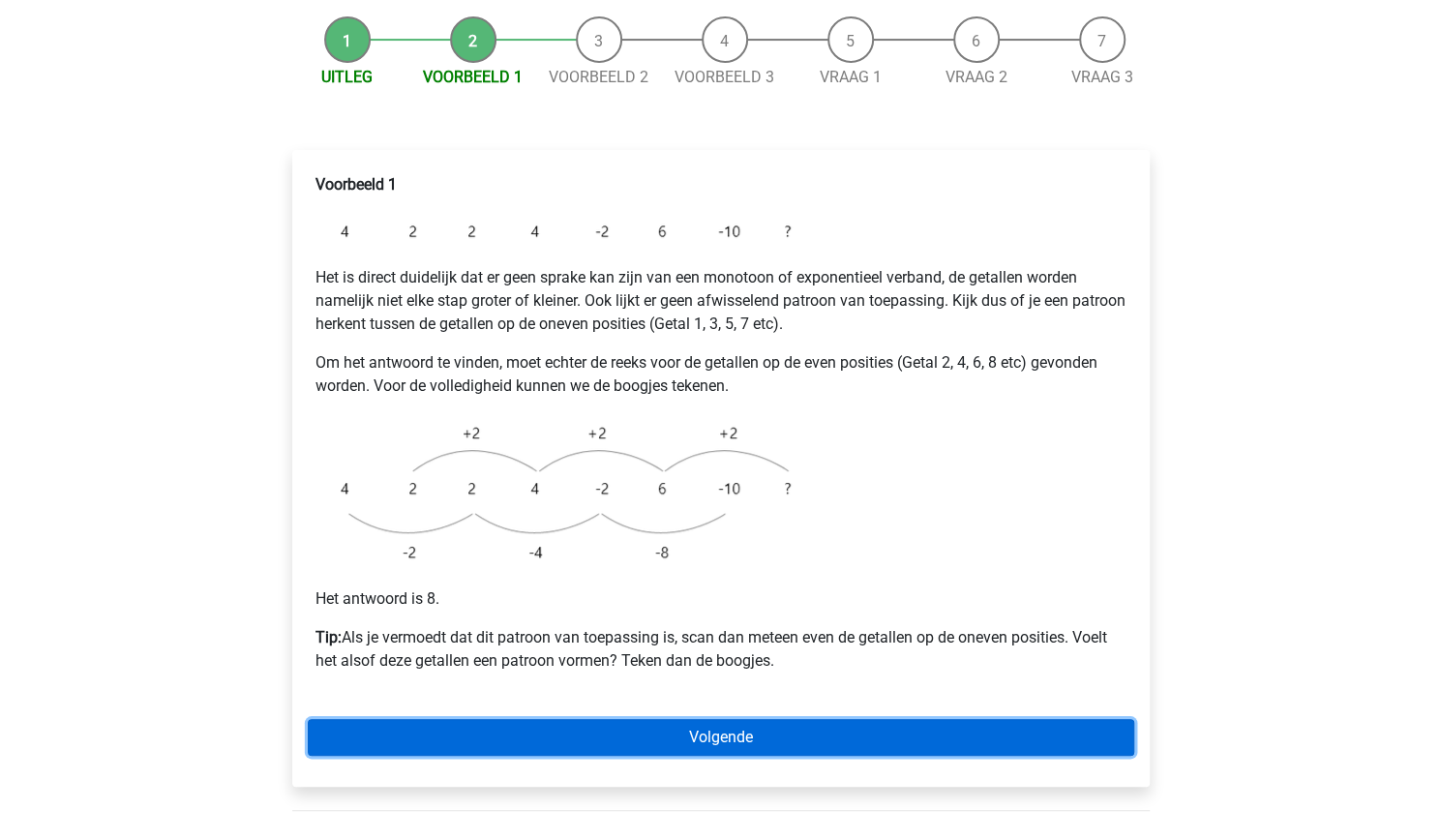
click at [607, 719] on link "Volgende" at bounding box center [721, 737] width 827 height 37
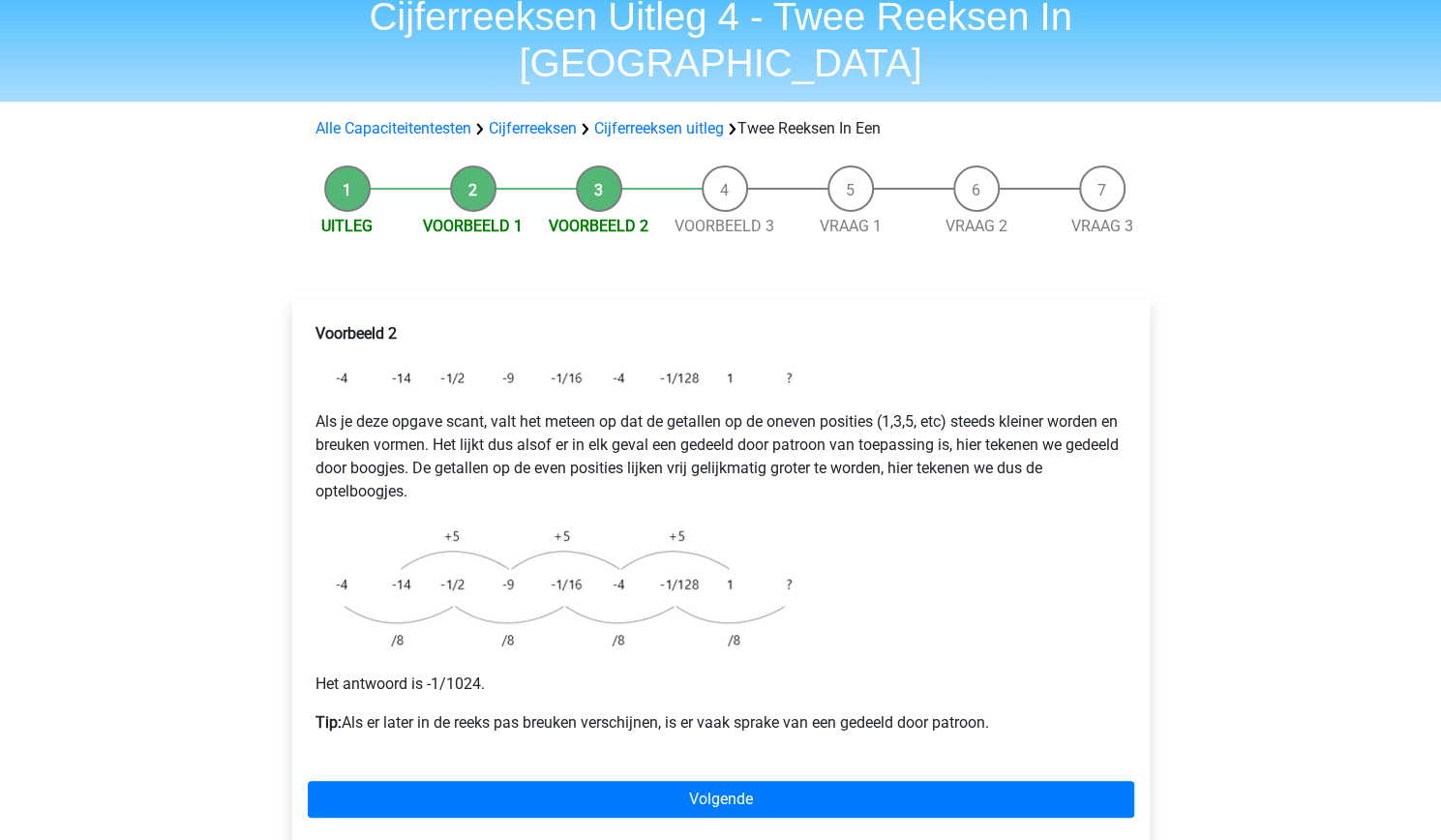
scroll to position [88, 0]
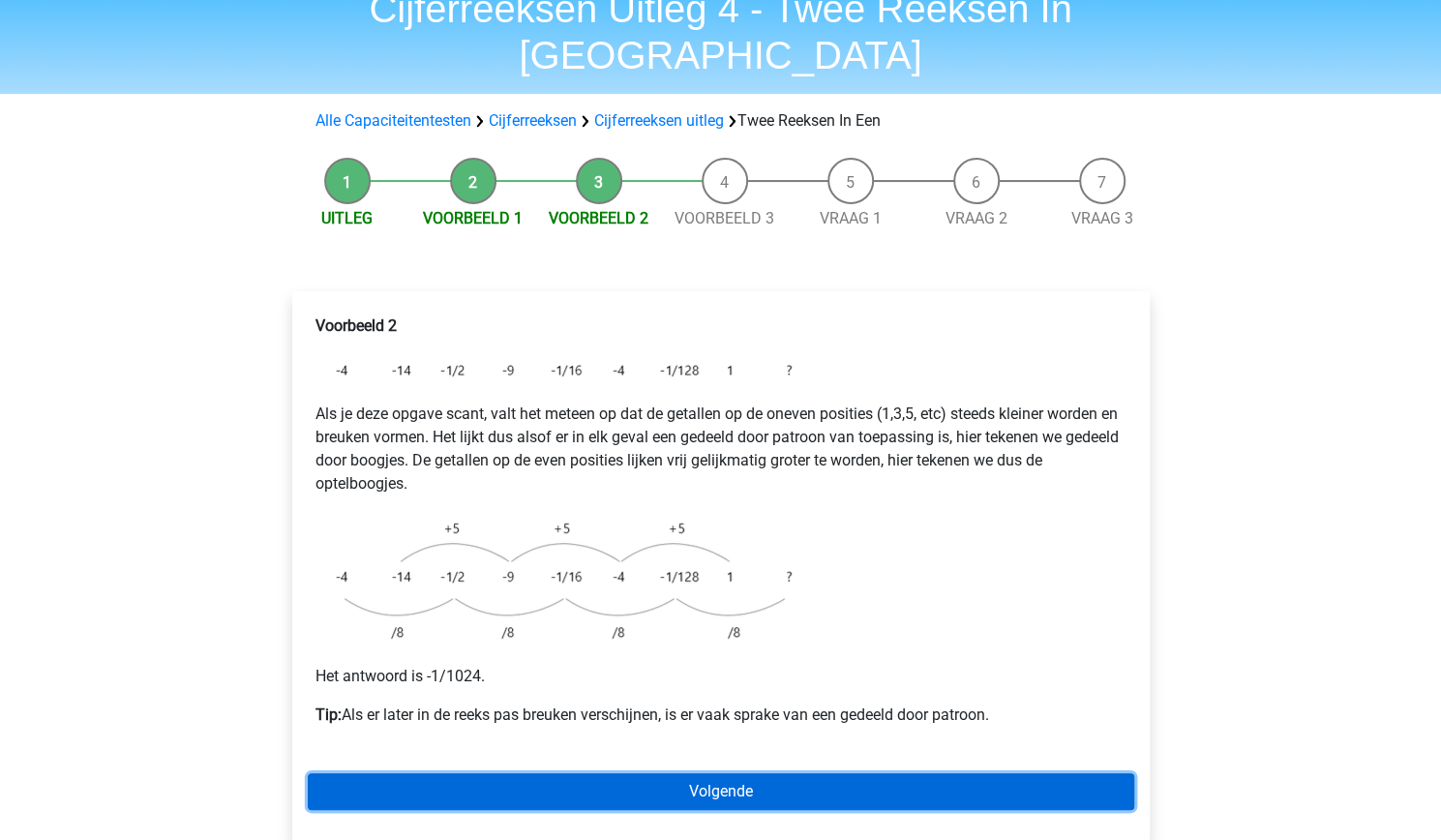
click at [666, 773] on link "Volgende" at bounding box center [721, 792] width 827 height 37
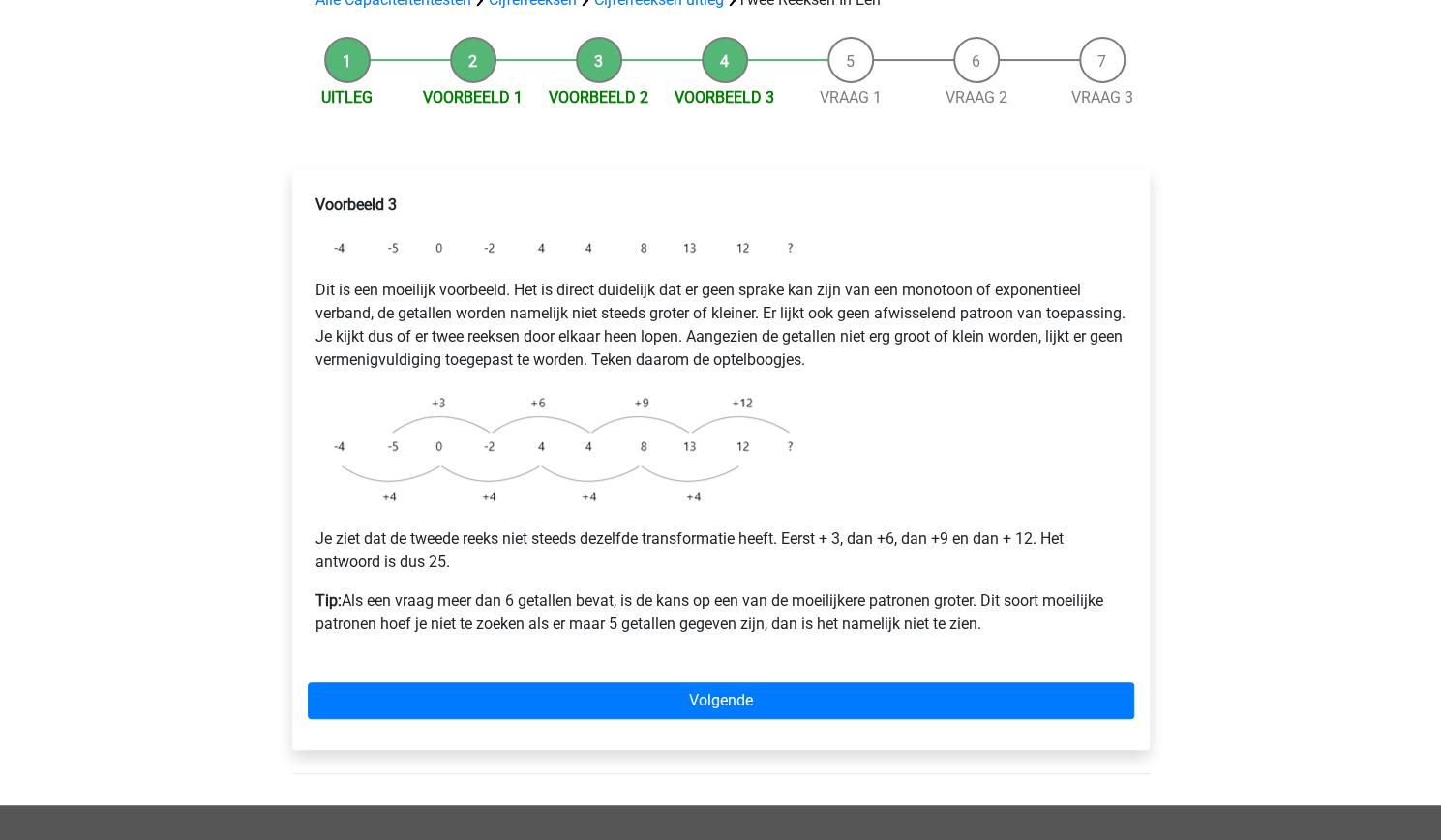
scroll to position [204, 0]
